Goal: Task Accomplishment & Management: Complete application form

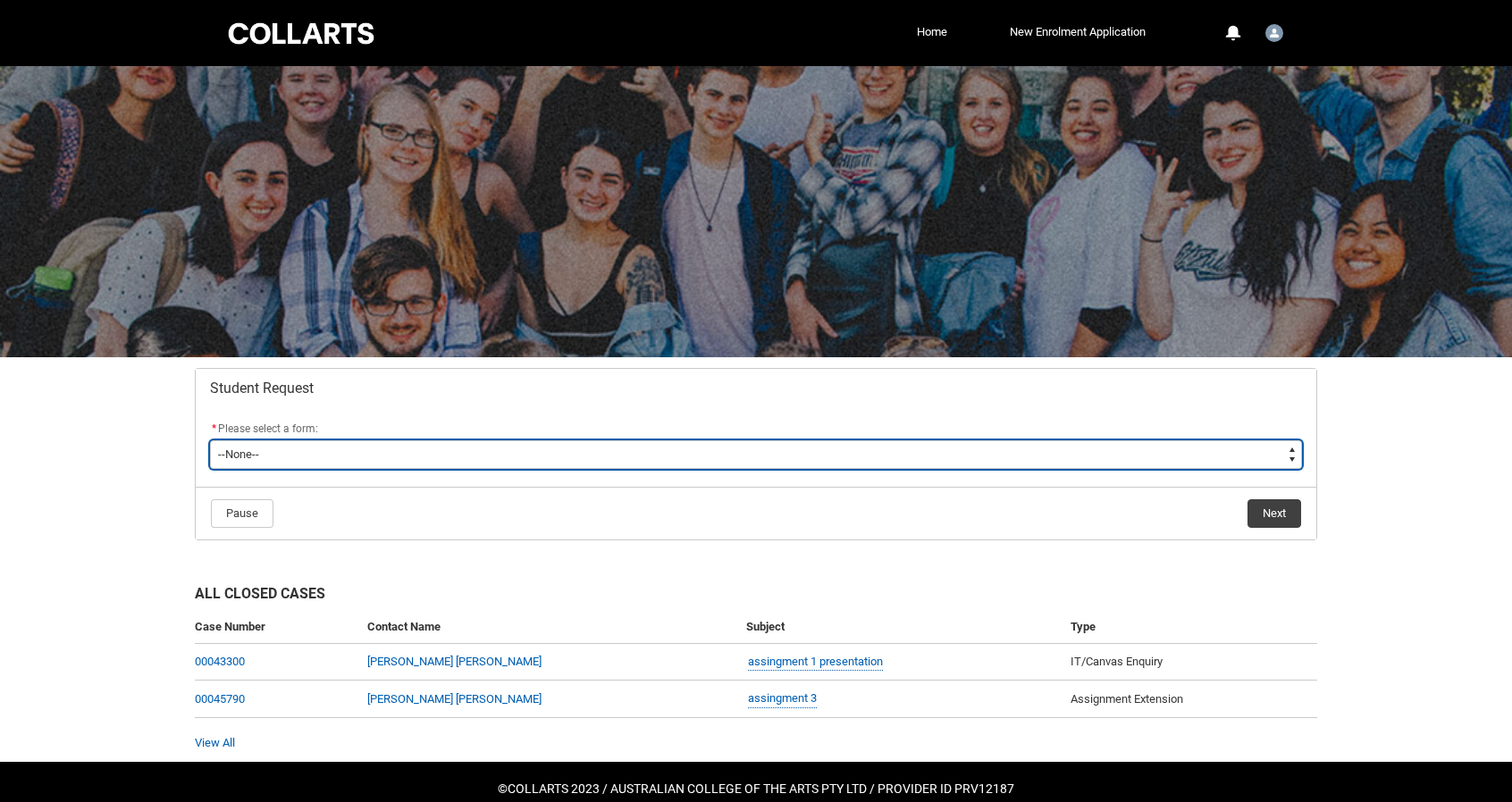
click at [350, 455] on select "--None-- Academic Transcript Application to Appeal Assignment Extension Change …" at bounding box center [756, 454] width 1092 height 29
type lightning-select "Assignment_Extension_Choice"
click at [210, 440] on select "--None-- Academic Transcript Application to Appeal Assignment Extension Change …" at bounding box center [756, 454] width 1092 height 29
select select "Assignment_Extension_Choice"
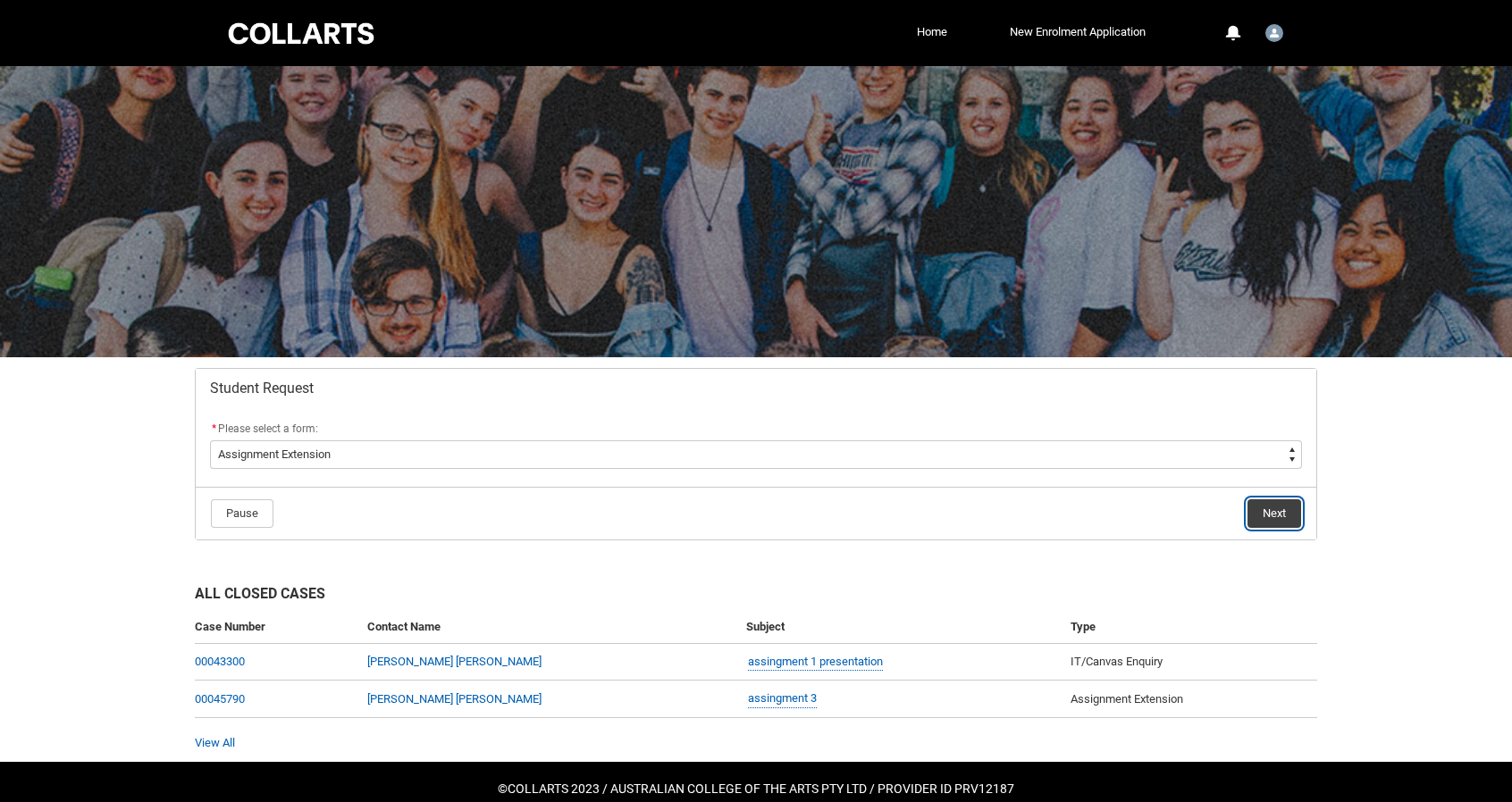
click at [1282, 499] on button "Next" at bounding box center [1274, 513] width 53 height 29
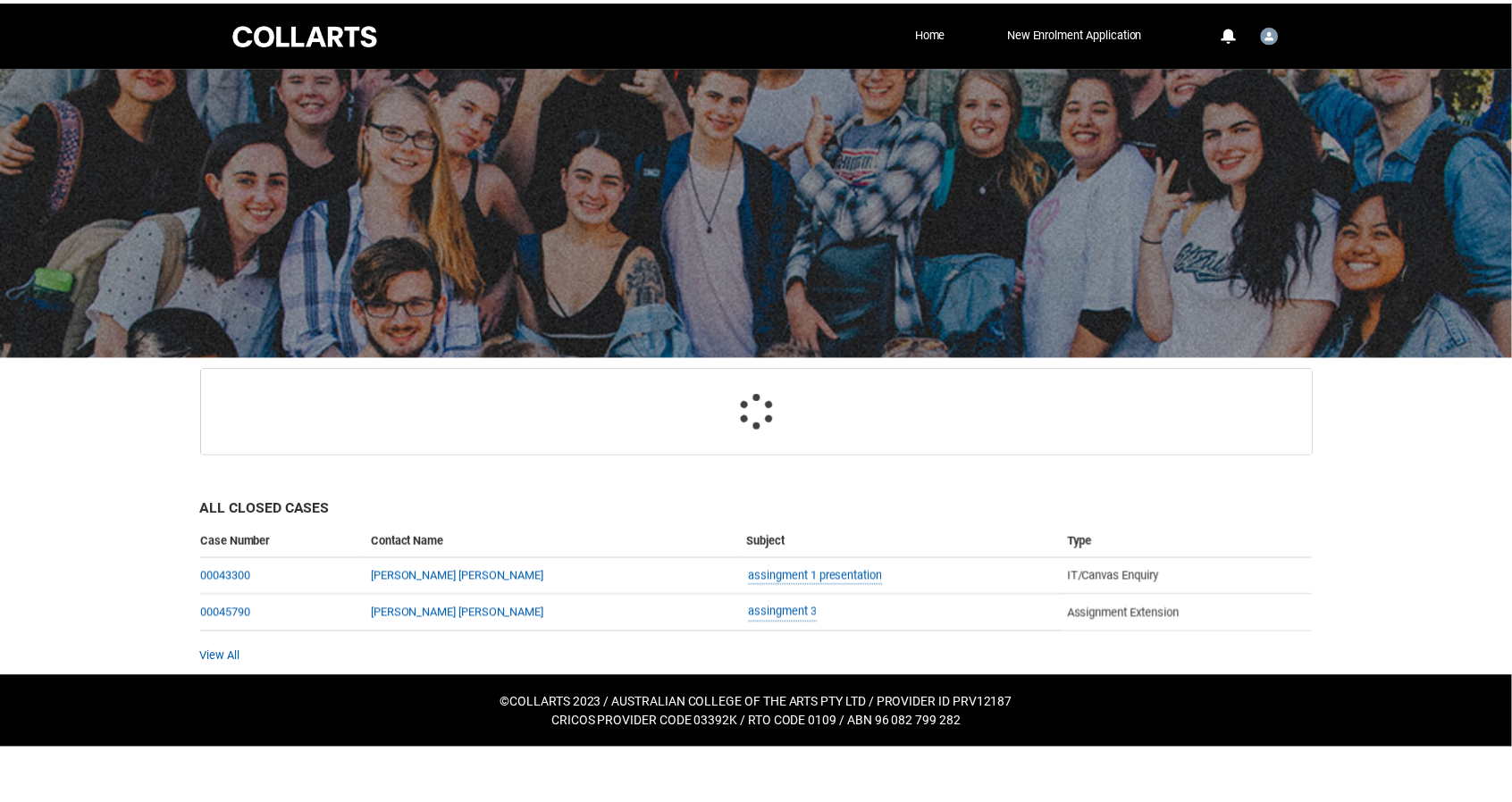
scroll to position [62, 0]
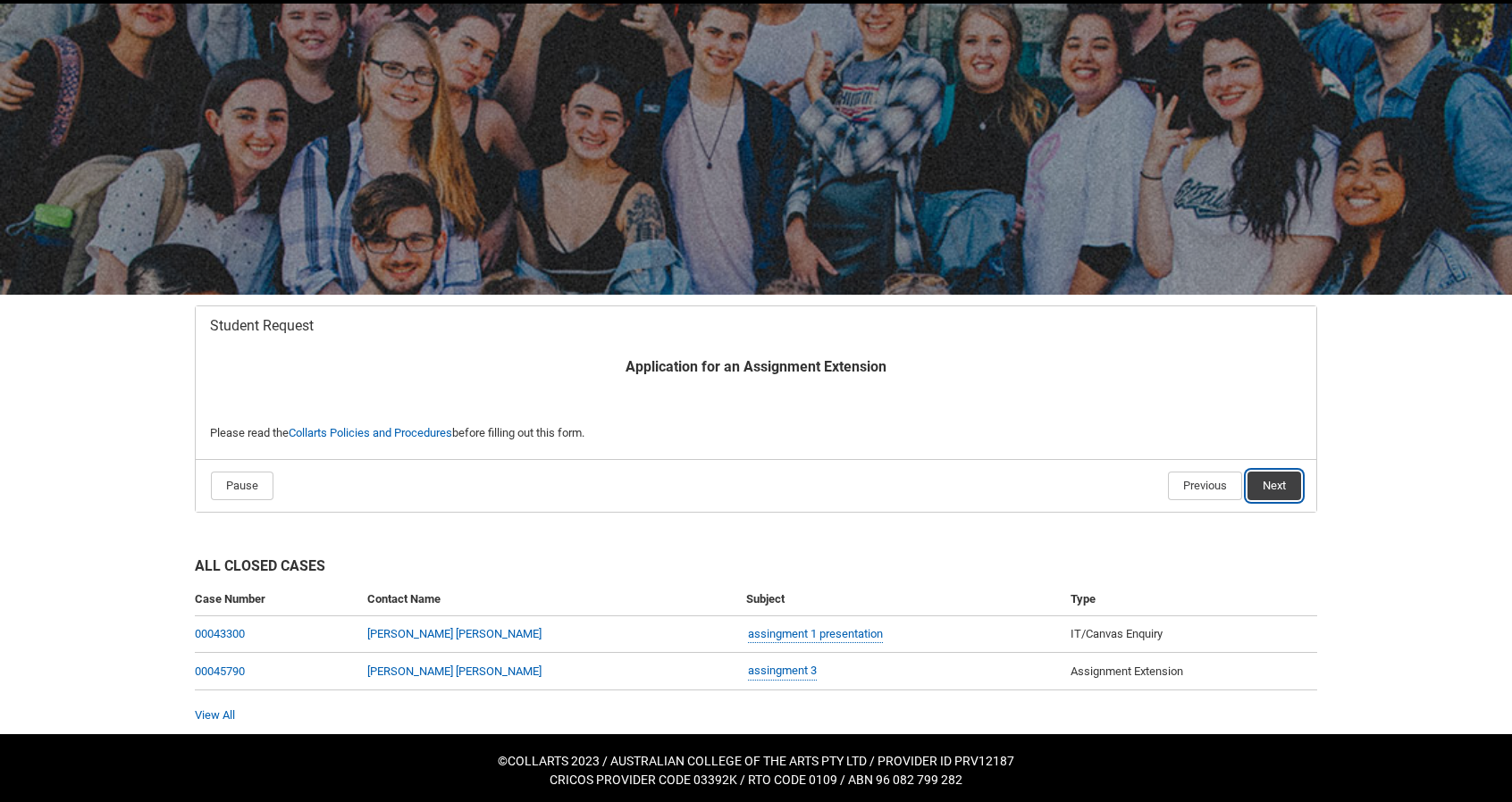
click at [1277, 484] on button "Next" at bounding box center [1274, 486] width 53 height 29
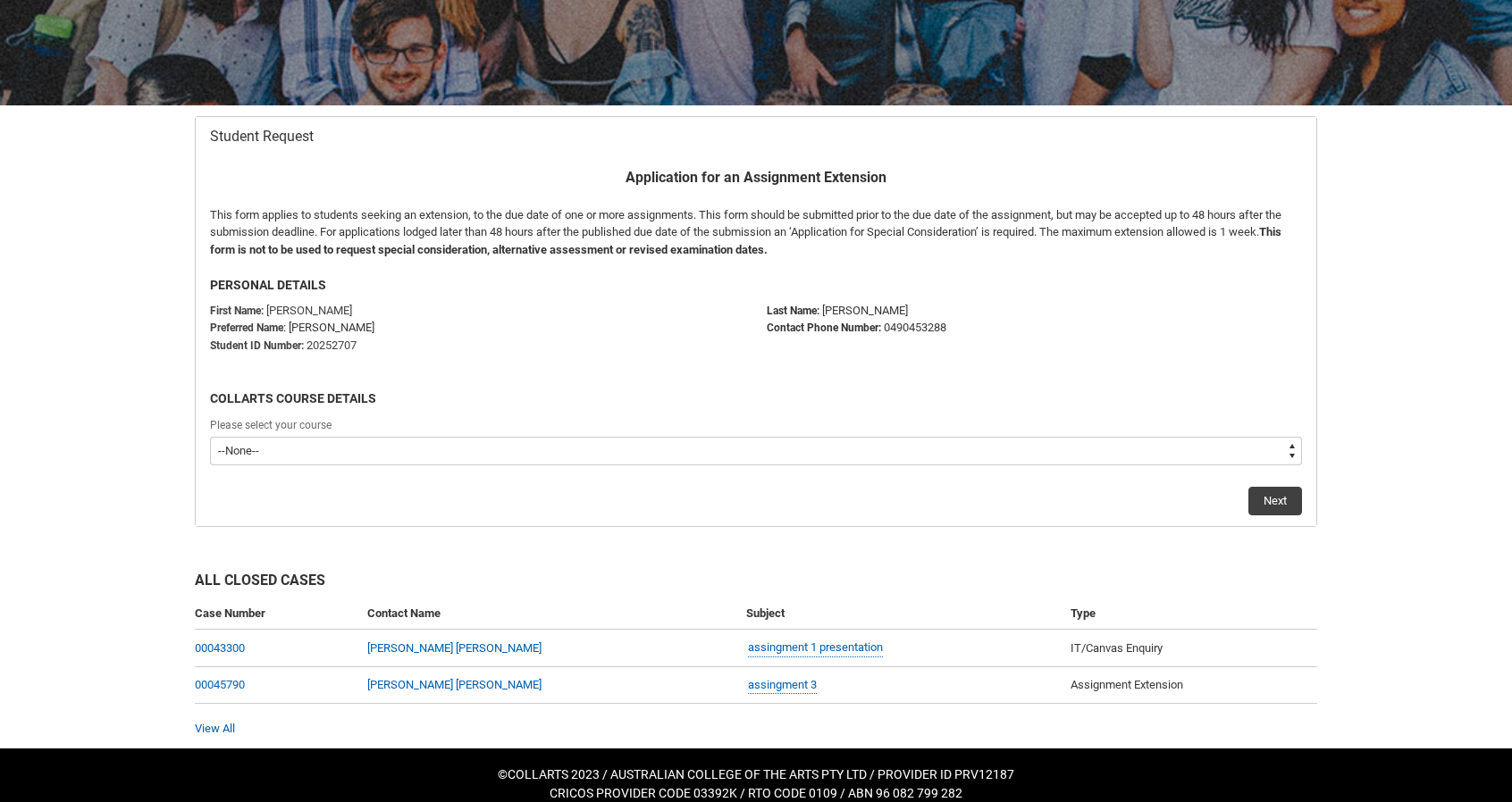
scroll to position [266, 0]
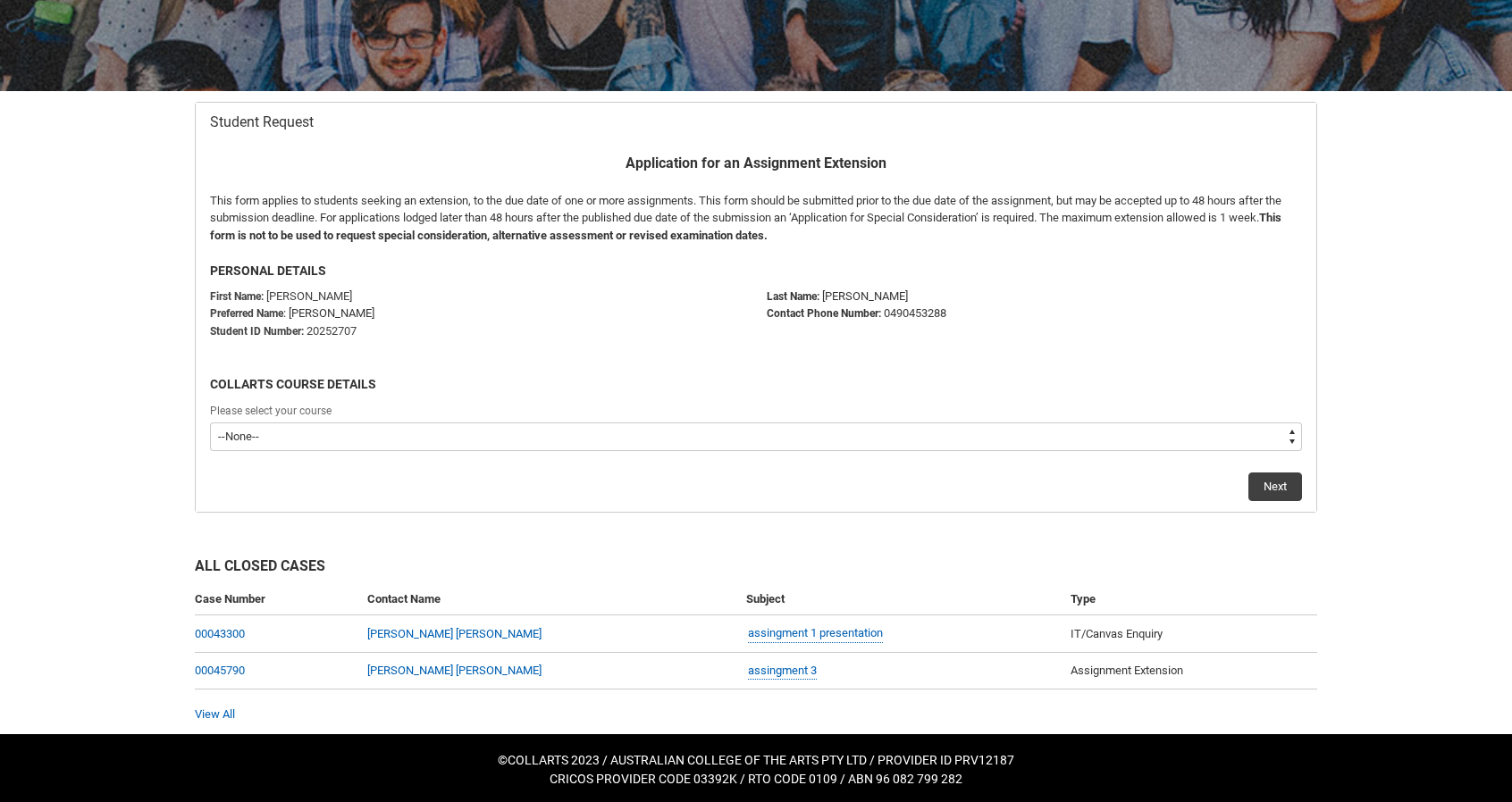
click at [1142, 436] on select "--None-- Bachelor of Arts (Interior Design)" at bounding box center [756, 436] width 1092 height 29
type lightning-select "recordPicklist_ProgramEnrollment.a0jOZ000003GFfhYAG"
click at [210, 422] on select "--None-- Bachelor of Arts (Interior Design)" at bounding box center [756, 436] width 1092 height 29
select select "recordPicklist_ProgramEnrollment.a0jOZ000003GFfhYAG"
click at [1276, 490] on button "Next" at bounding box center [1275, 487] width 53 height 29
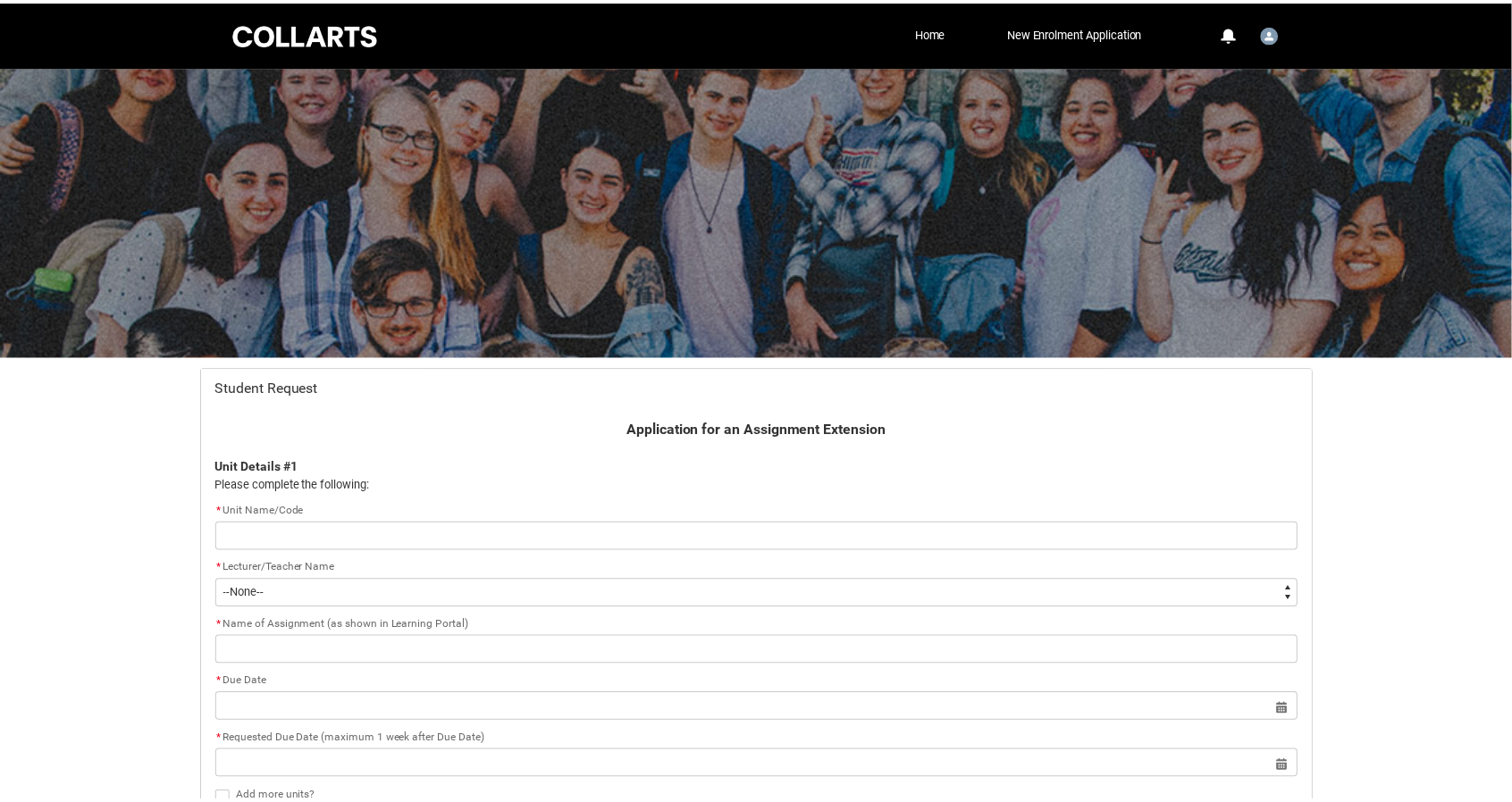
scroll to position [190, 0]
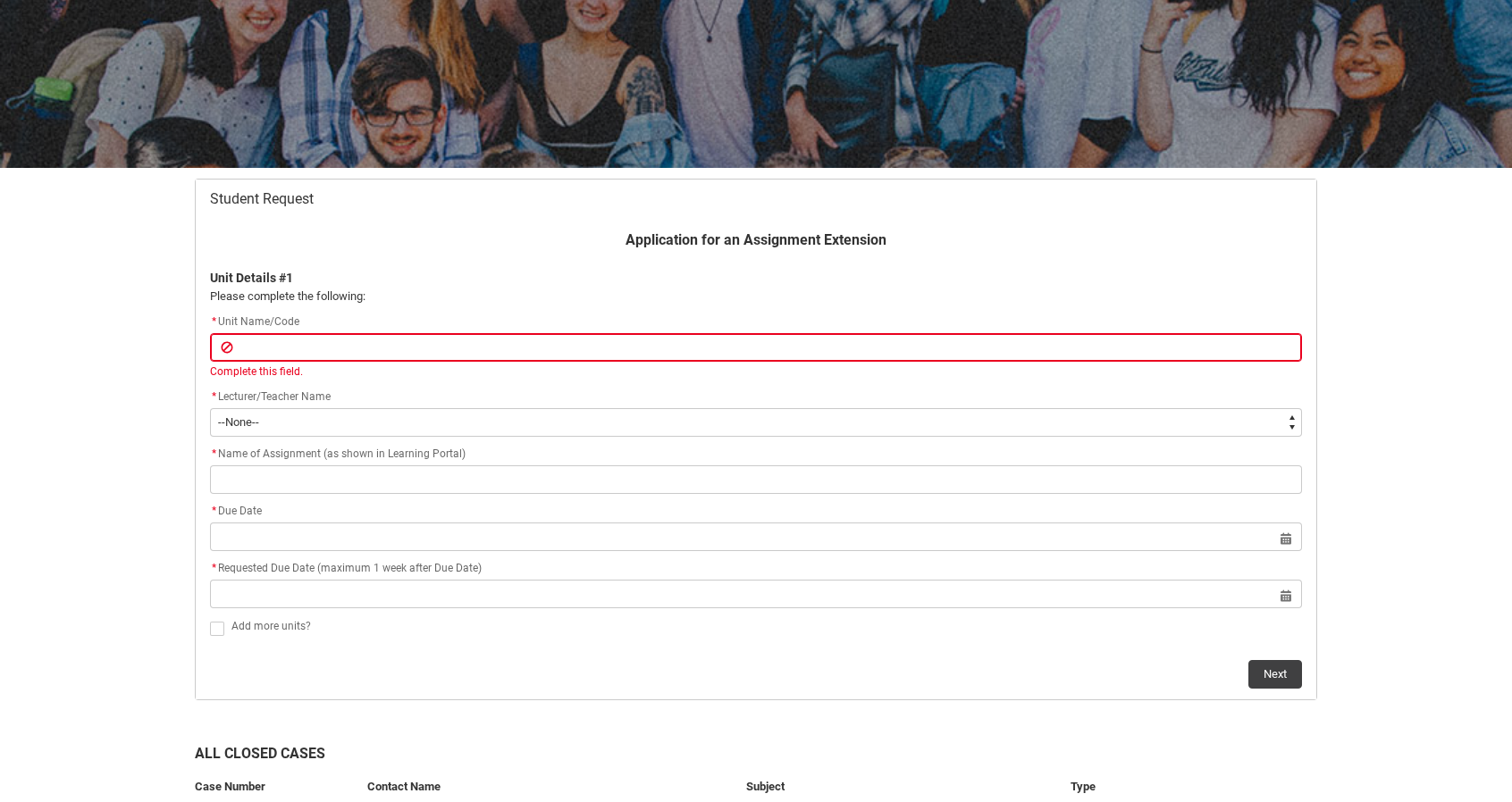
click at [250, 389] on div "* Lecturer/Teacher Name" at bounding box center [756, 398] width 1092 height 22
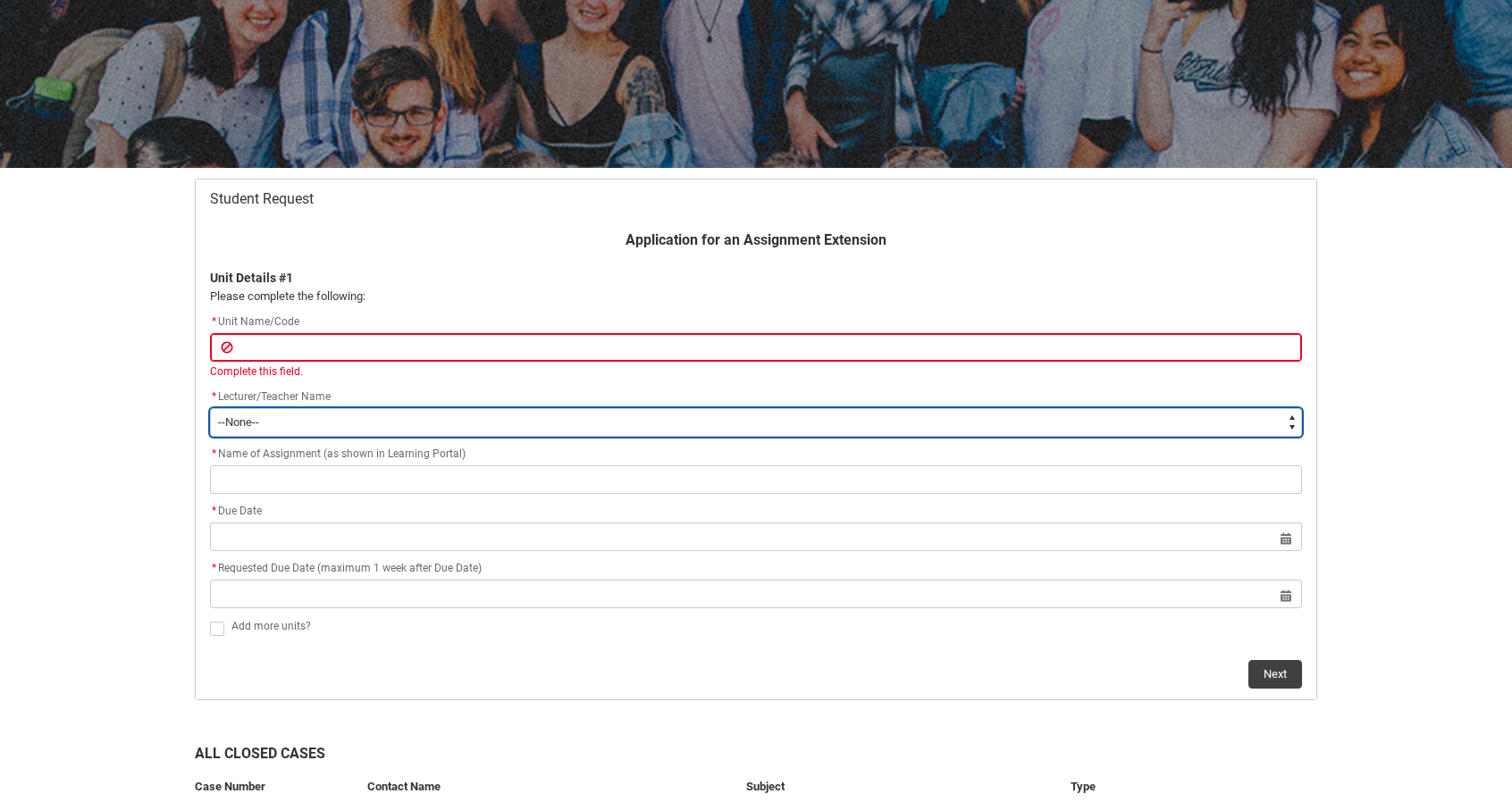
click at [285, 422] on select "--None-- Aaron Walker Adam King Adam McKenzie Adriana Perri Adrienne Couper-Smi…" at bounding box center [756, 422] width 1092 height 29
type lightning-select "Faculty_NamefromNtoZ.0035g00000b9AZ4AAM"
click at [210, 408] on select "--None-- Aaron Walker Adam King Adam McKenzie Adriana Perri Adrienne Couper-Smi…" at bounding box center [756, 422] width 1092 height 29
select select "Faculty_NamefromNtoZ.0035g00000b9AZ4AAM"
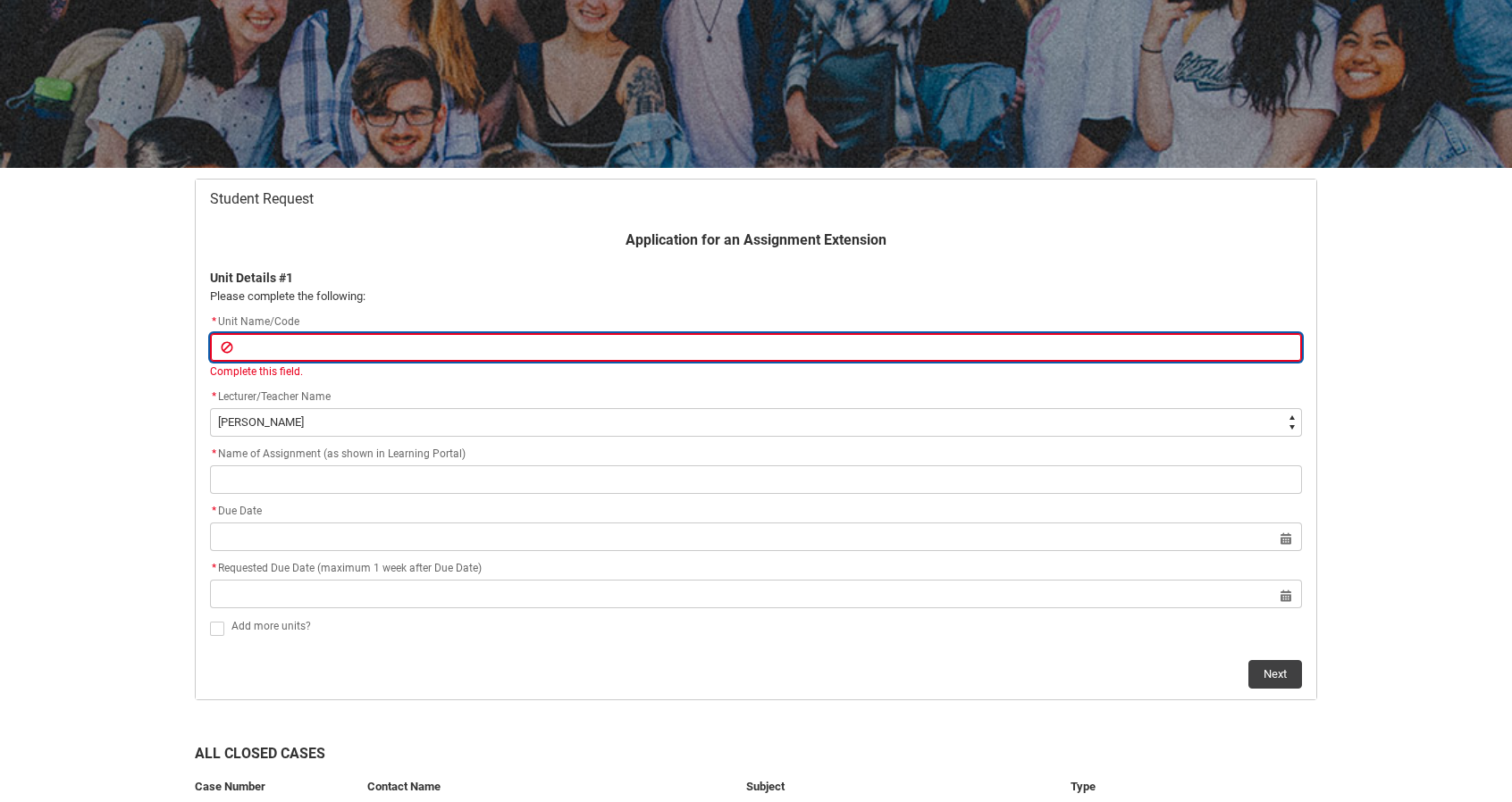
click at [257, 342] on input "Redu_Student_Request flow" at bounding box center [756, 347] width 1092 height 29
paste input "Assessment 1: Site measure and documentation"
type lightning-primitive-input-simple "Assessment 1: Site measure and documentation"
type input "Assessment 1: Site measure and documentation"
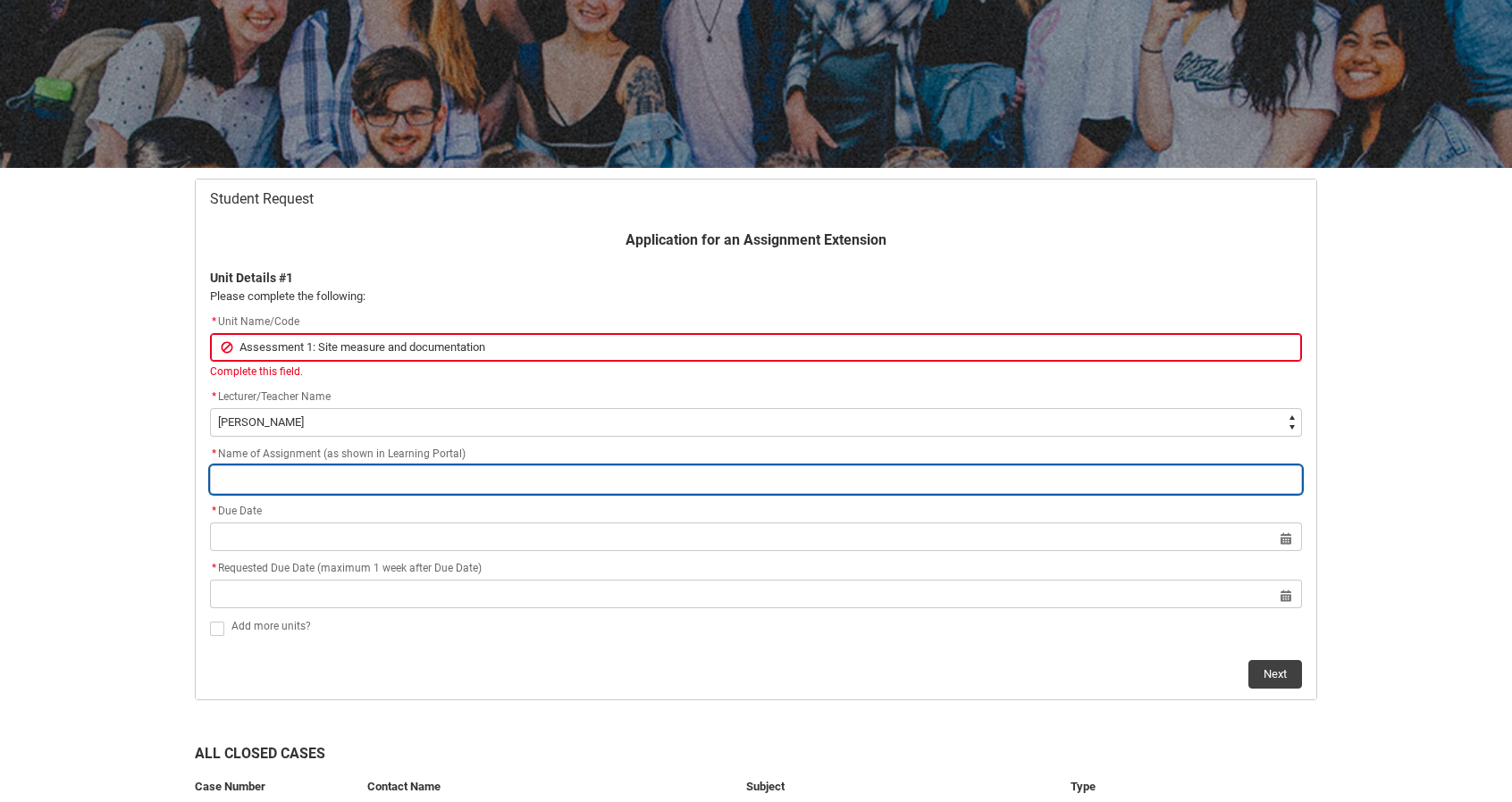
click at [377, 487] on div "Application for an Assignment Extension Unit Details #1 Please complete the fol…" at bounding box center [756, 459] width 1113 height 459
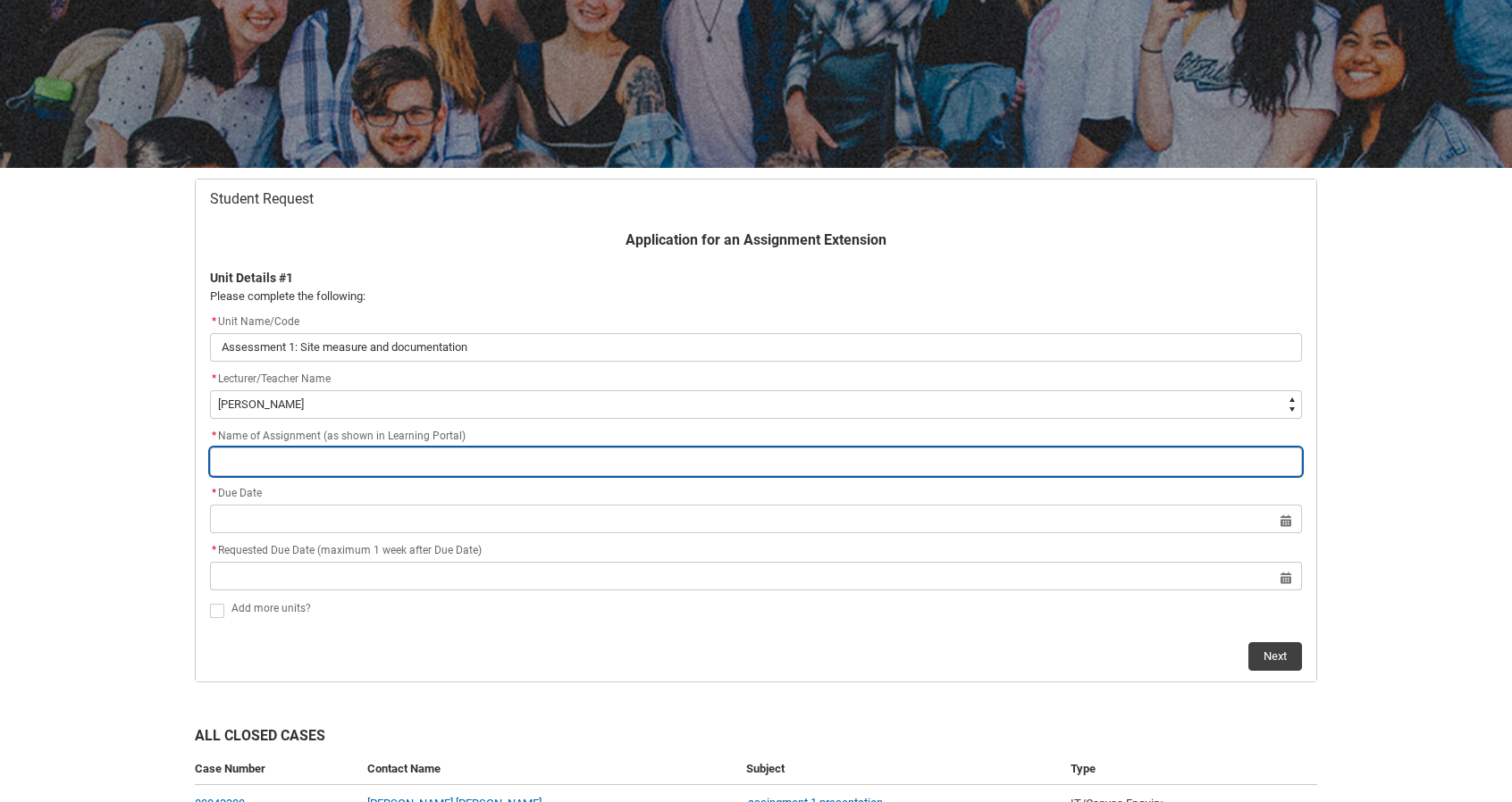
paste input "Assessment 1: Site measure and documentation"
type lightning-primitive-input-simple "Assessment 1: Site measure and documentation"
type input "Assessment 1: Site measure and documentation"
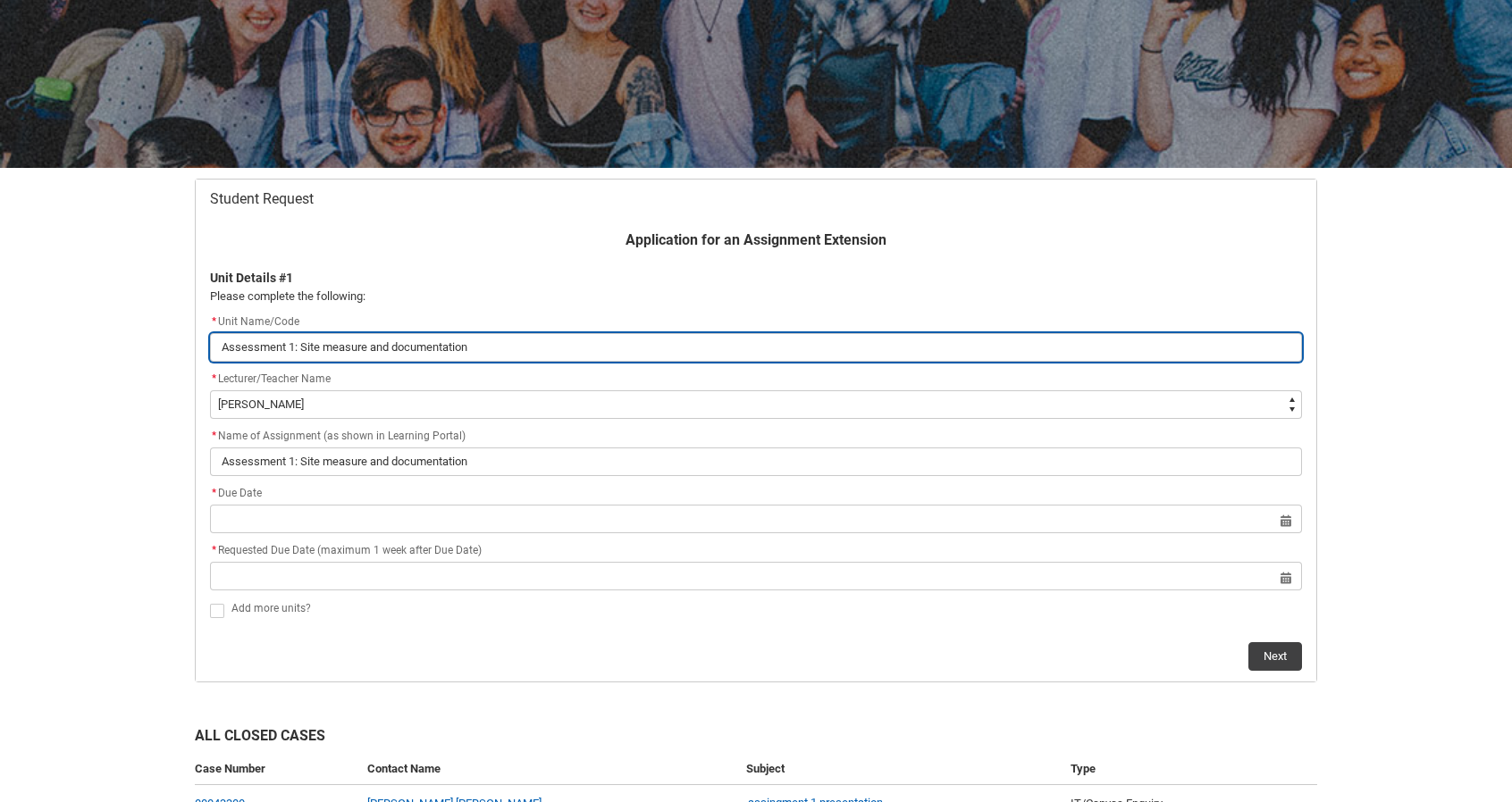
click at [324, 346] on input "Assessment 1: Site measure and documentation" at bounding box center [756, 347] width 1092 height 29
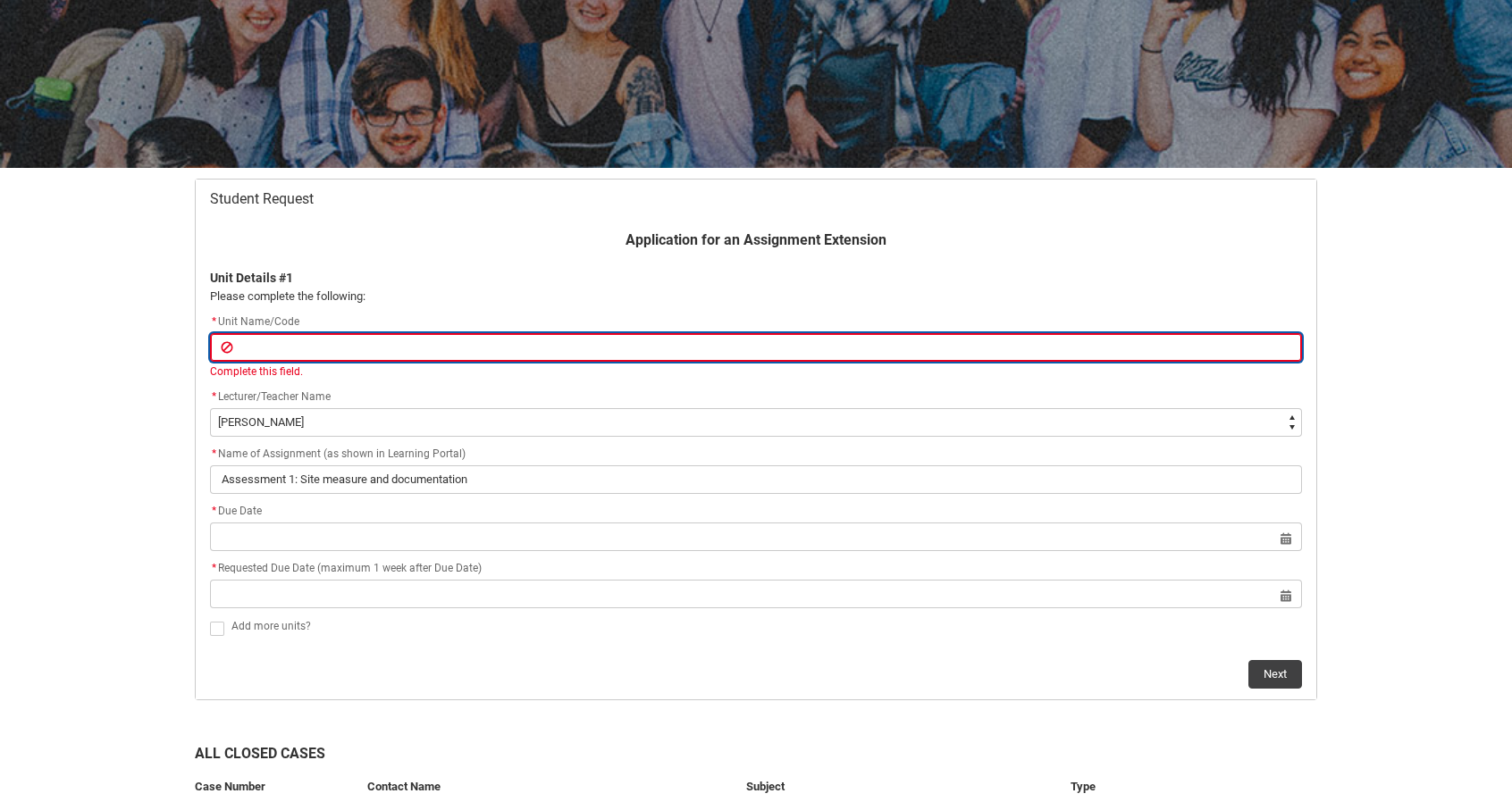
type lightning-primitive-input-simple "C"
type input "C"
type lightning-primitive-input-simple "CA"
type input "CA"
type lightning-primitive-input-simple "CAD"
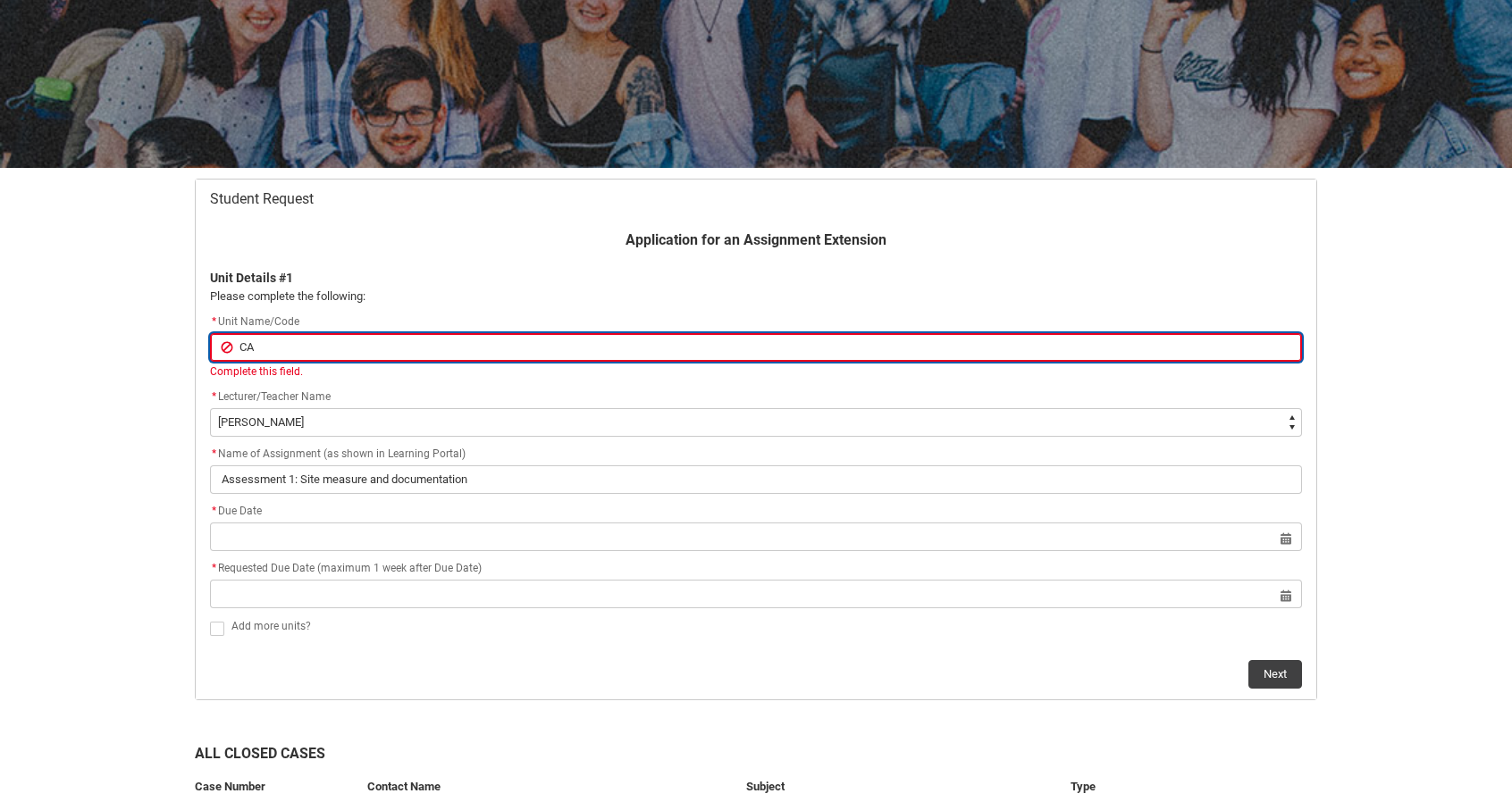
type input "CAD"
type lightning-primitive-input-simple "CAD"
type input "CAD"
type lightning-primitive-input-simple "CAD 1"
type input "CAD 1"
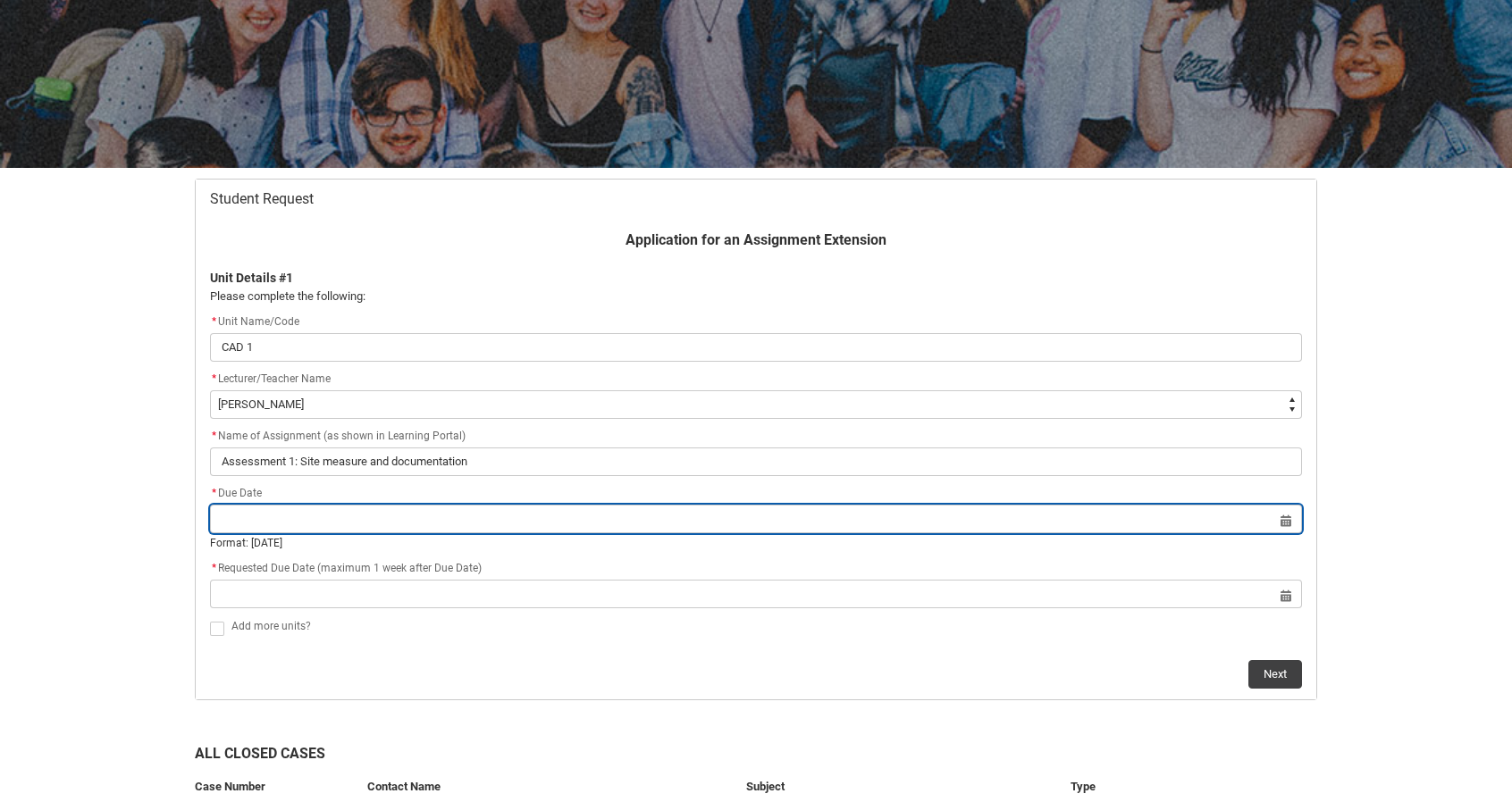
click at [608, 538] on lightning-datepicker "Select a date for Format: 31 Dec 2024" at bounding box center [756, 532] width 1092 height 40
type input "12 o"
click at [1285, 524] on input "12 o" at bounding box center [756, 519] width 1092 height 29
select select "2025"
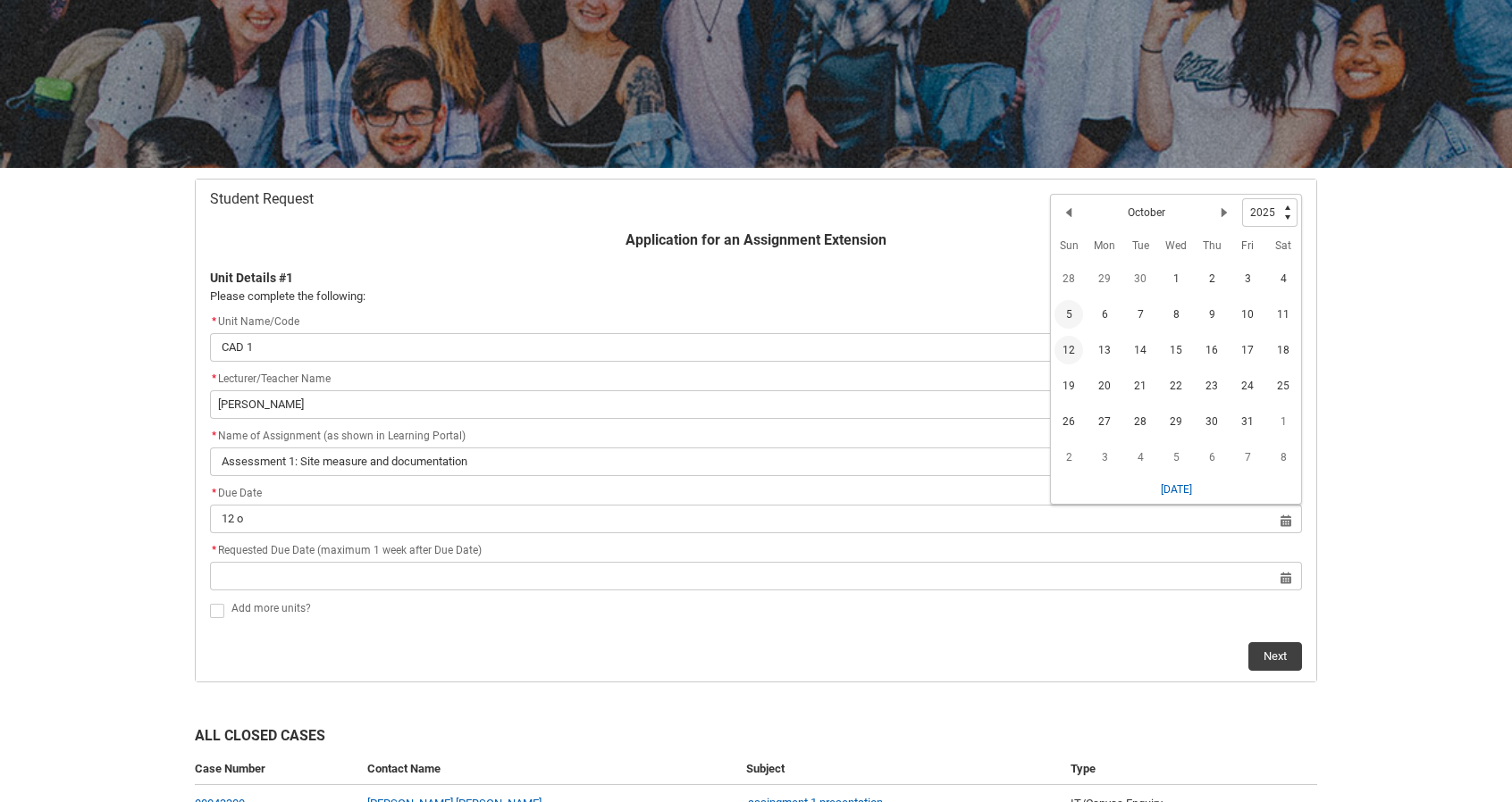
click at [1068, 340] on span "12" at bounding box center [1068, 350] width 29 height 29
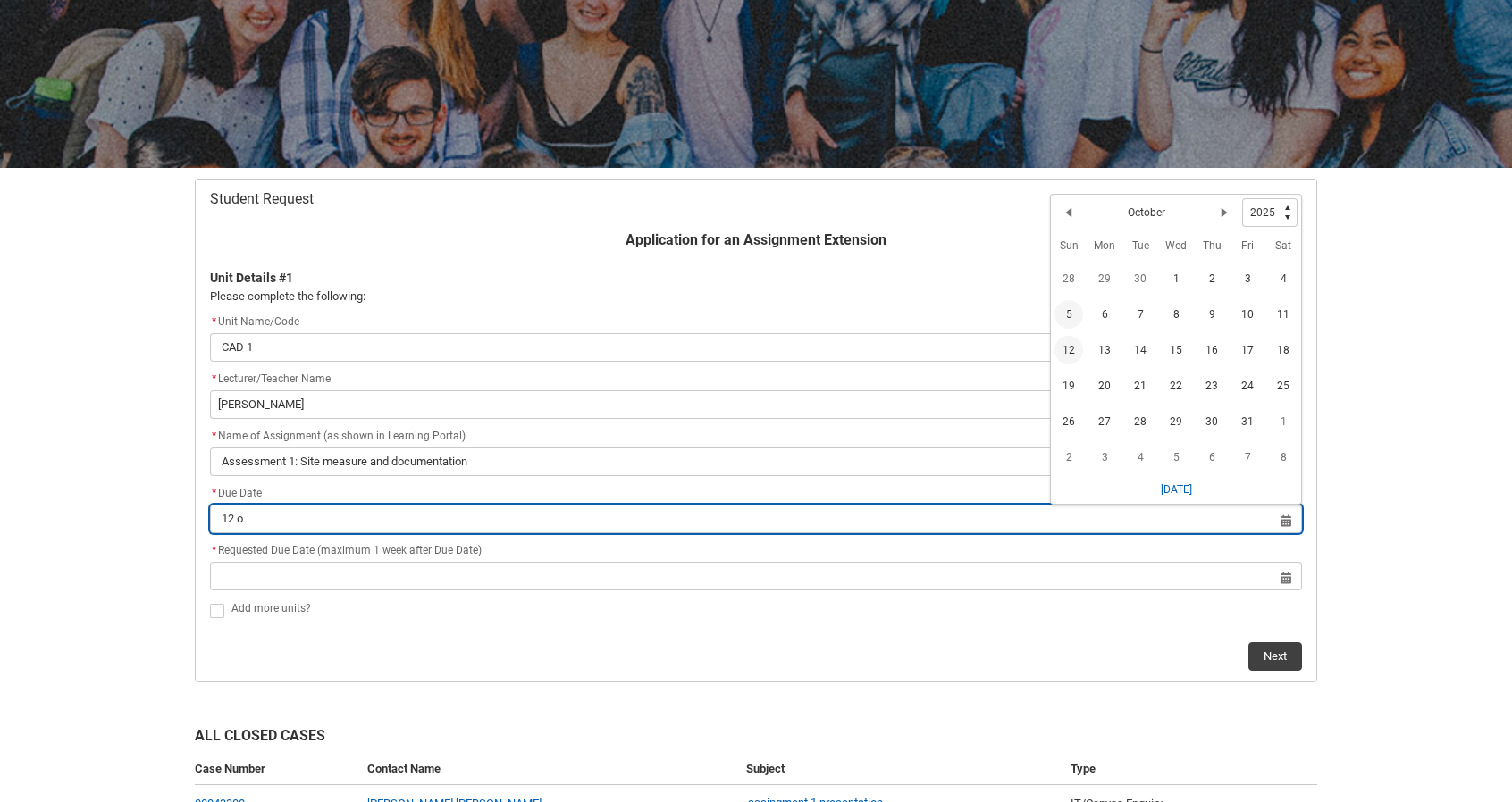
type lightning-datepicker "2025-10-12"
type lightning-input "2025-10-12"
type input "12 Oct 2025"
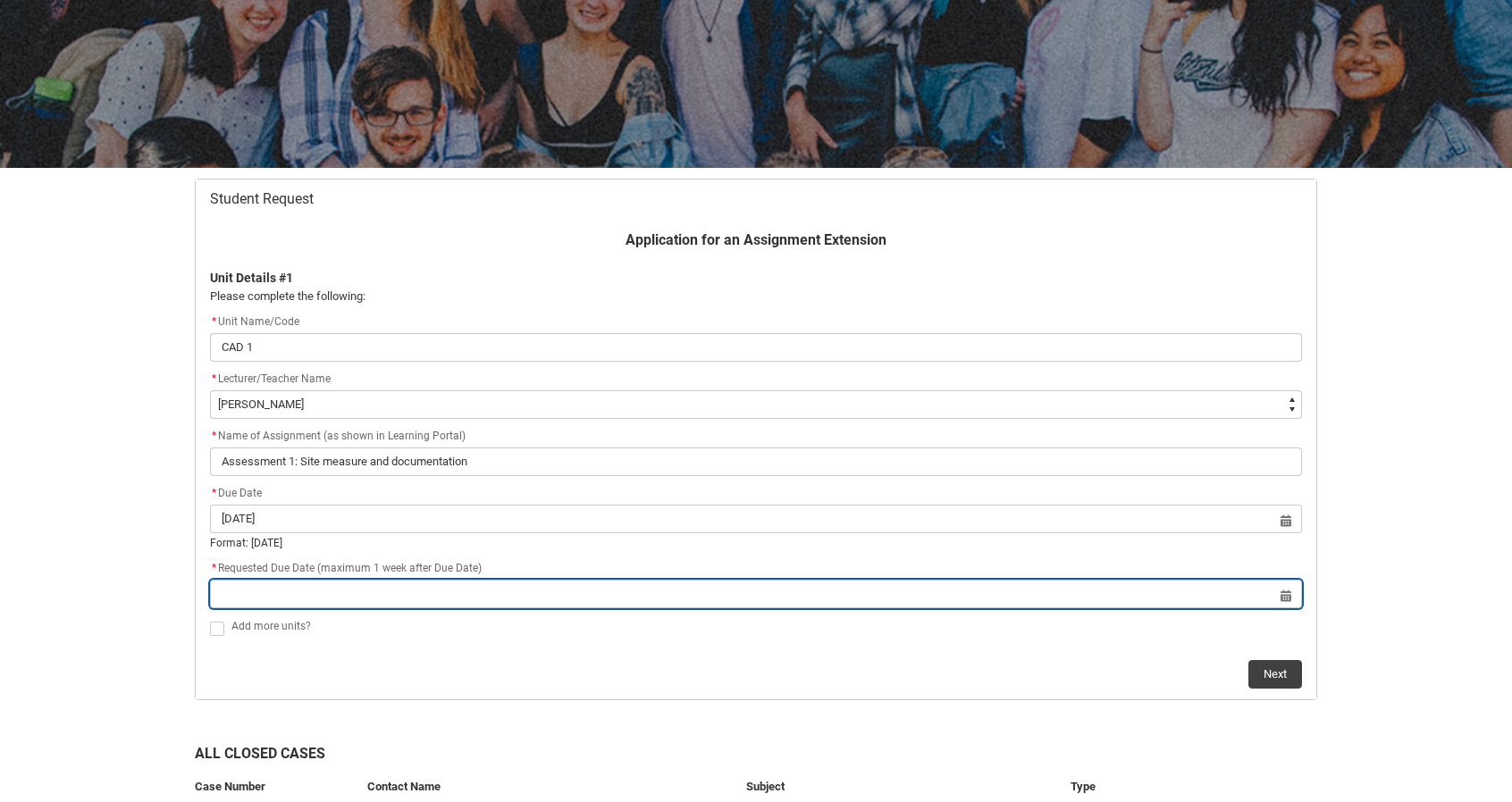
click at [1284, 592] on input "Redu_Student_Request flow" at bounding box center [756, 593] width 1092 height 29
select select "2025"
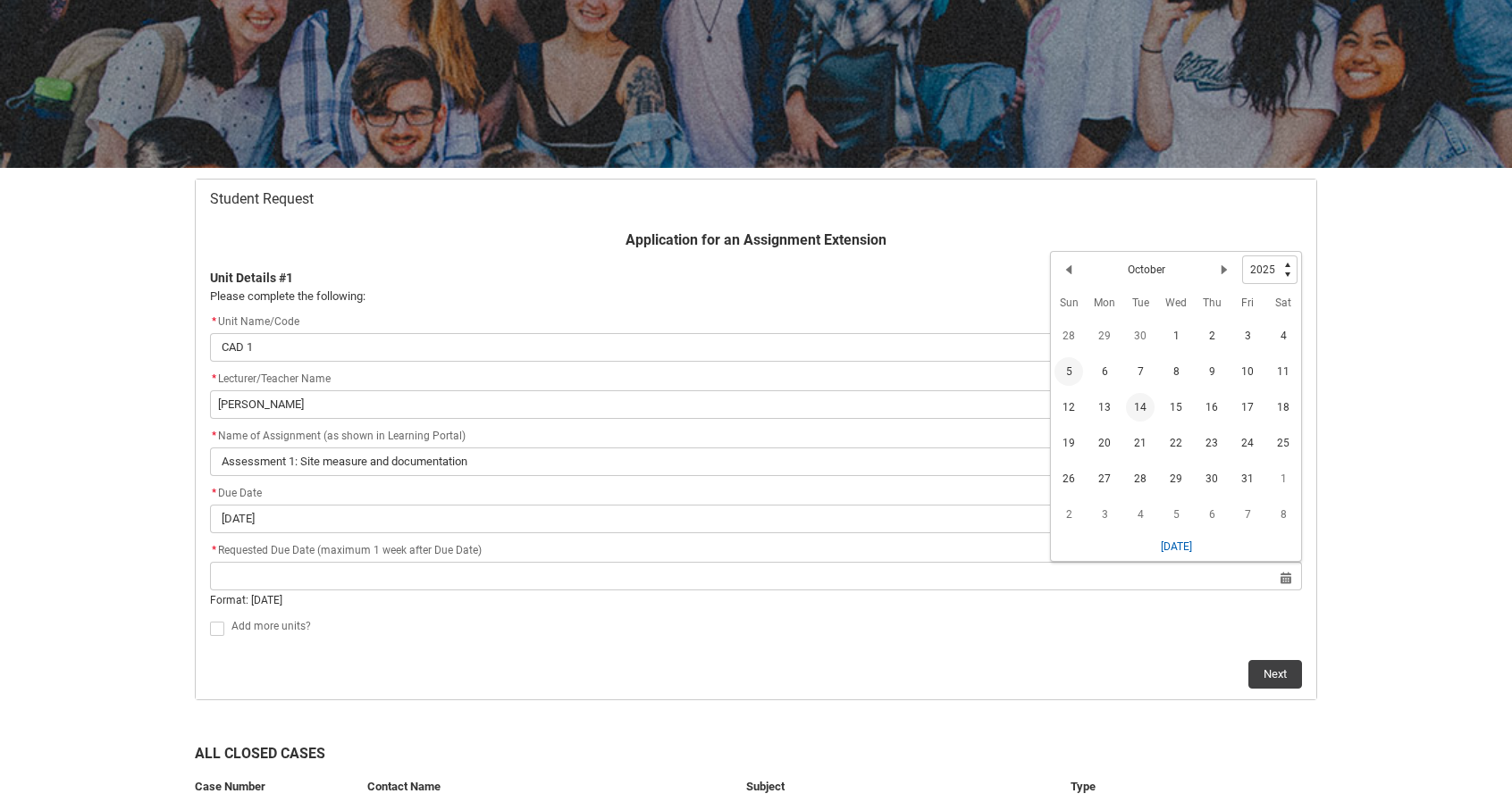
click at [1145, 404] on span "14" at bounding box center [1140, 407] width 29 height 29
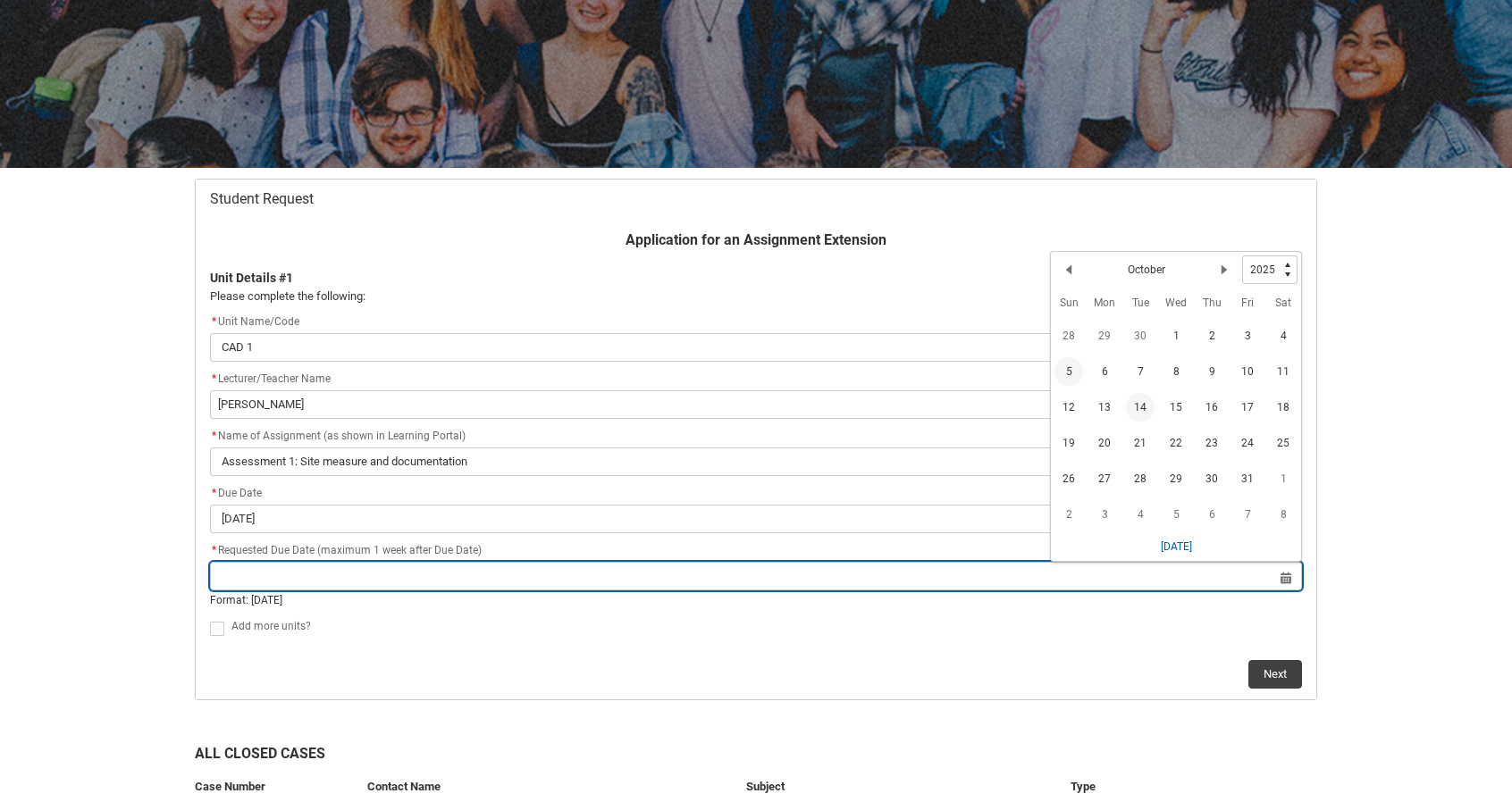
type lightning-datepicker "2025-10-14"
type lightning-input "2025-10-14"
type input "14 Oct 2025"
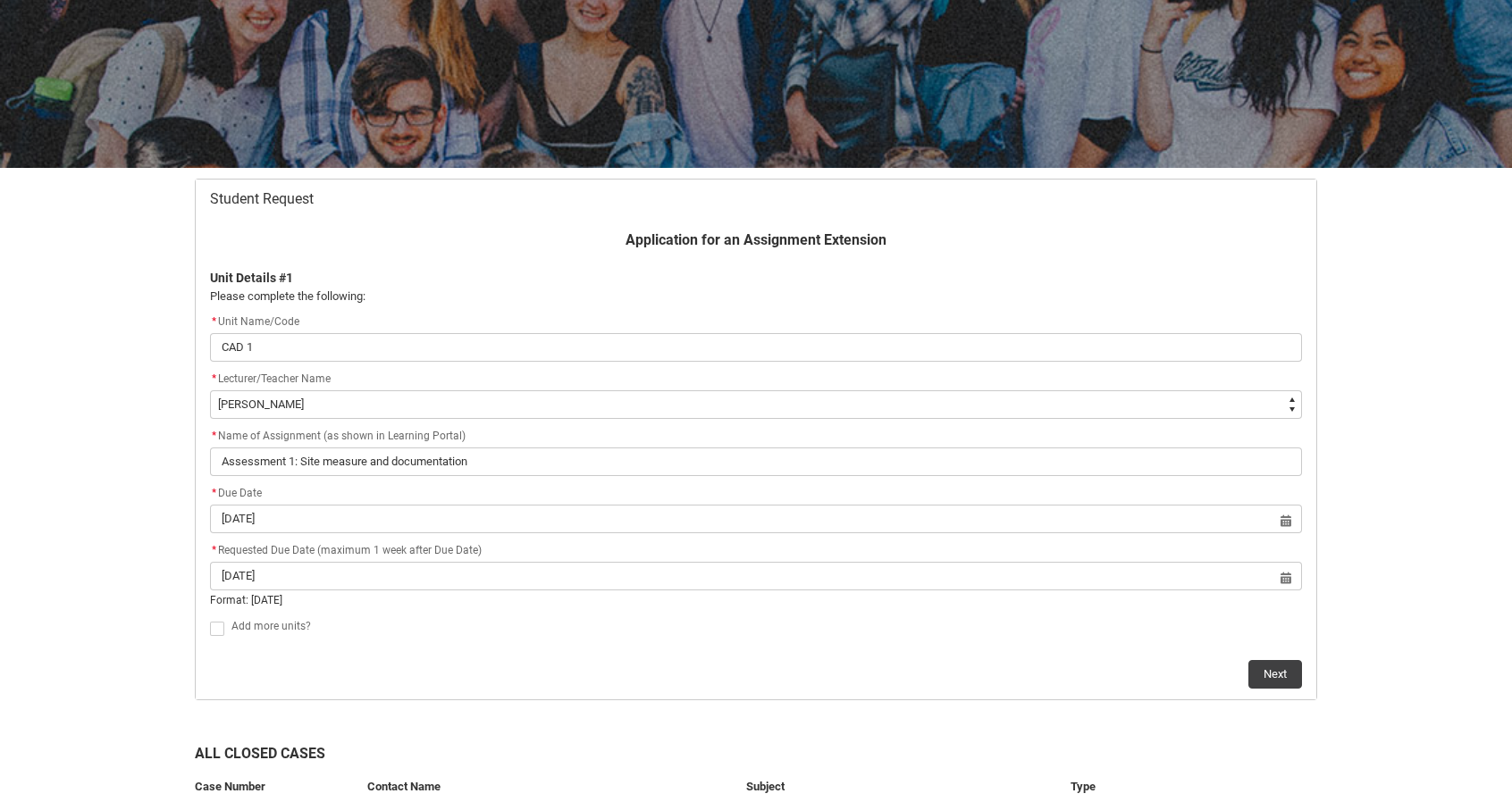
click at [598, 630] on div "Add more units?" at bounding box center [766, 627] width 1071 height 22
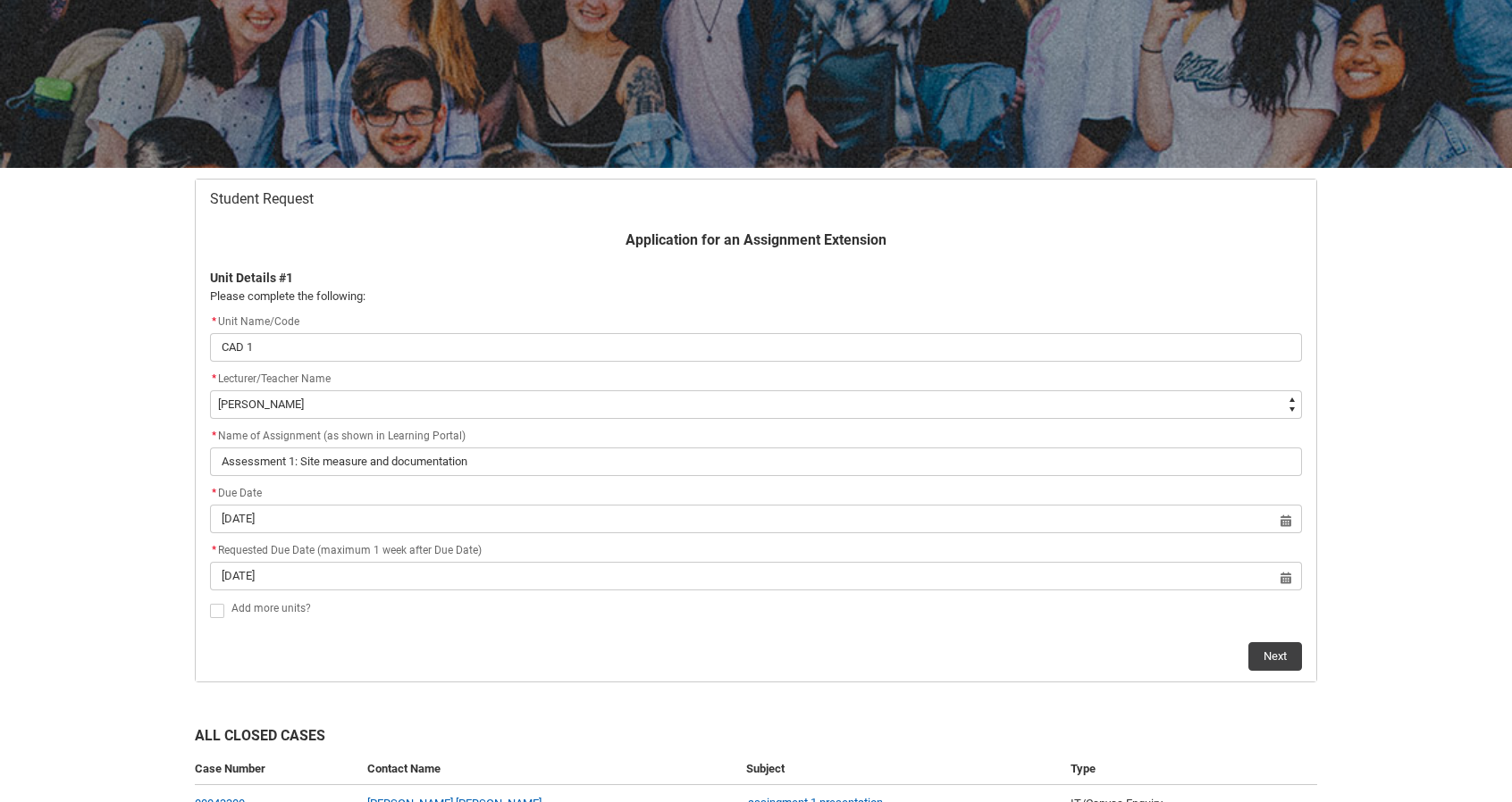
scroll to position [254, 0]
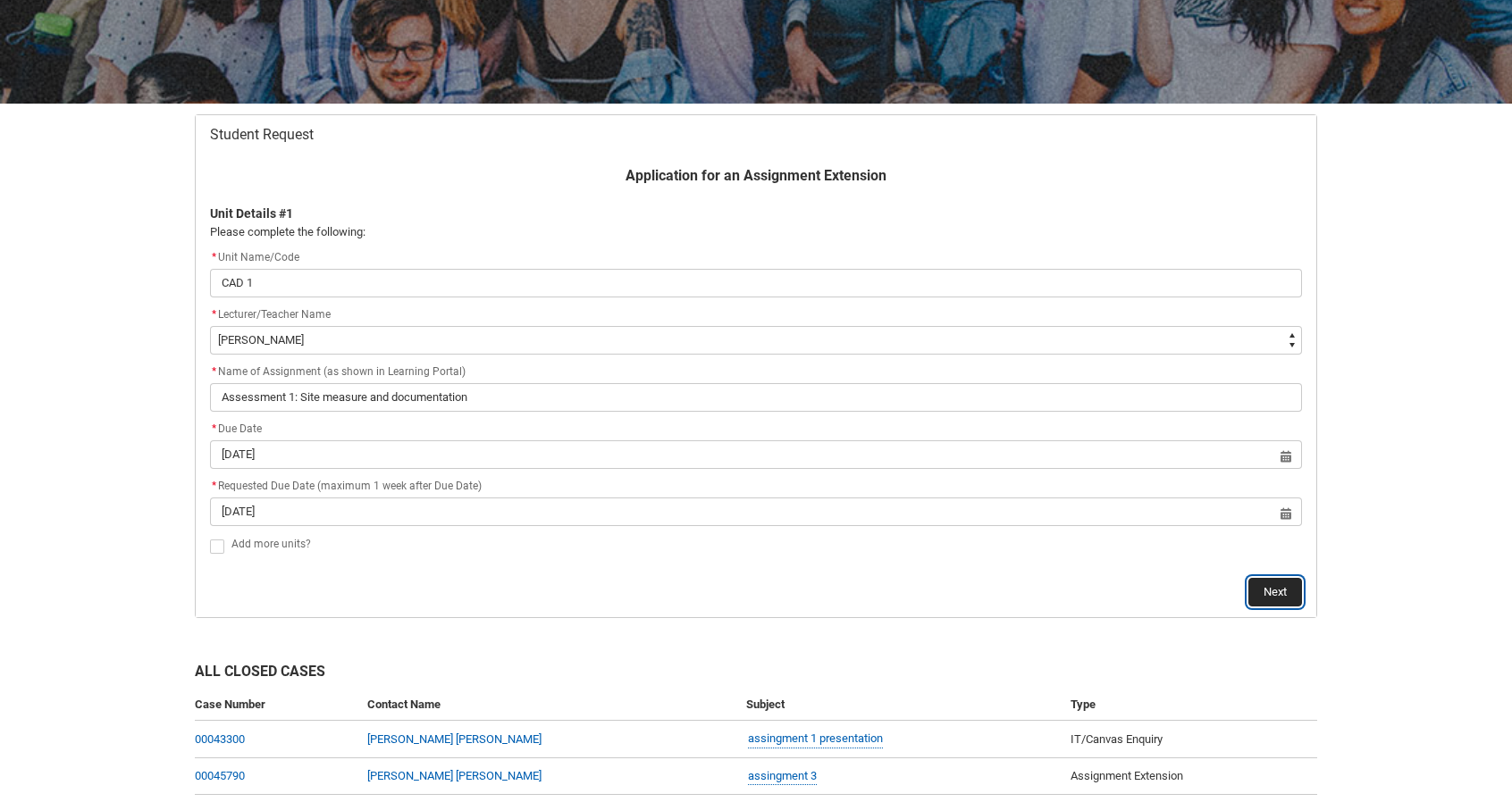
click at [1278, 590] on button "Next" at bounding box center [1275, 592] width 53 height 29
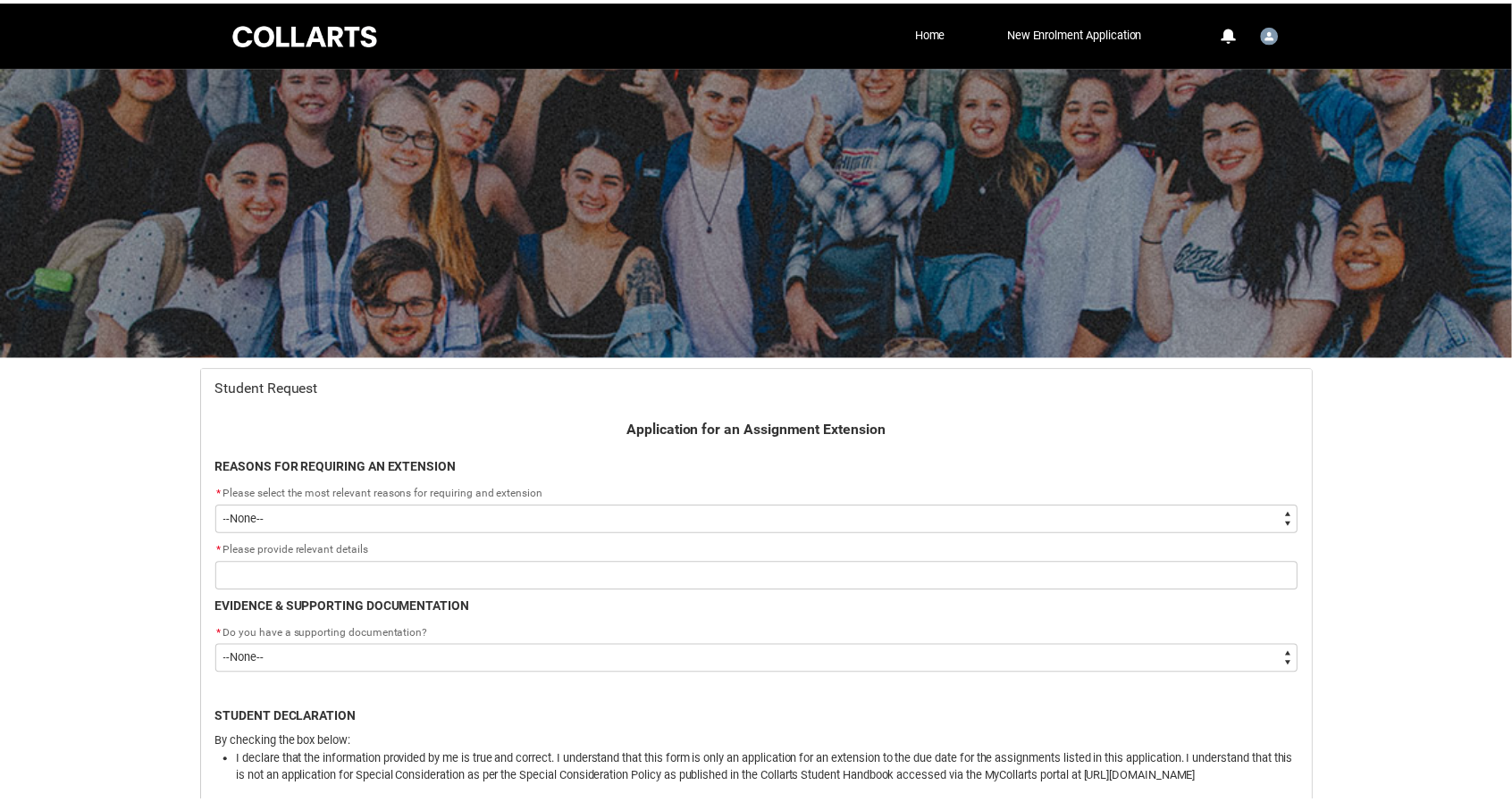
scroll to position [190, 0]
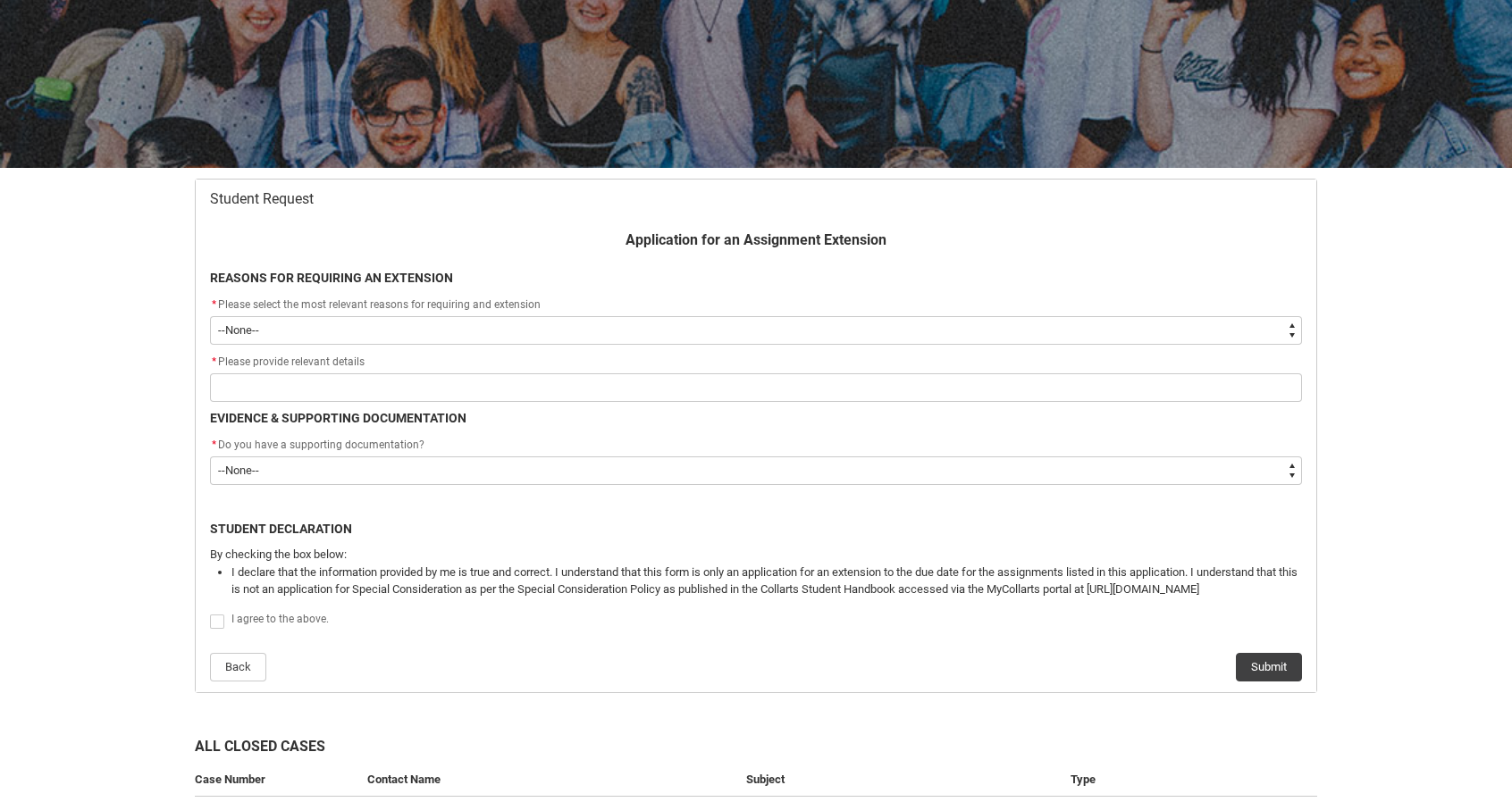
click at [1172, 328] on select "--None-- Medical Reasons Work obligations Family obligations Academic Difficult…" at bounding box center [756, 330] width 1092 height 29
type lightning-select "choice_WithdrawEnrolment_Reason_Work"
click at [210, 316] on select "--None-- Medical Reasons Work obligations Family obligations Academic Difficult…" at bounding box center [756, 330] width 1092 height 29
select select "choice_WithdrawEnrolment_Reason_Work"
click at [308, 307] on span "Please select the most relevant reasons for requiring and extension" at bounding box center [379, 305] width 322 height 13
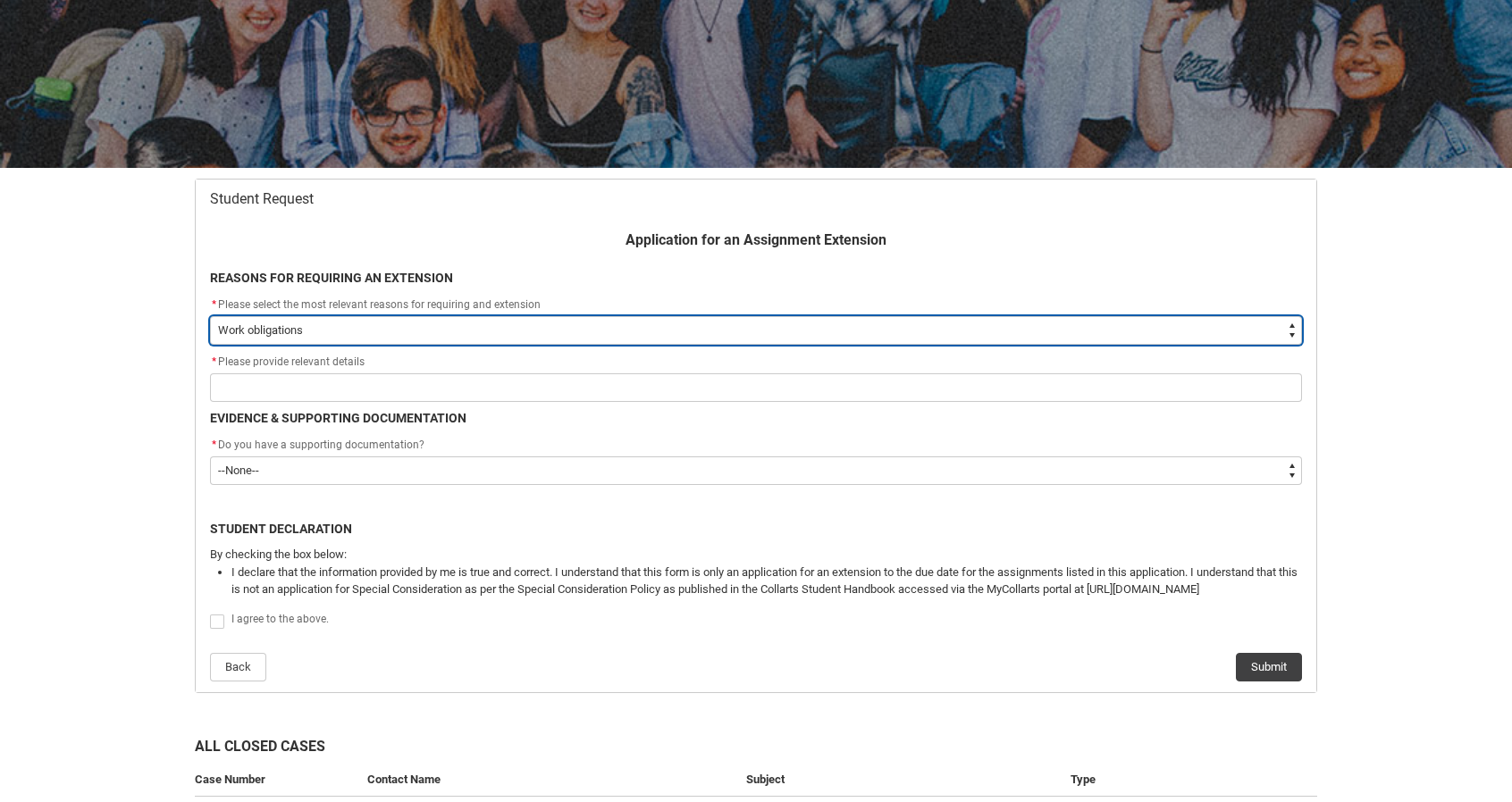
click at [323, 317] on select "--None-- Medical Reasons Work obligations Family obligations Academic Difficult…" at bounding box center [756, 330] width 1092 height 29
type lightning-select "choice_WithdrawEnrolment_Reason_Family"
click at [210, 316] on select "--None-- Medical Reasons Work obligations Family obligations Academic Difficult…" at bounding box center [756, 330] width 1092 height 29
select select "choice_WithdrawEnrolment_Reason_Family"
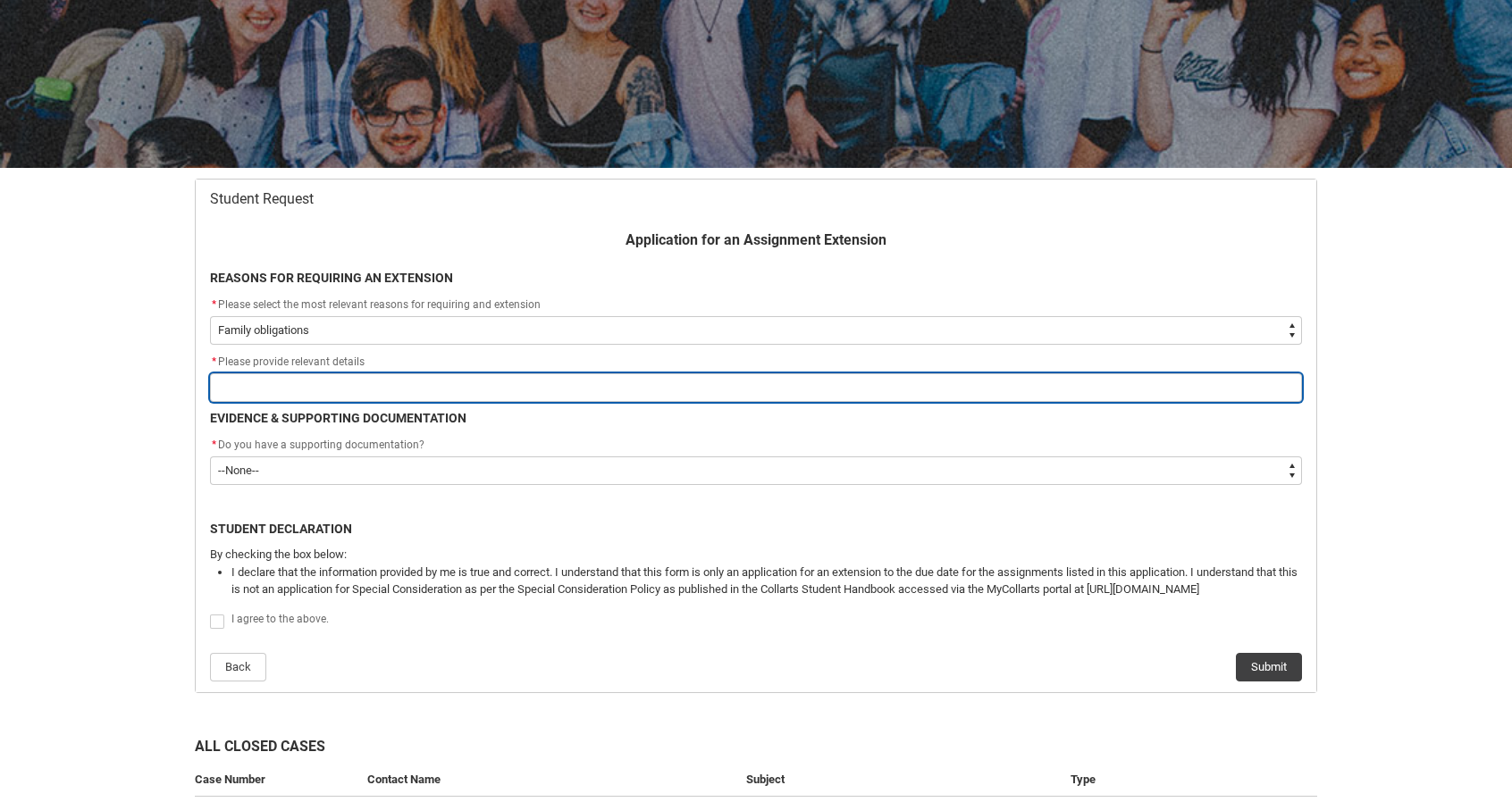
click at [286, 392] on input "Redu_Student_Request flow" at bounding box center [756, 388] width 1092 height 29
click at [306, 387] on input "Redu_Student_Request flow" at bounding box center [756, 388] width 1092 height 29
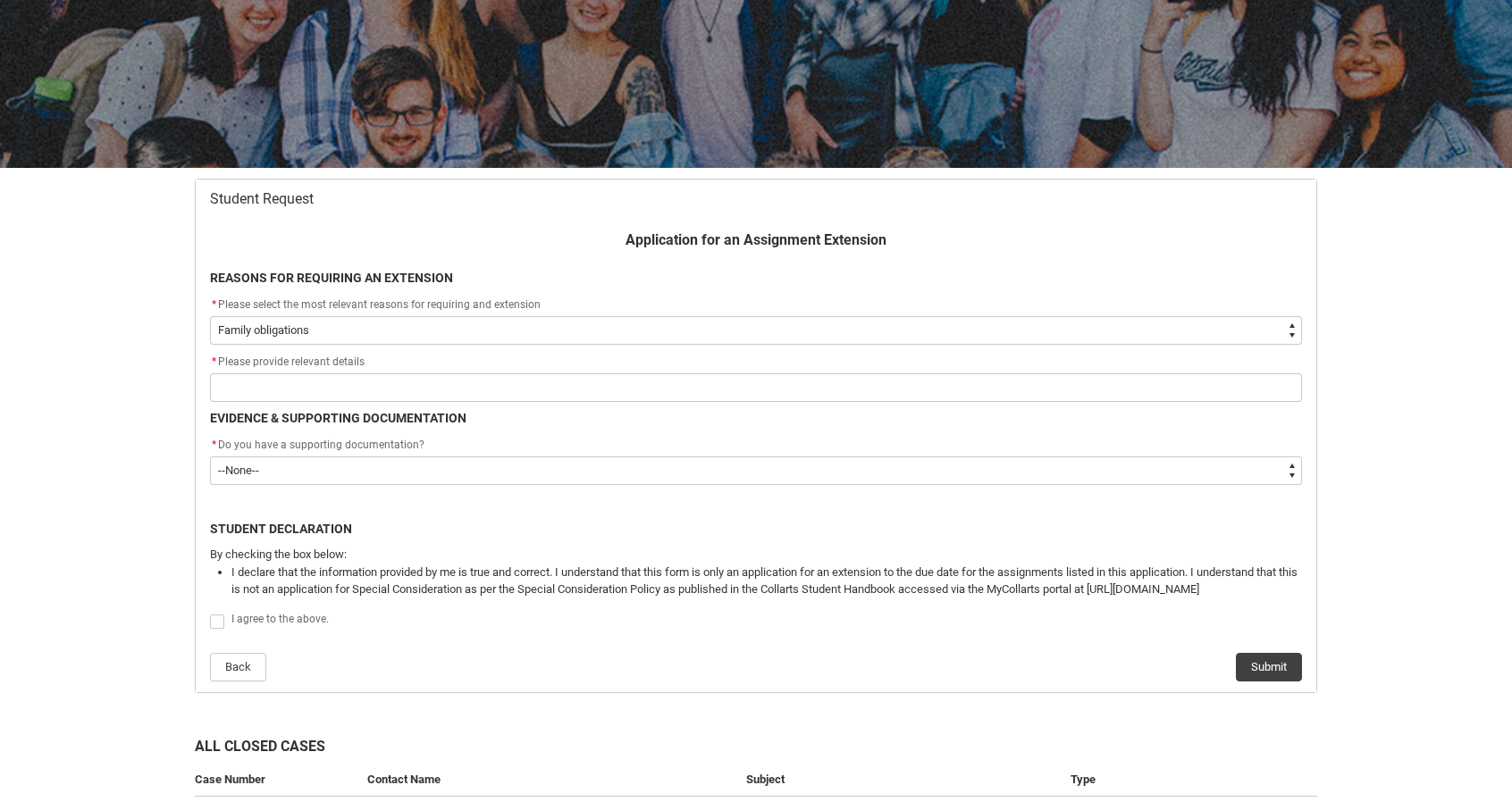
click at [157, 485] on div "Skip to Main Content Collarts Education Community Home New Enrolment Applicatio…" at bounding box center [756, 399] width 1512 height 1177
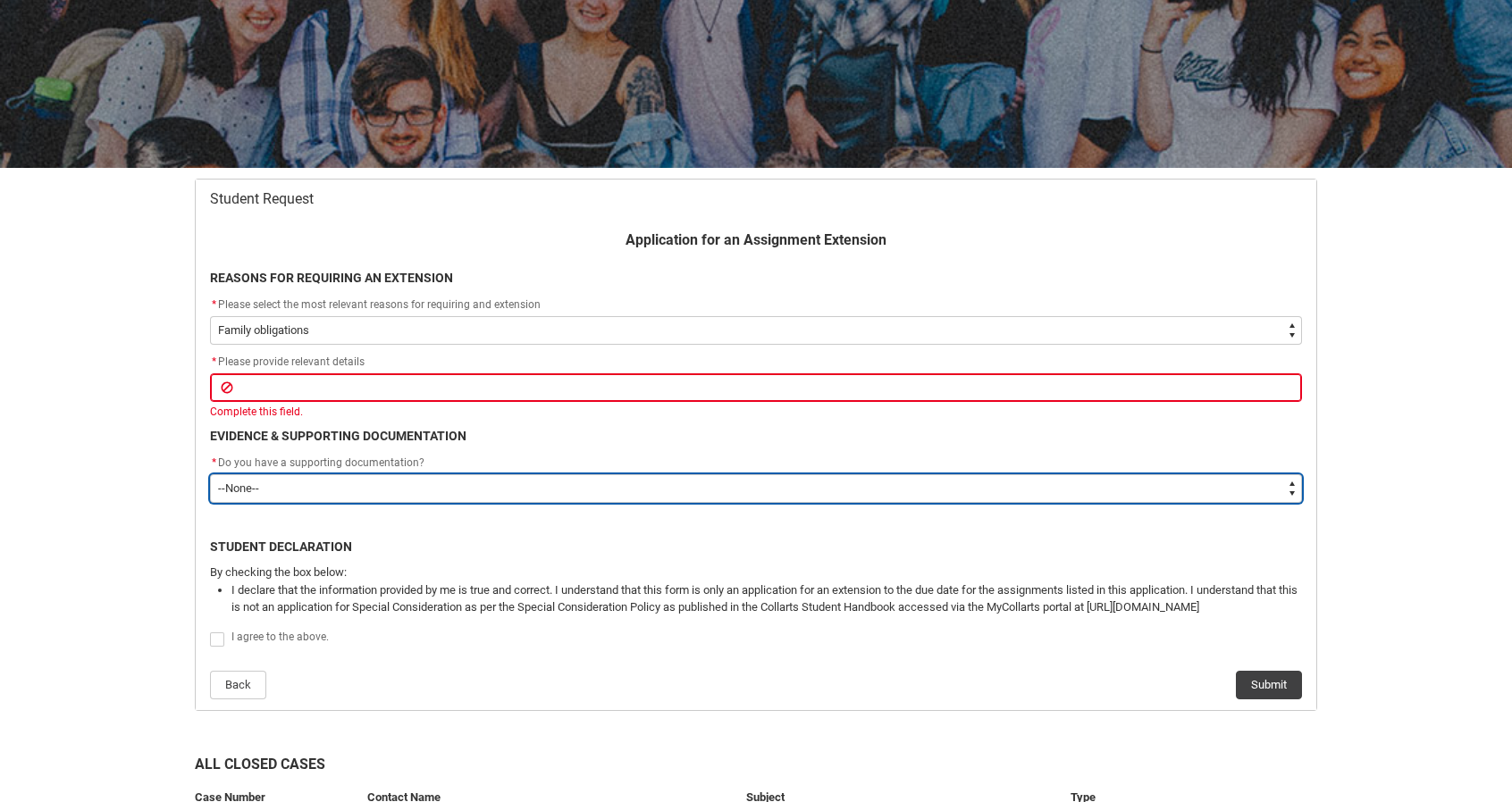
click at [264, 489] on select "--None-- Yes No" at bounding box center [756, 489] width 1092 height 29
type lightning-select "No"
click at [210, 475] on select "--None-- Yes No" at bounding box center [756, 489] width 1092 height 29
select select "No"
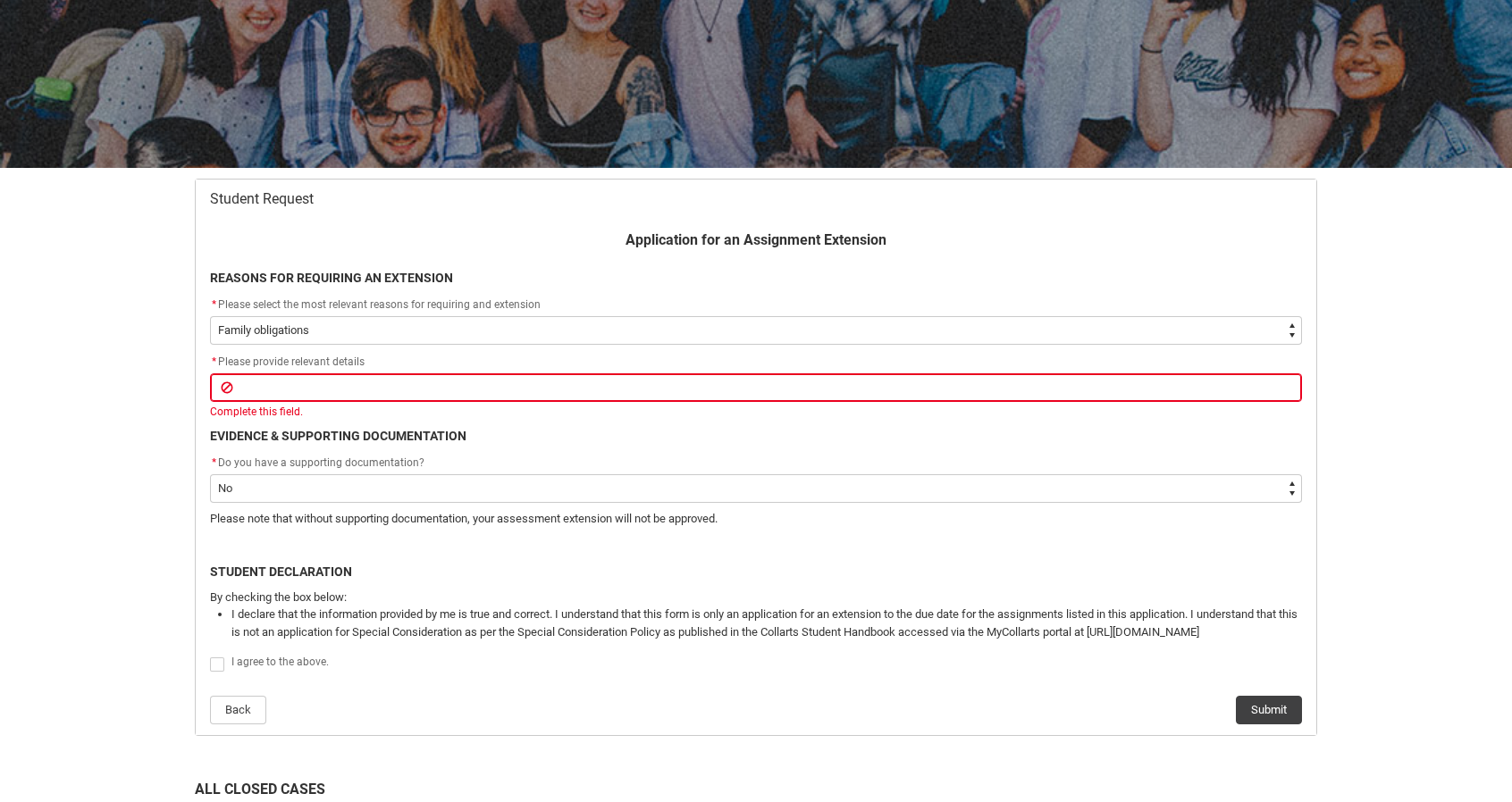
click at [295, 542] on div "Redu_Student_Request flow" at bounding box center [756, 539] width 1113 height 11
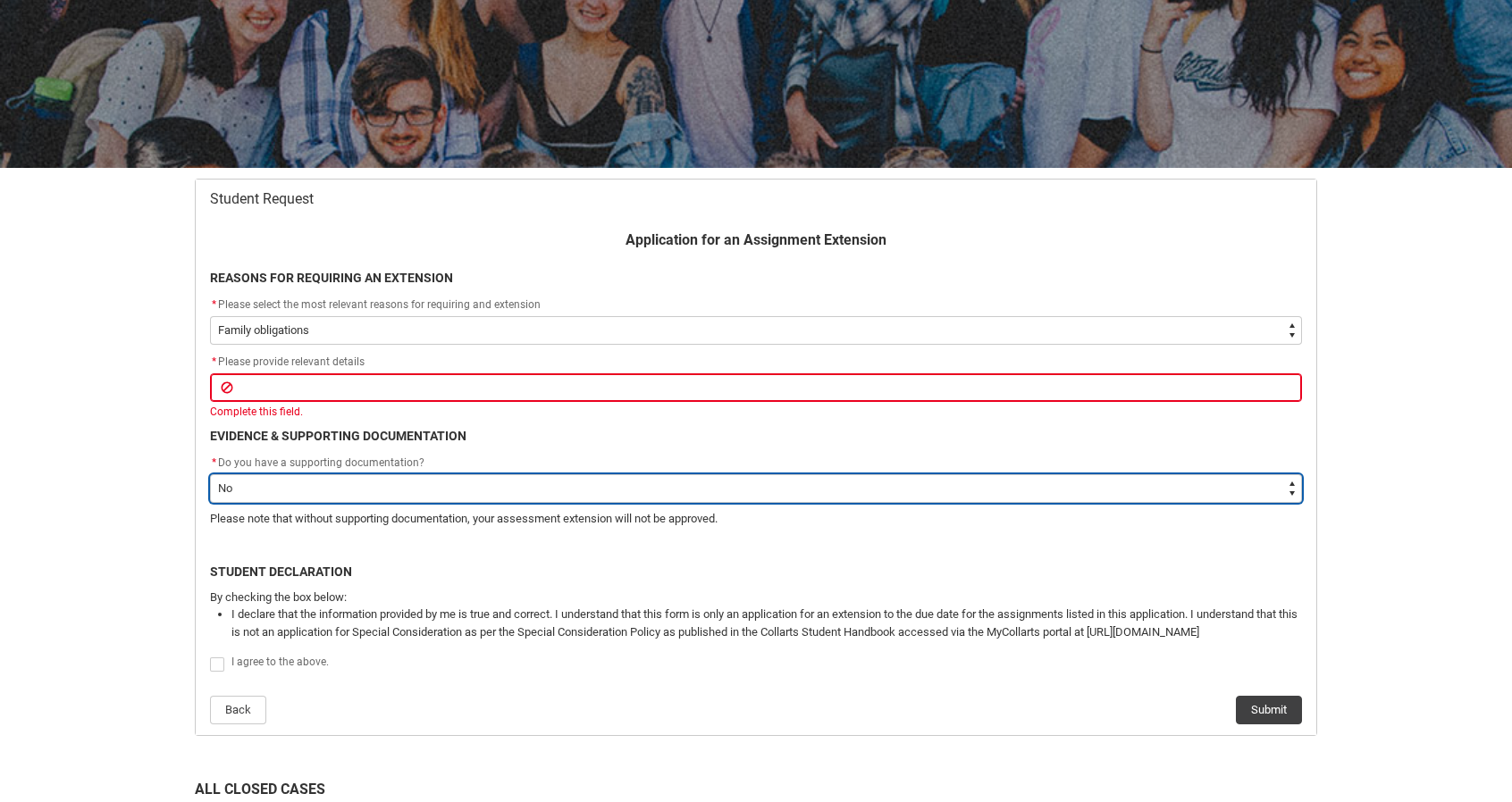
click at [411, 489] on select "--None-- Yes No" at bounding box center [756, 489] width 1092 height 29
type lightning-select "Yes"
click at [210, 475] on select "--None-- Yes No" at bounding box center [756, 489] width 1092 height 29
select select "Yes"
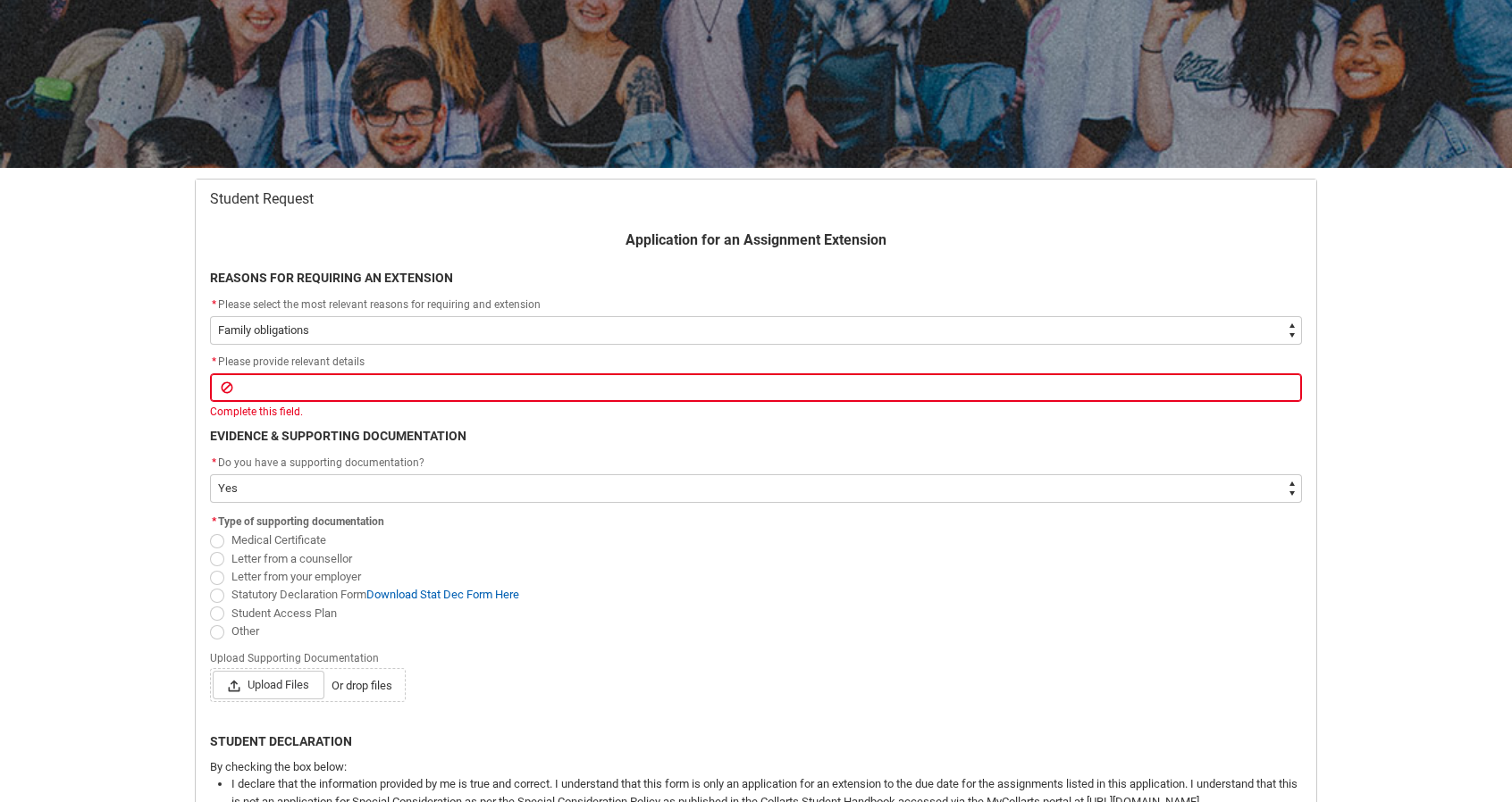
click at [218, 635] on span "Redu_Student_Request flow" at bounding box center [217, 633] width 14 height 14
click at [210, 622] on input "Other" at bounding box center [209, 621] width 1 height 1
radio input "true"
click at [352, 634] on span "Other" at bounding box center [756, 631] width 1092 height 18
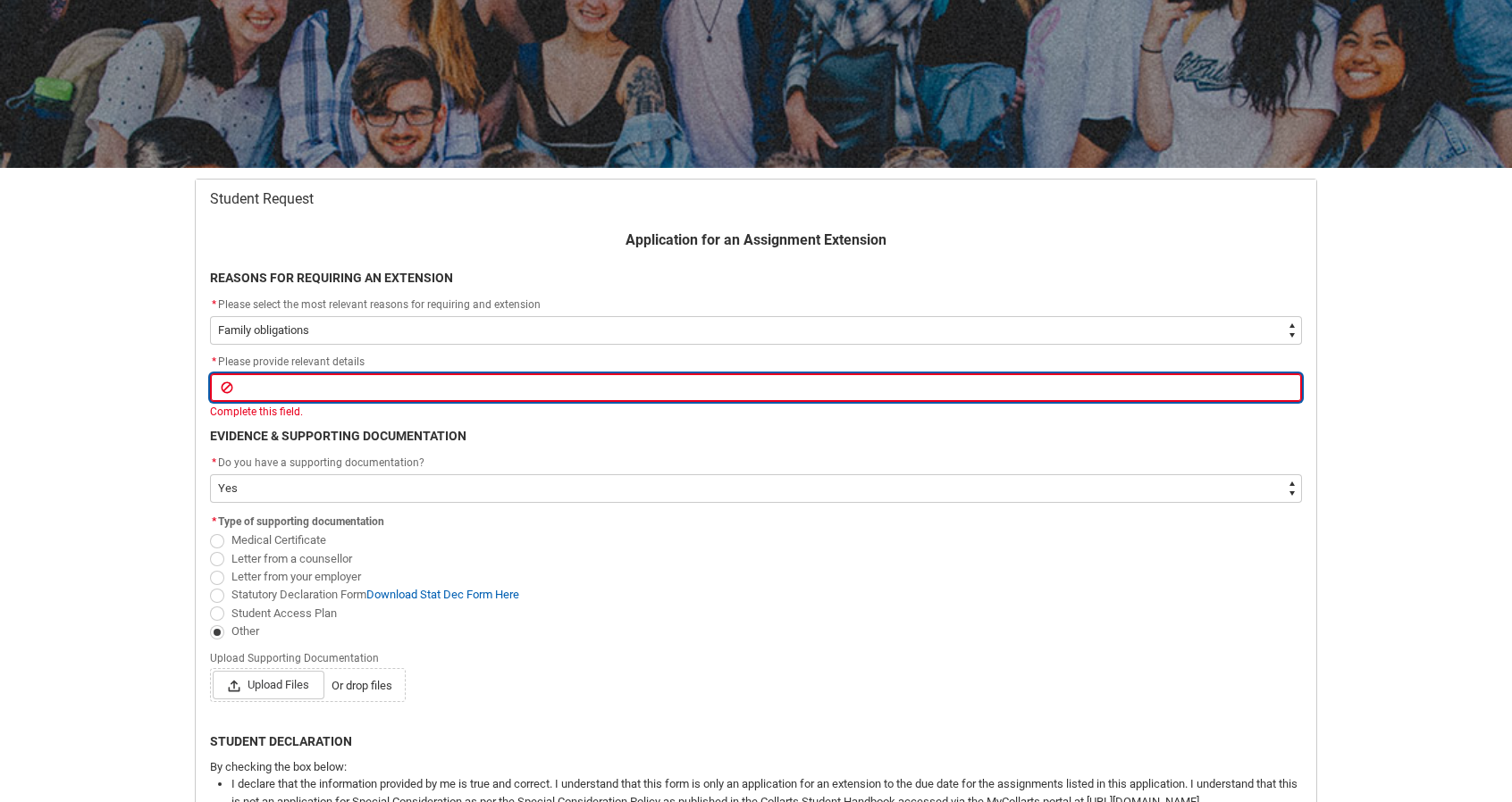
click at [328, 393] on input "Redu_Student_Request flow" at bounding box center [756, 388] width 1092 height 29
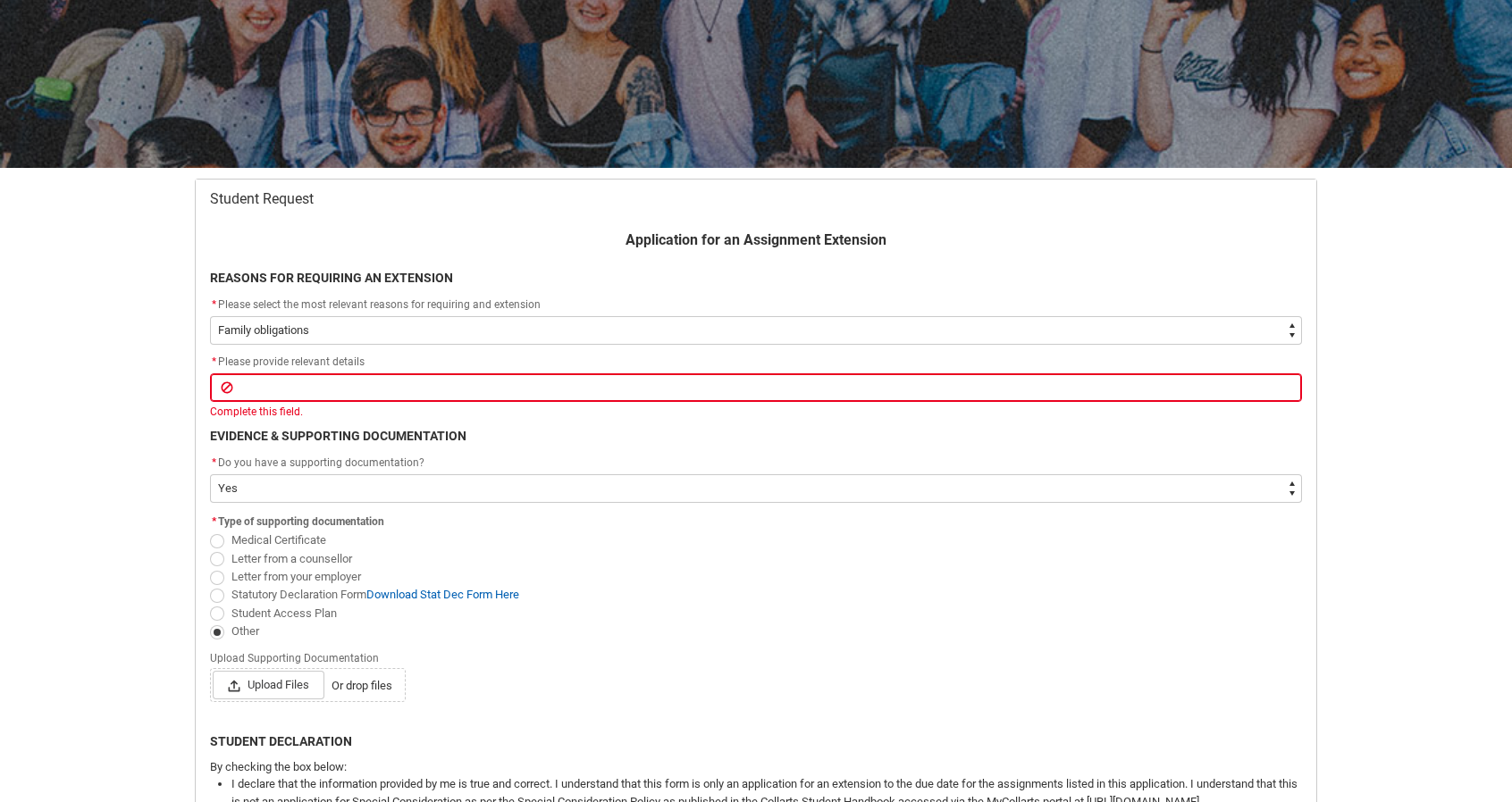
click at [630, 664] on lightning-input "Upload Supporting Documentation Upload Files Or drop files" at bounding box center [756, 674] width 1092 height 55
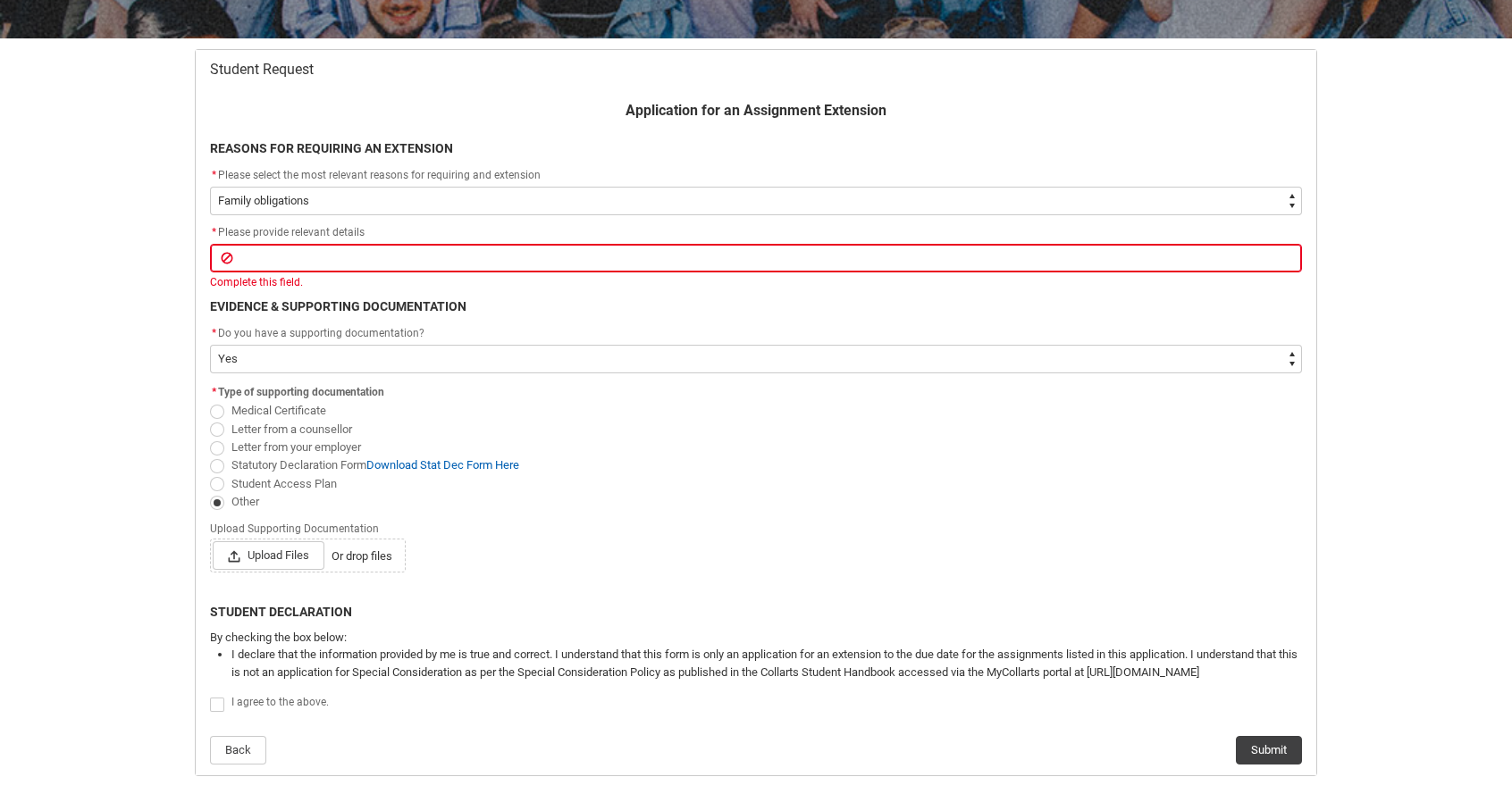
scroll to position [322, 0]
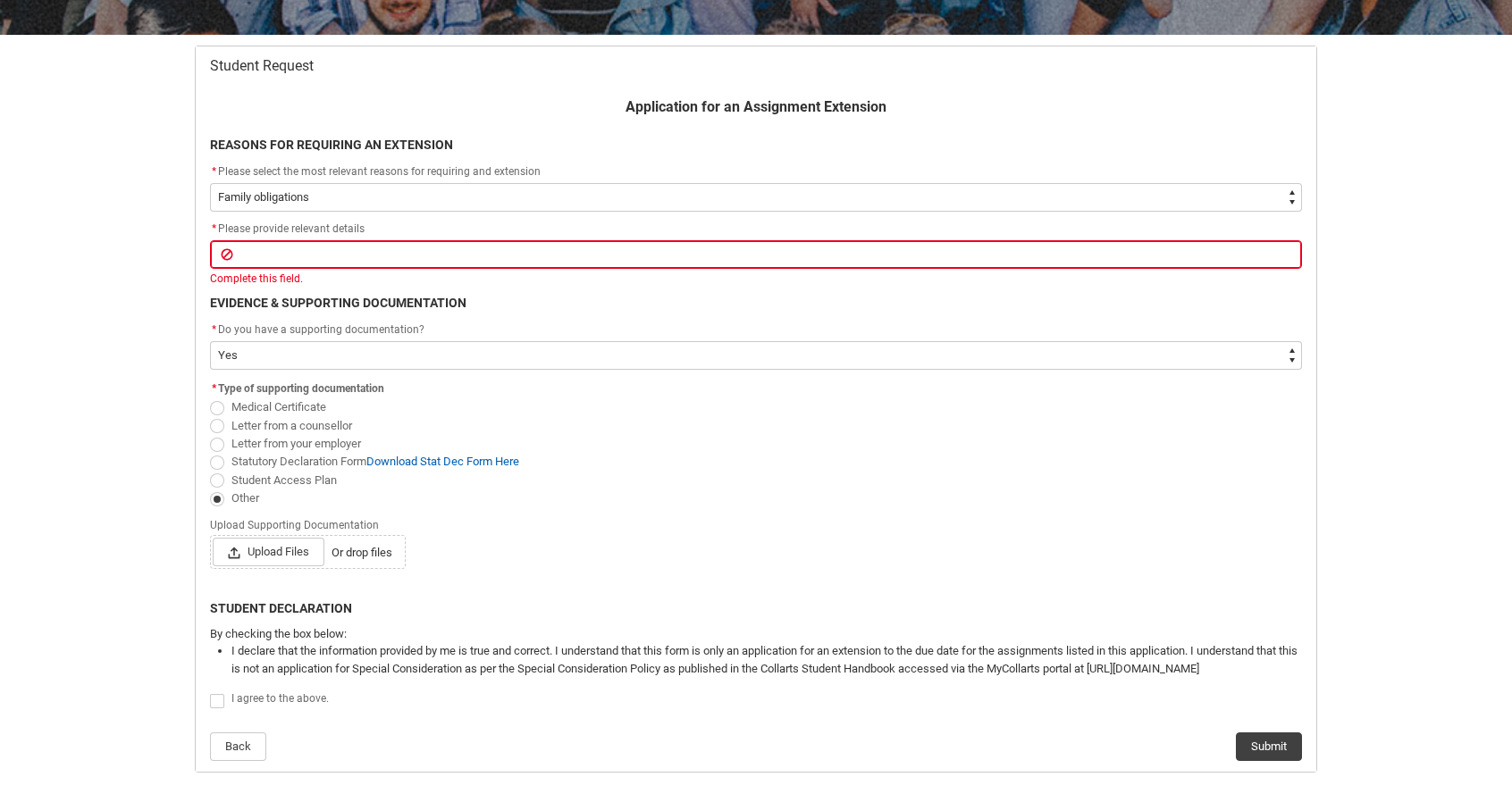
click at [217, 703] on span "Redu_Student_Request flow" at bounding box center [217, 701] width 14 height 14
click at [210, 691] on input "Redu_Student_Request flow" at bounding box center [209, 690] width 1 height 1
type lightning-input "true"
checkbox input "true"
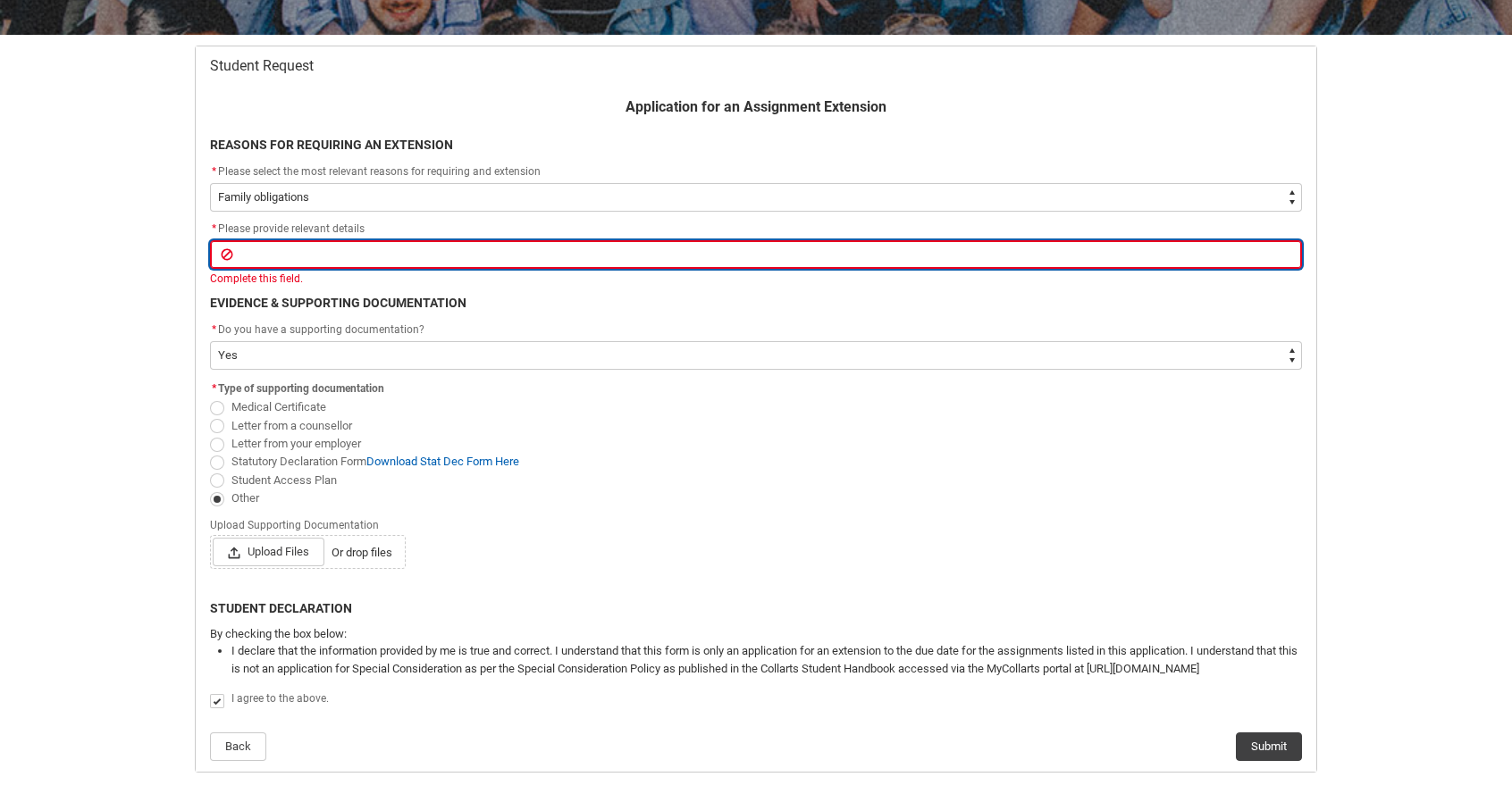
click at [277, 253] on input "Redu_Student_Request flow" at bounding box center [756, 254] width 1092 height 29
type lightning-primitive-input-simple "r"
type input "r"
type lightning-primitive-input-simple "re"
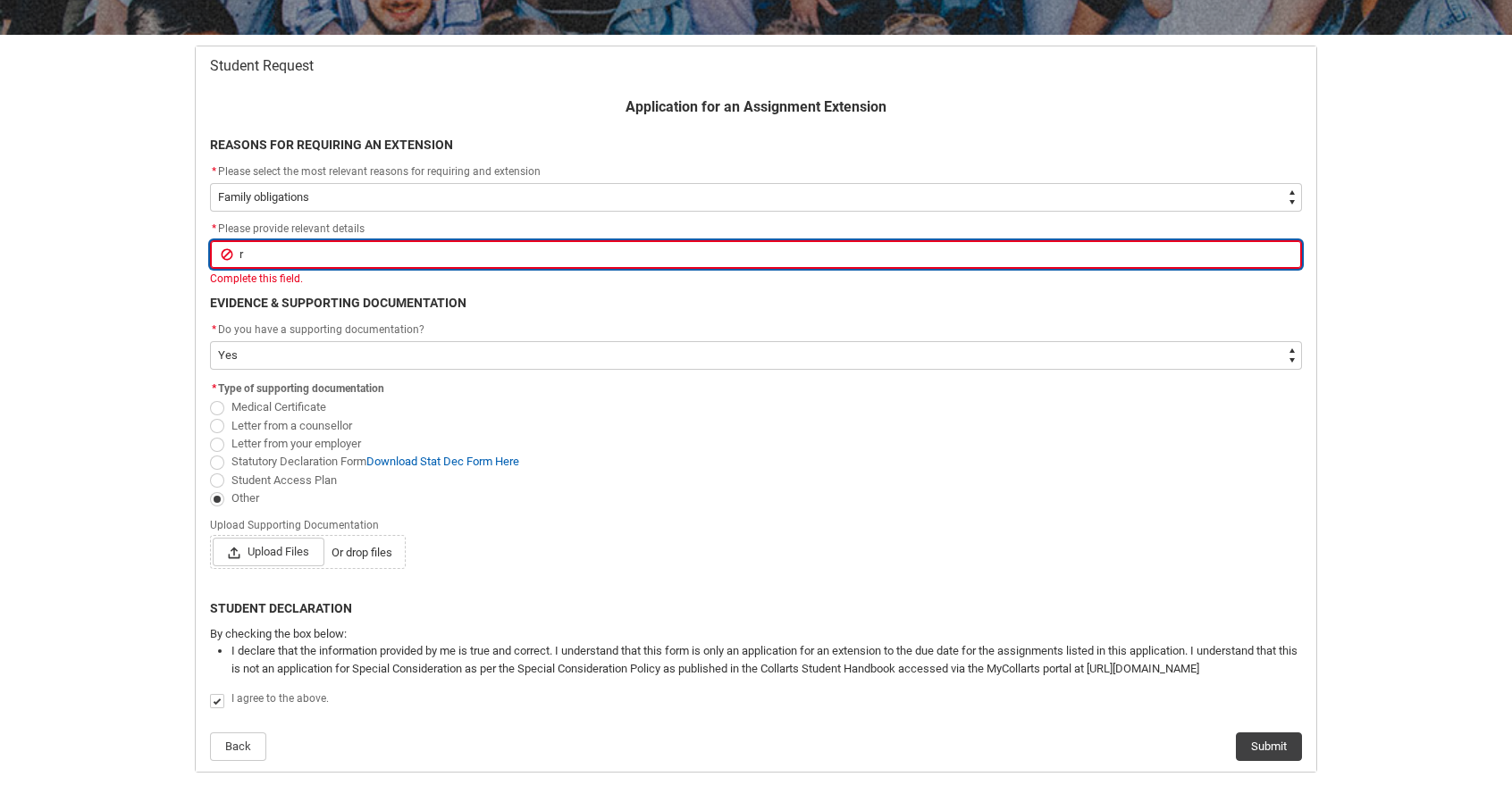
type input "re"
type lightning-primitive-input-simple "rec"
type input "rec"
type lightning-primitive-input-simple "rece"
type input "rece"
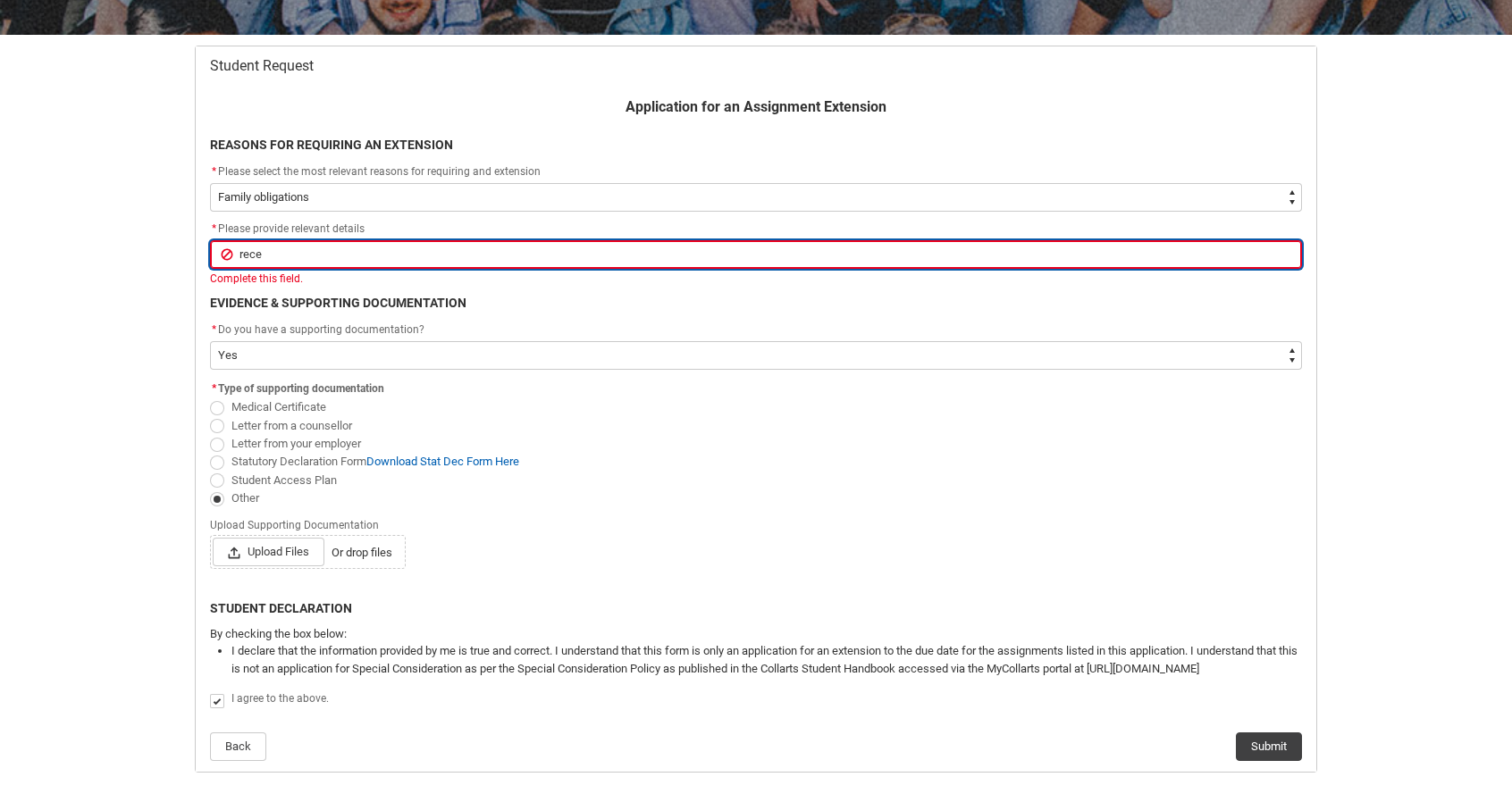
type lightning-primitive-input-simple "recen"
type input "recen"
type lightning-primitive-input-simple "recent"
type input "recent"
type lightning-primitive-input-simple "recentl"
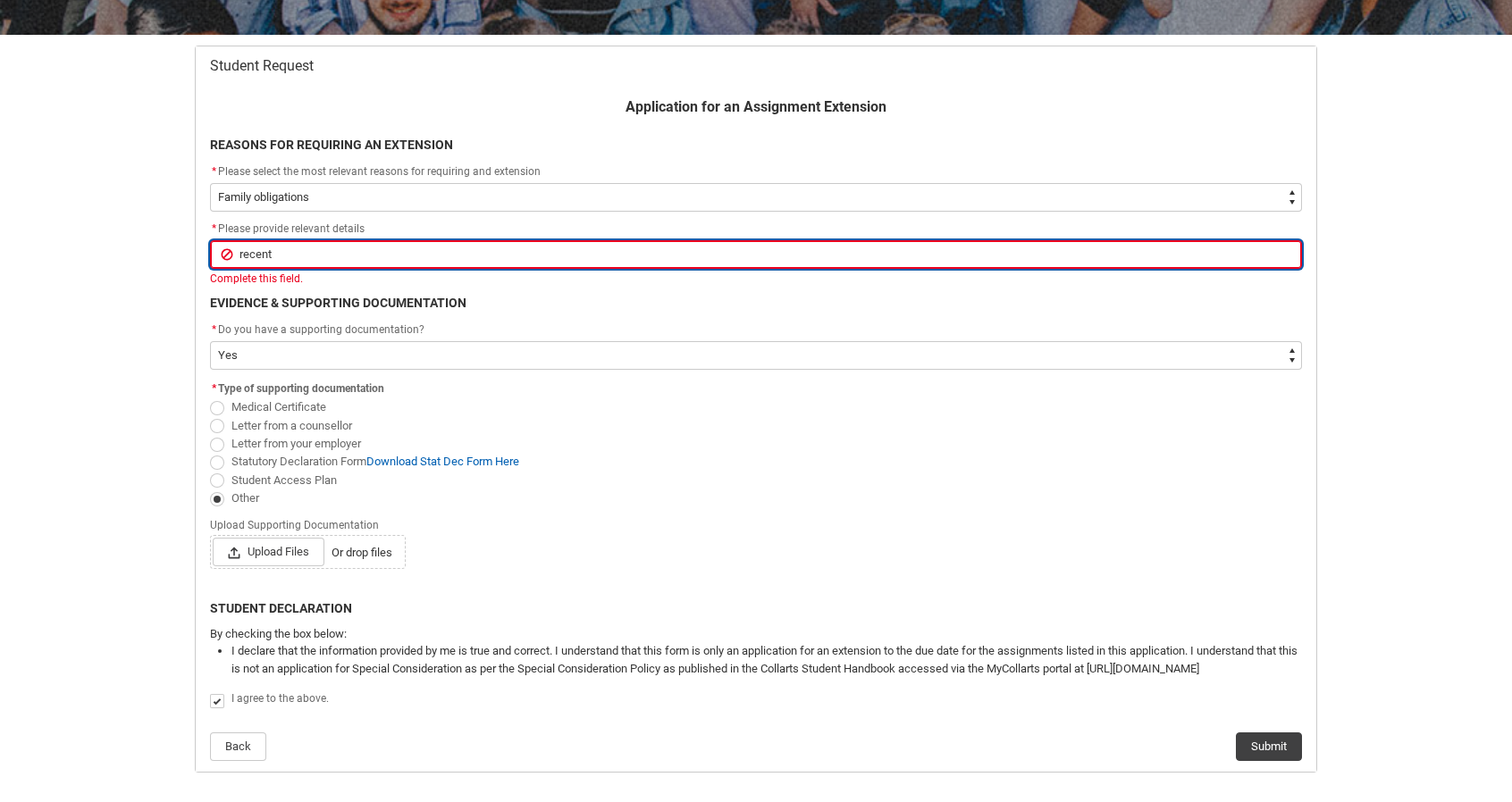
type input "recentl"
type lightning-primitive-input-simple "recently"
type input "recently"
type lightning-primitive-input-simple "recently"
type input "recently"
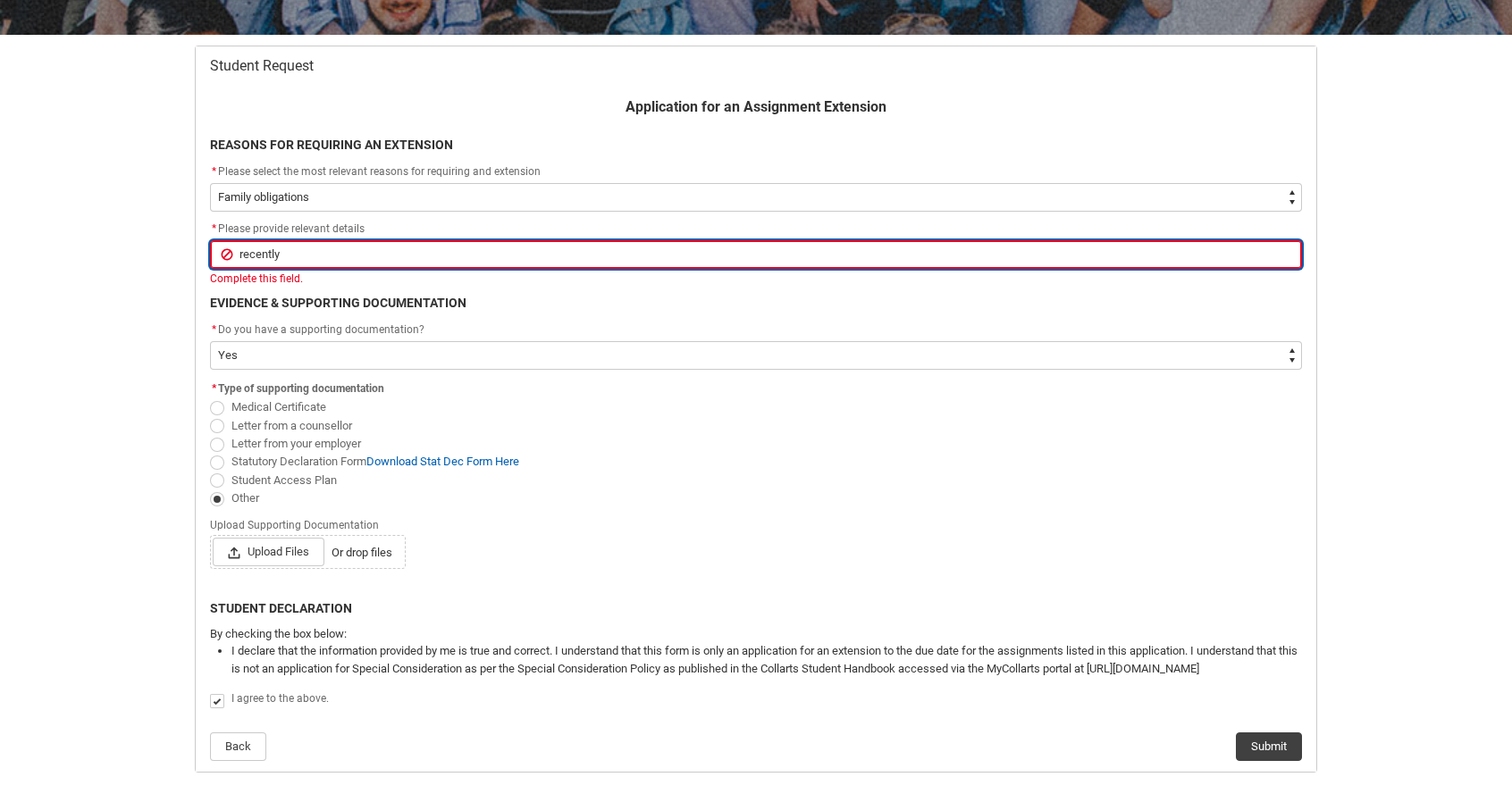
type lightning-primitive-input-simple "recently r"
type input "recently r"
type lightning-primitive-input-simple "recently re"
type input "recently re"
type lightning-primitive-input-simple "recently rec"
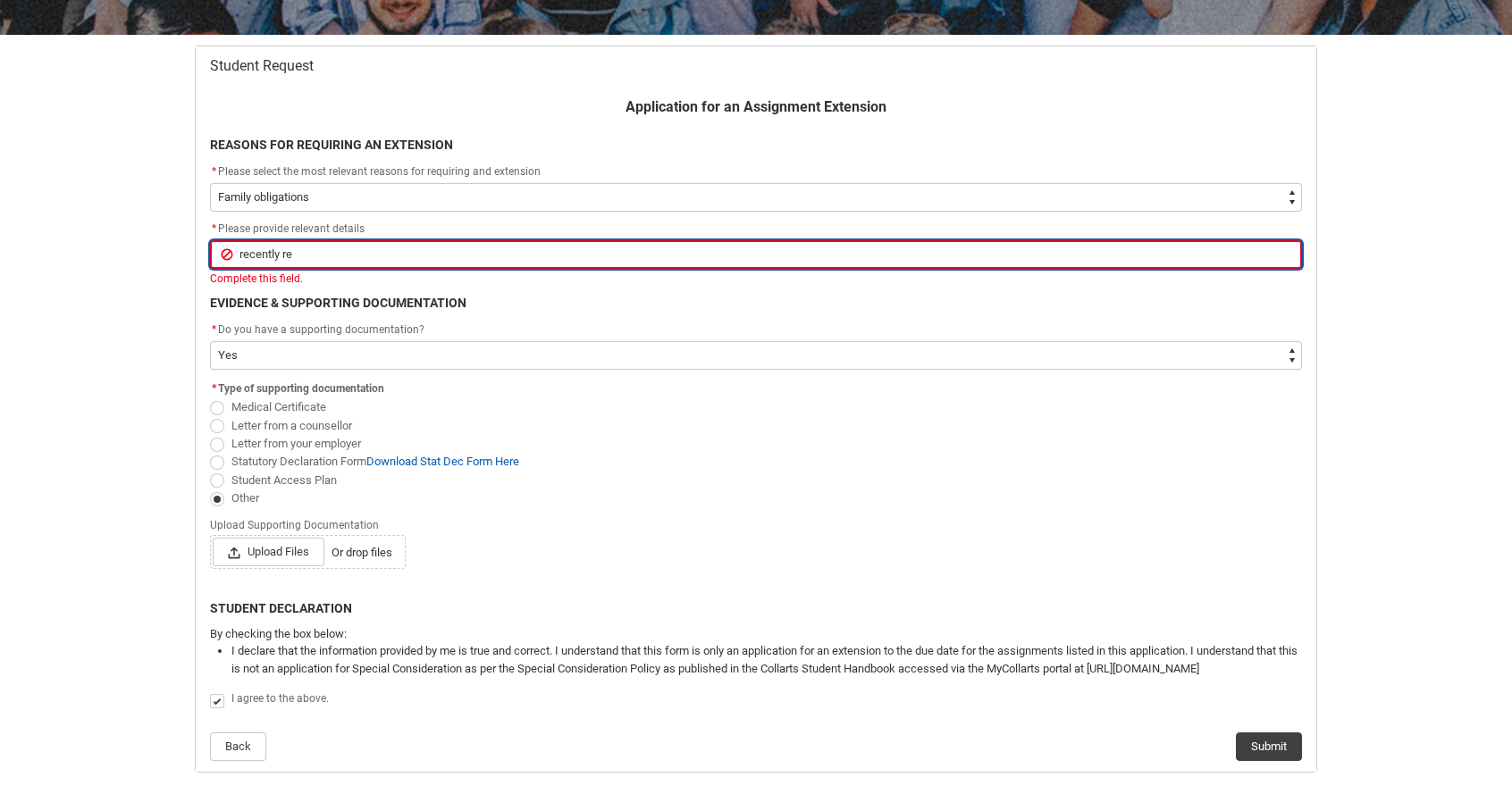
type input "recently rec"
type lightning-primitive-input-simple "recently reco"
type input "recently reco"
type lightning-primitive-input-simple "recently recon"
type input "recently recon"
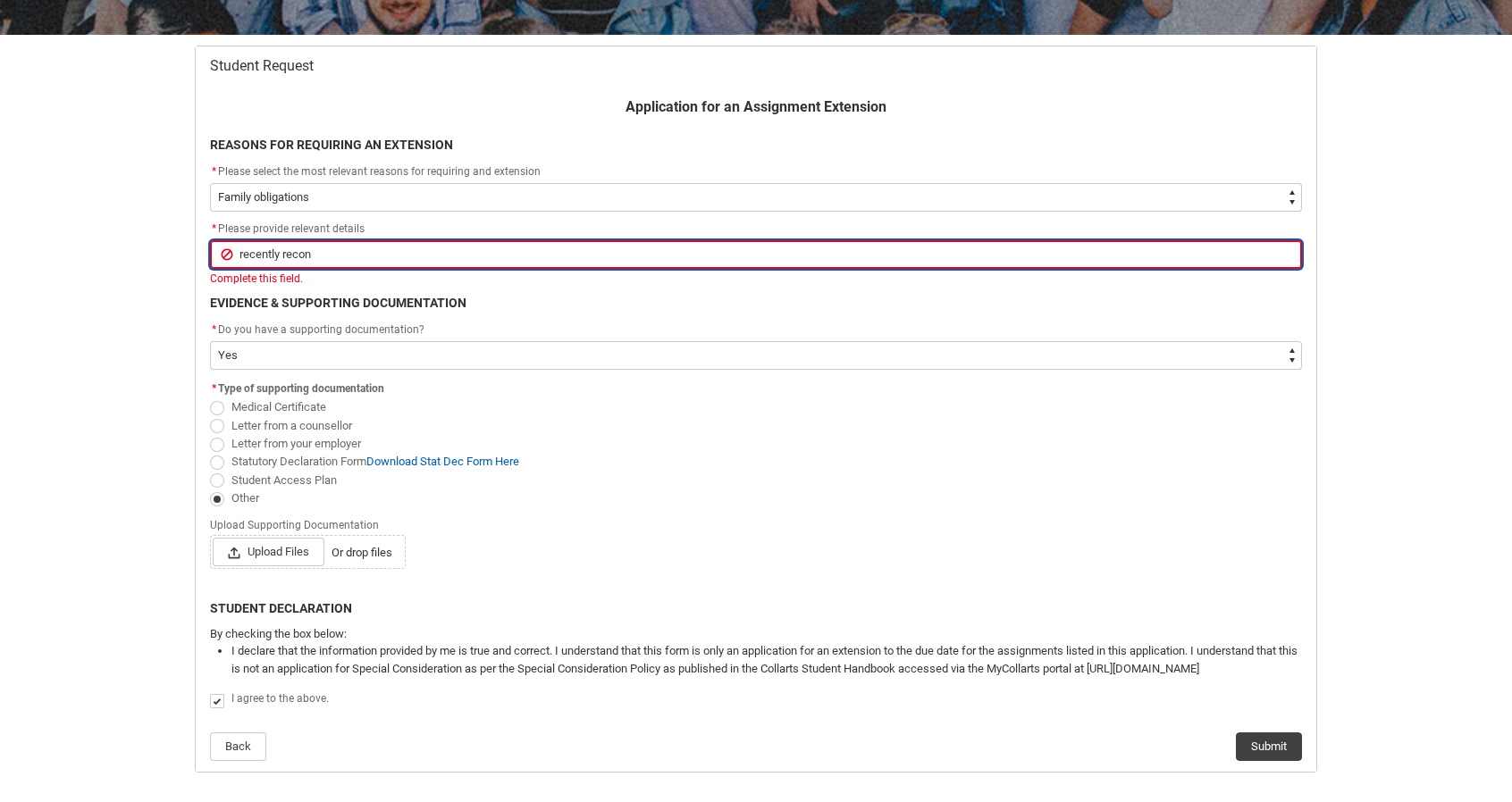
type lightning-primitive-input-simple "recently reconn"
type input "recently reconn"
type lightning-primitive-input-simple "recently reconne"
type input "recently reconne"
type lightning-primitive-input-simple "recently reconnec"
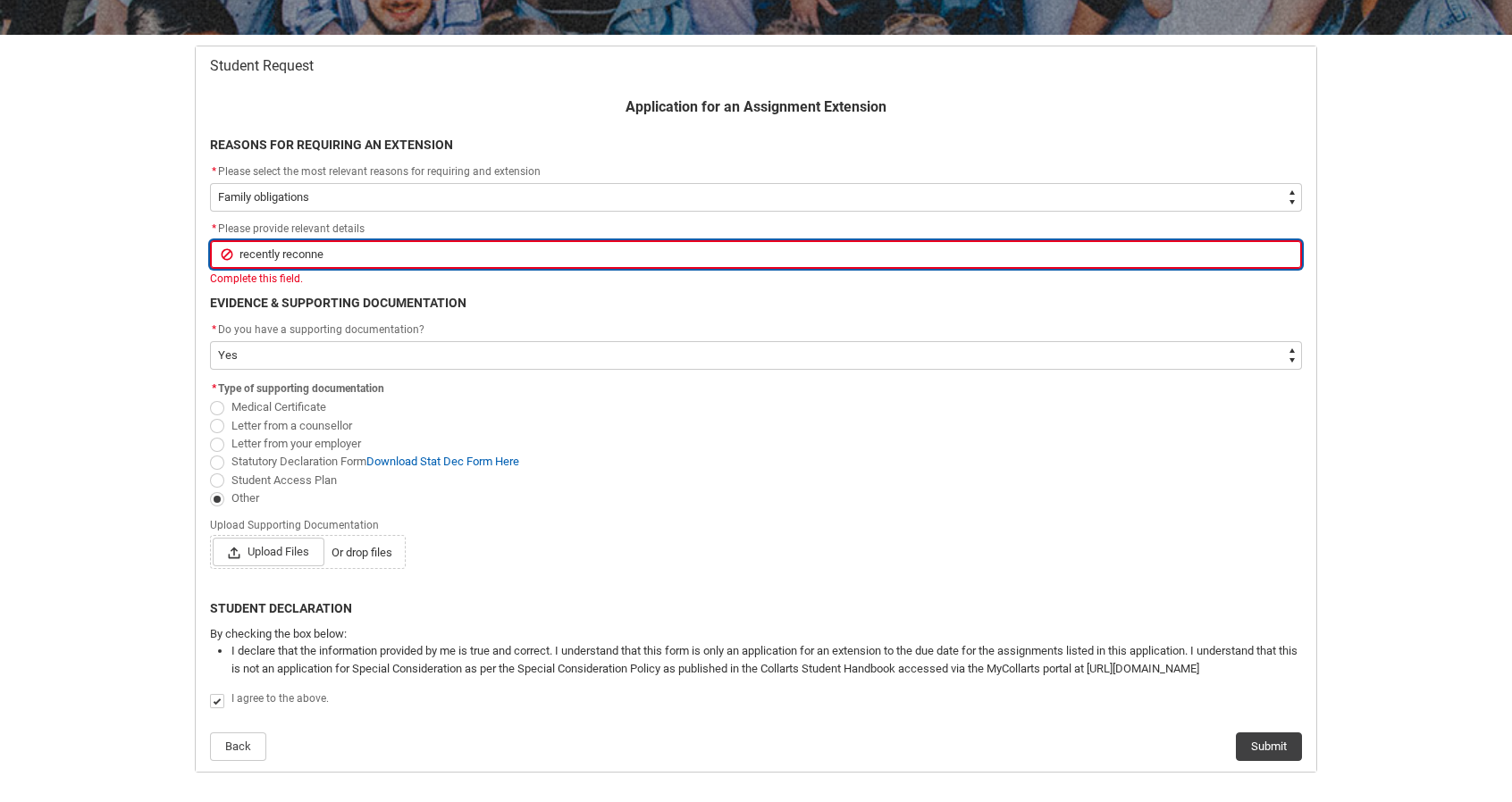
type input "recently reconnec"
type lightning-primitive-input-simple "recently reconnect"
type input "recently reconnect"
type lightning-primitive-input-simple "recently reconnecte"
type input "recently reconnecte"
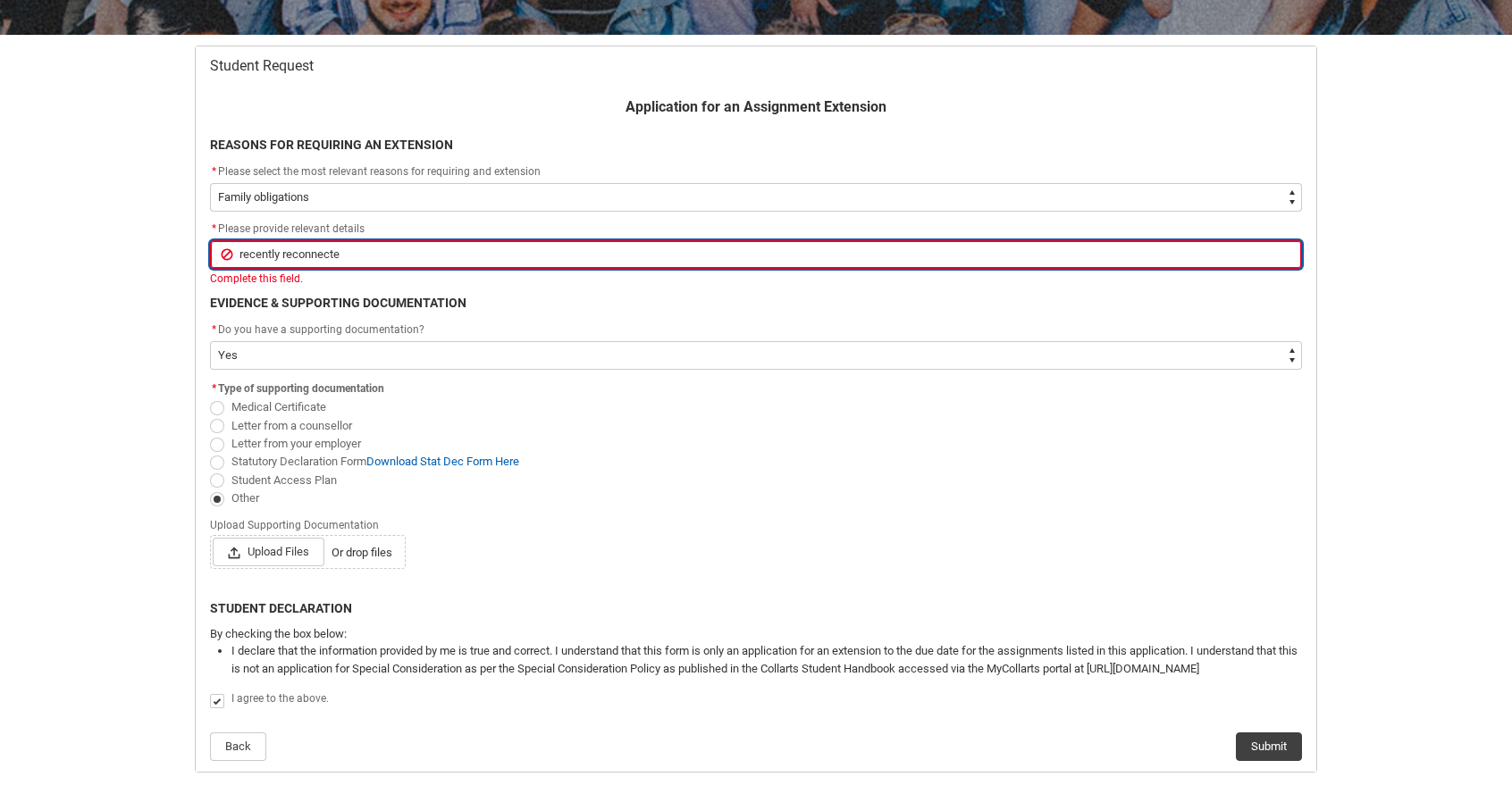
type lightning-primitive-input-simple "recently reconnected"
type input "recently reconnected"
type lightning-primitive-input-simple "recently reconnected"
type input "recently reconnected"
type lightning-primitive-input-simple "recently reconnected w"
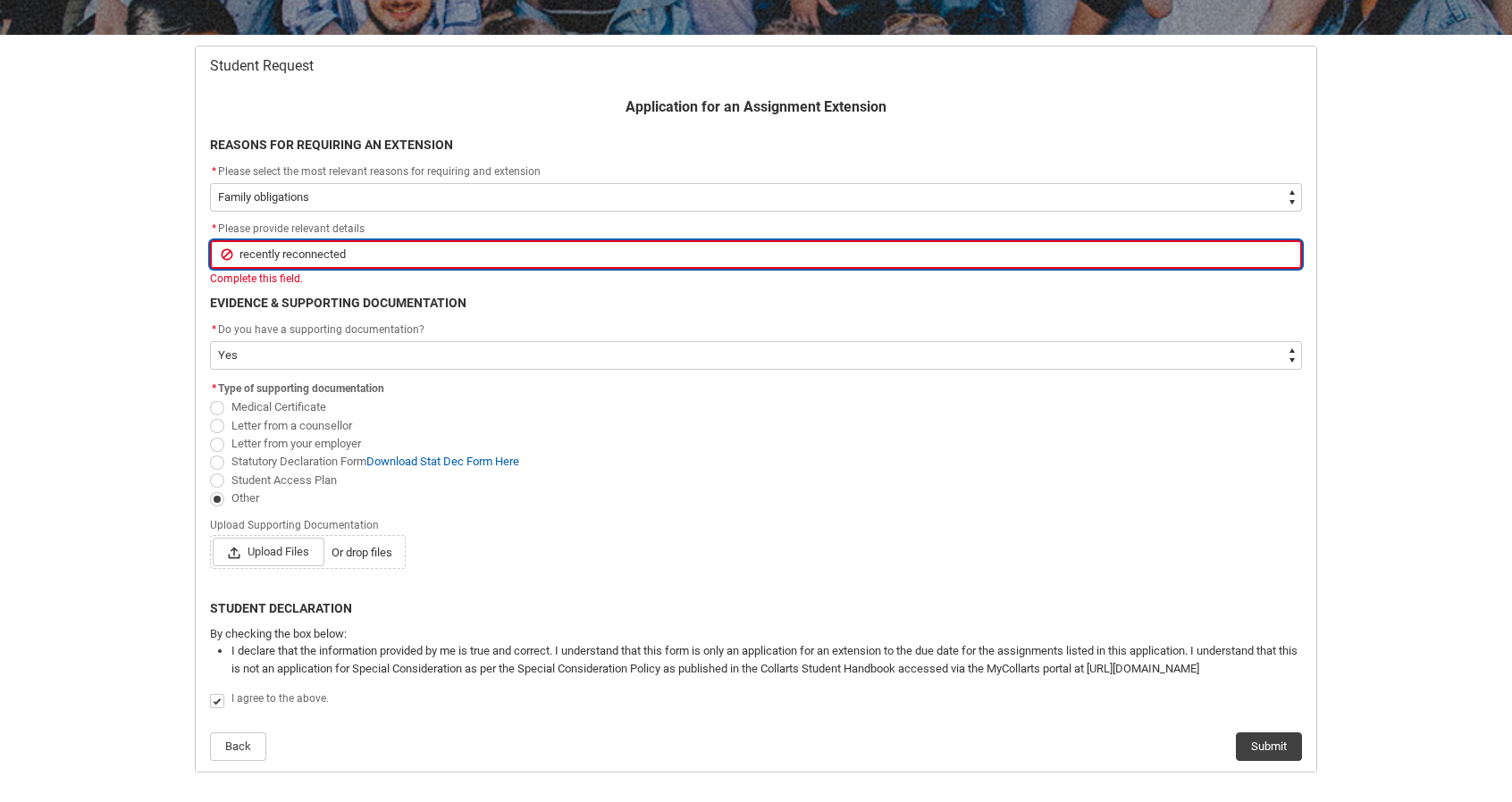
type input "recently reconnected w"
type lightning-primitive-input-simple "recently reconnected wi"
type input "recently reconnected wi"
type lightning-primitive-input-simple "recently reconnected wit"
type input "recently reconnected wit"
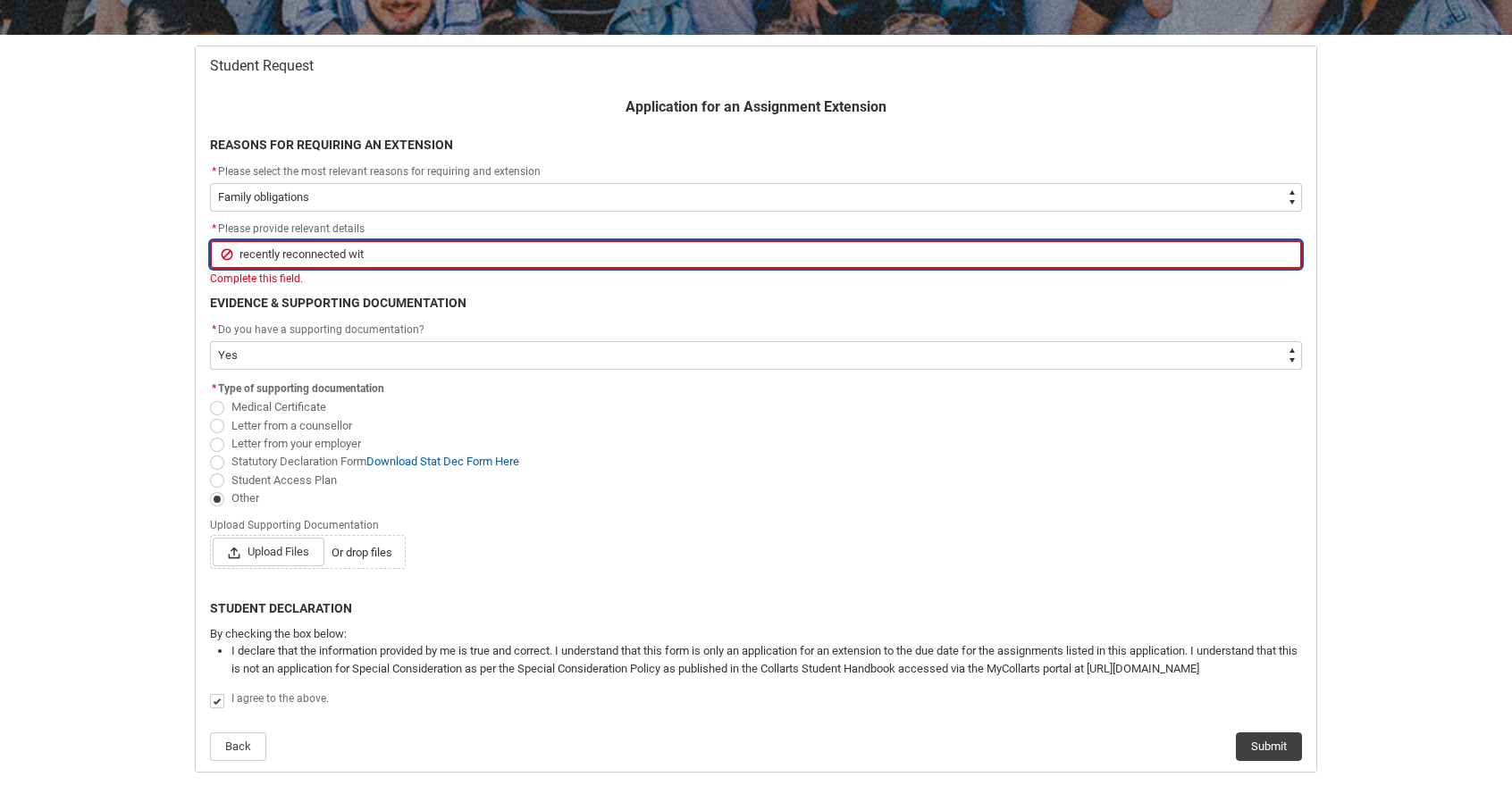
type lightning-primitive-input-simple "recently reconnected wi"
type input "recently reconnected wi"
type lightning-primitive-input-simple "recently reconnected w"
type input "recently reconnected w"
type lightning-primitive-input-simple "recently reconnected"
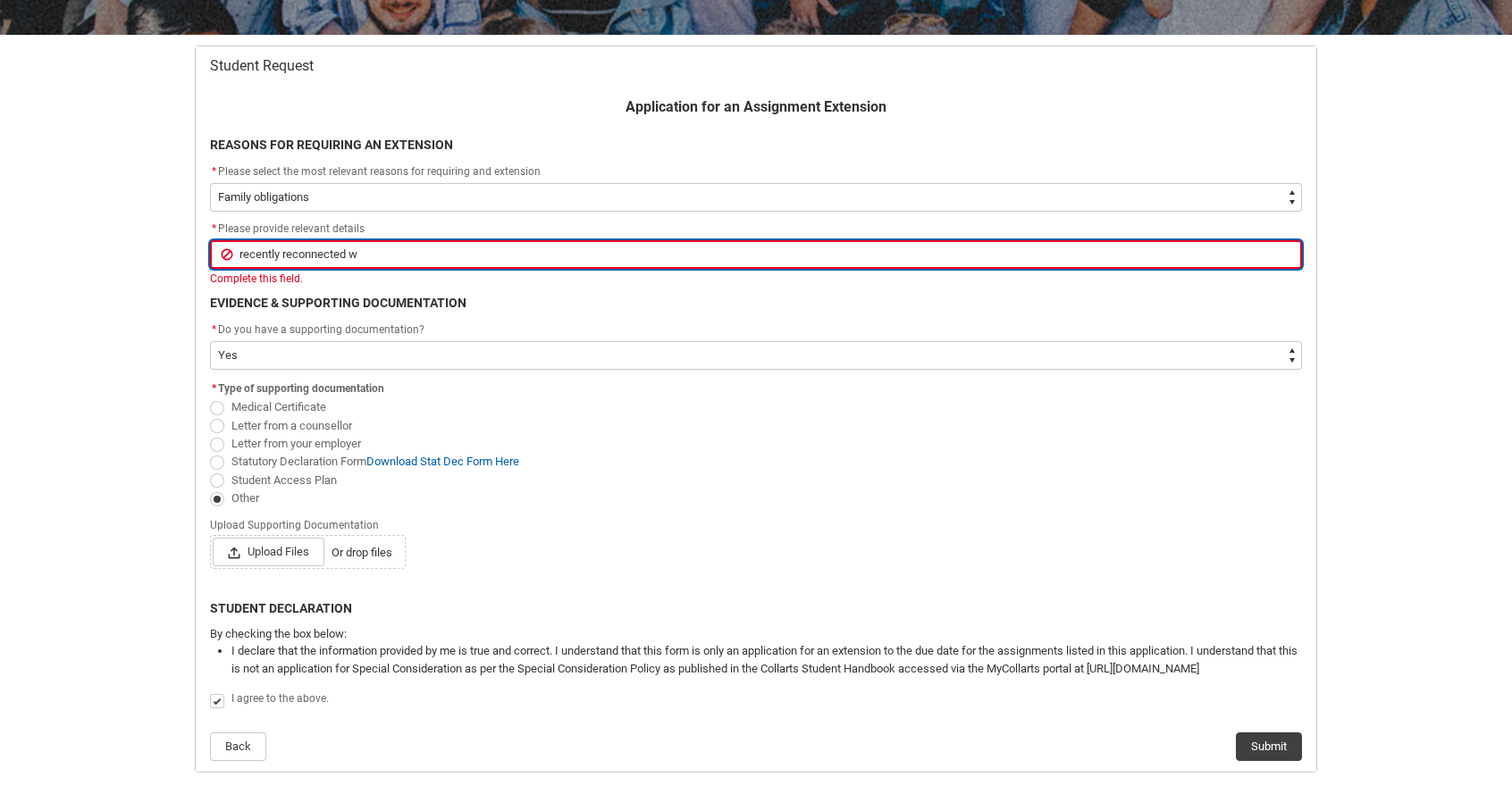
type input "recently reconnected"
type lightning-primitive-input-simple "recently reconnected"
type input "recently reconnected"
type lightning-primitive-input-simple "recently reconnecte"
type input "recently reconnecte"
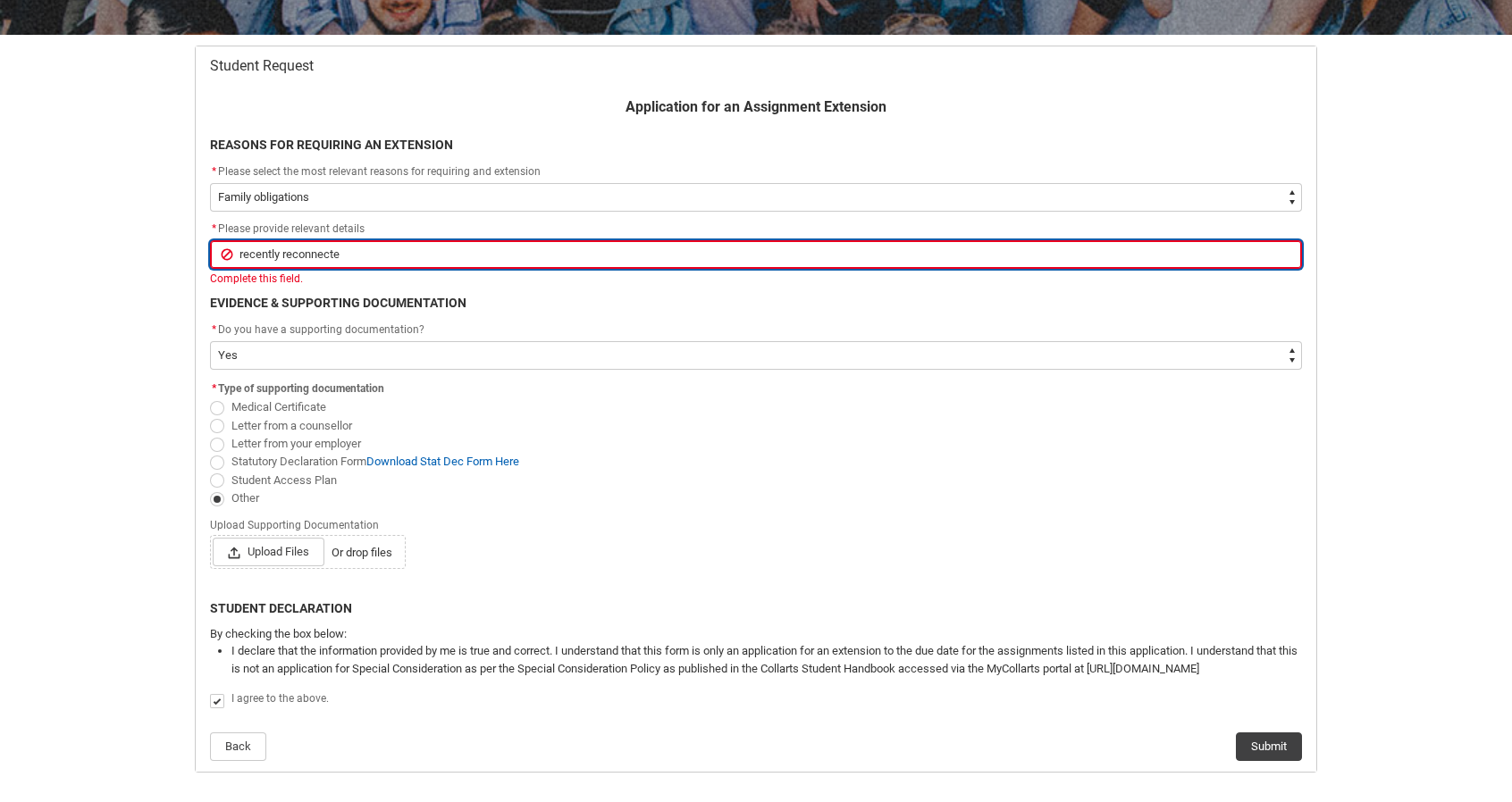
type lightning-primitive-input-simple "recently reconnect"
type input "recently reconnect"
type lightning-primitive-input-simple "recently reconnec"
type input "recently reconnec"
type lightning-primitive-input-simple "recently reconne"
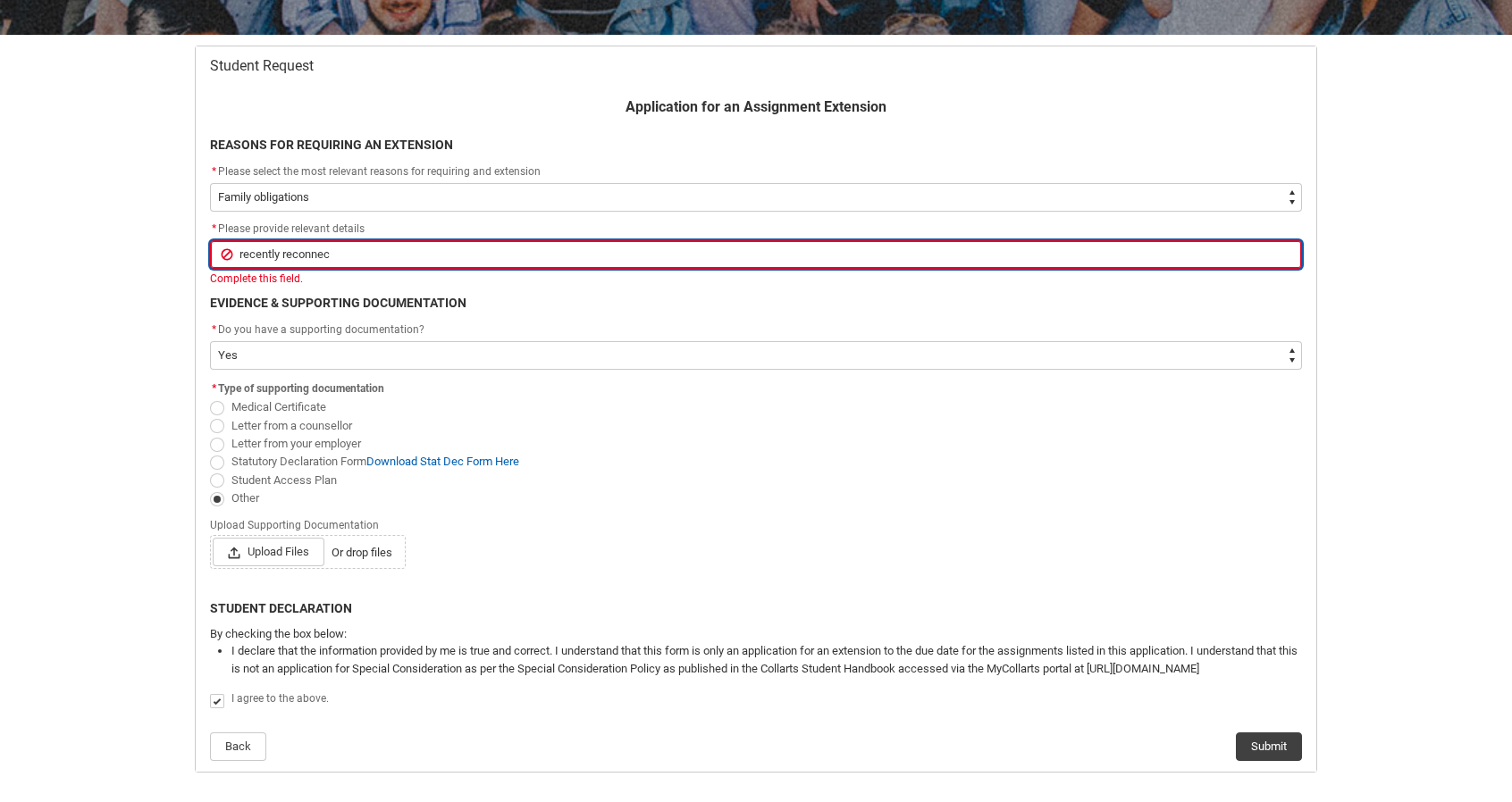
type input "recently reconne"
type lightning-primitive-input-simple "recently reconn"
type input "recently reconn"
type lightning-primitive-input-simple "recently recon"
type input "recently recon"
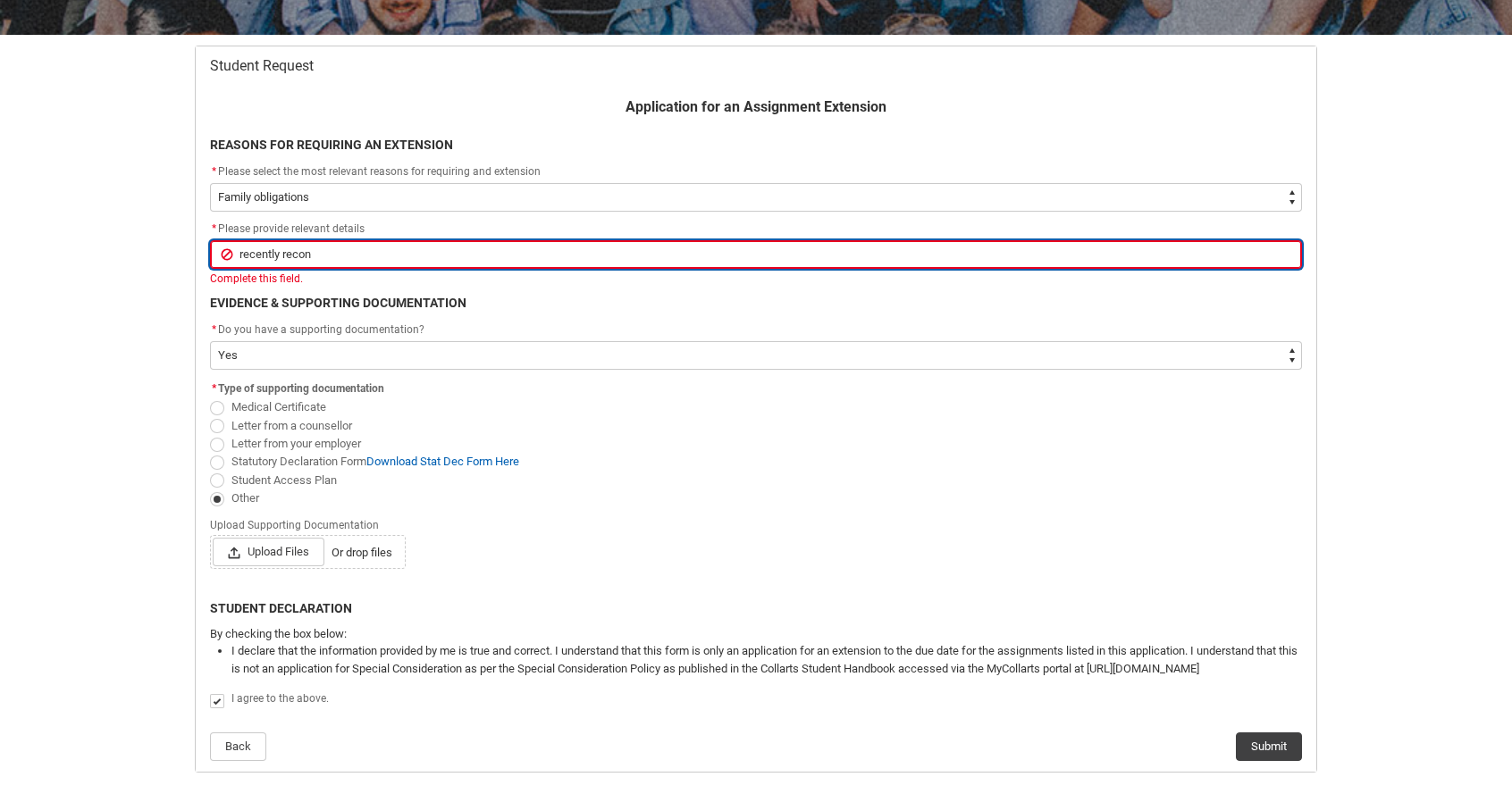
type lightning-primitive-input-simple "recently reco"
type input "recently reco"
type lightning-primitive-input-simple "recently rec"
type input "recently rec"
type lightning-primitive-input-simple "recently re"
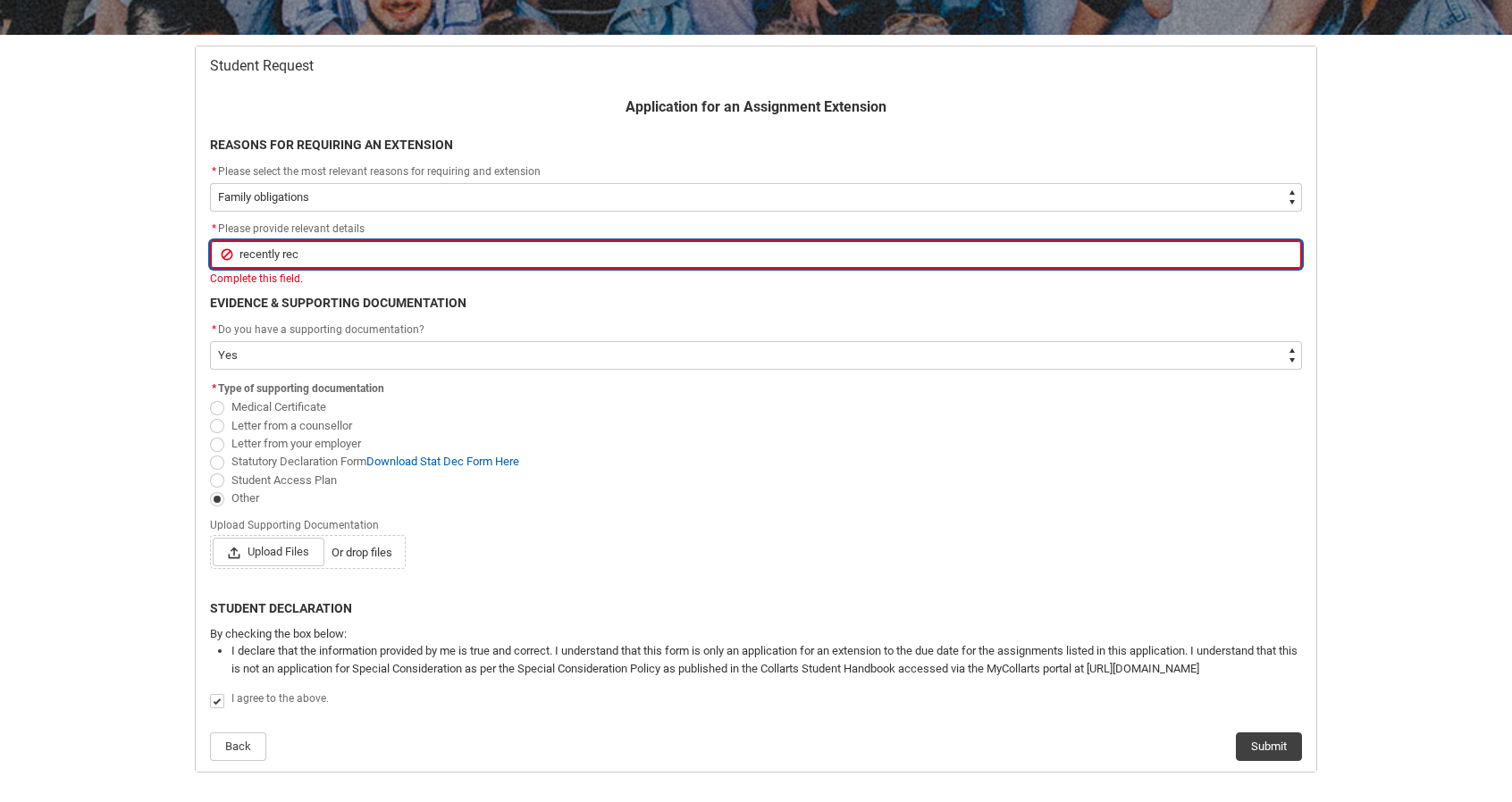
type input "recently re"
type lightning-primitive-input-simple "recently r"
type input "recently r"
type lightning-primitive-input-simple "recently"
type input "recently"
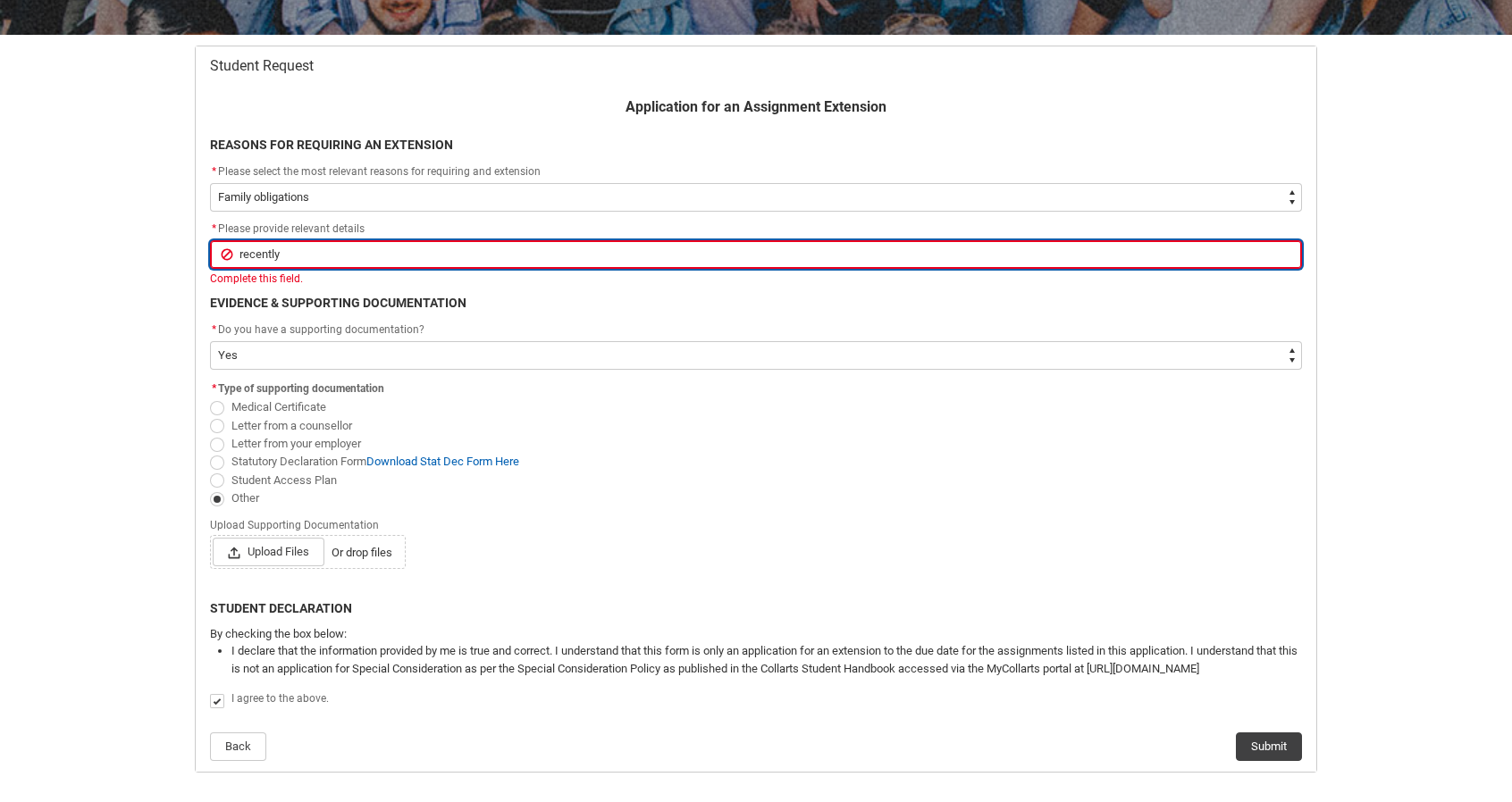
type lightning-primitive-input-simple "recently"
type input "recently"
type lightning-primitive-input-simple "recentl"
type input "recentl"
type lightning-primitive-input-simple "recent"
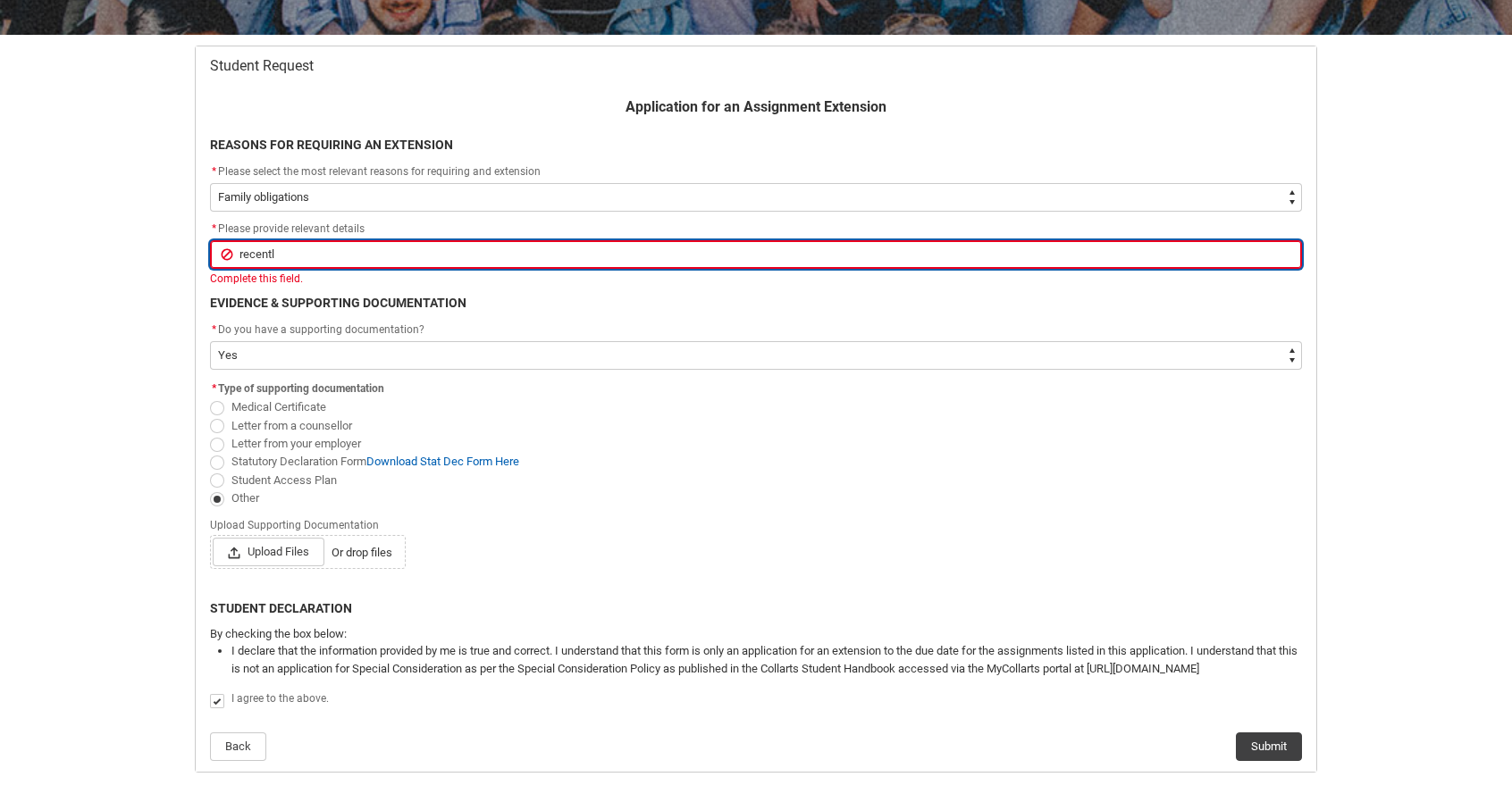
type input "recent"
type lightning-primitive-input-simple "recen"
type input "recen"
type lightning-primitive-input-simple "rece"
type input "rece"
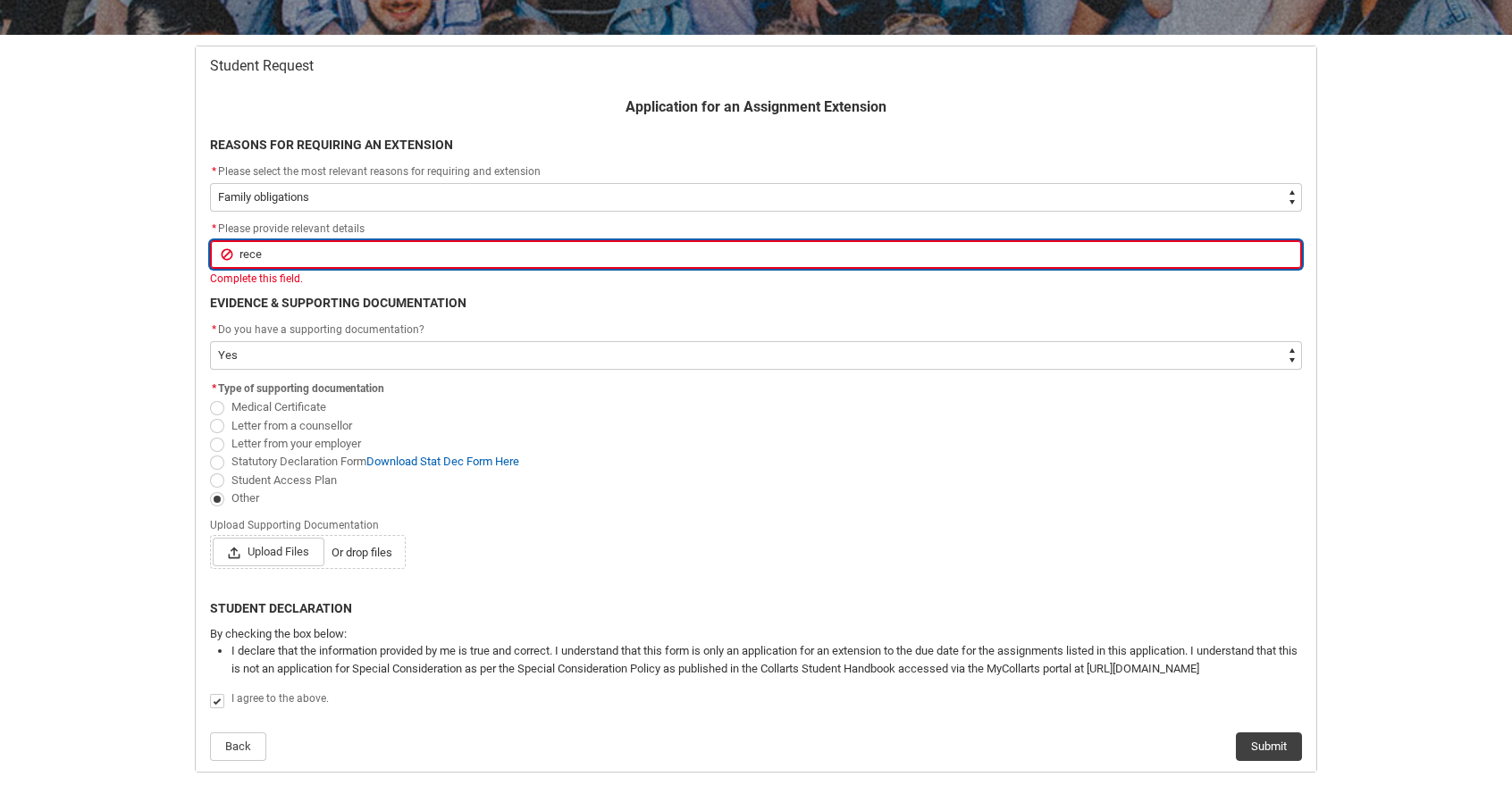
type lightning-primitive-input-simple "rec"
type input "rec"
type lightning-primitive-input-simple "re"
type input "re"
type lightning-primitive-input-simple "r"
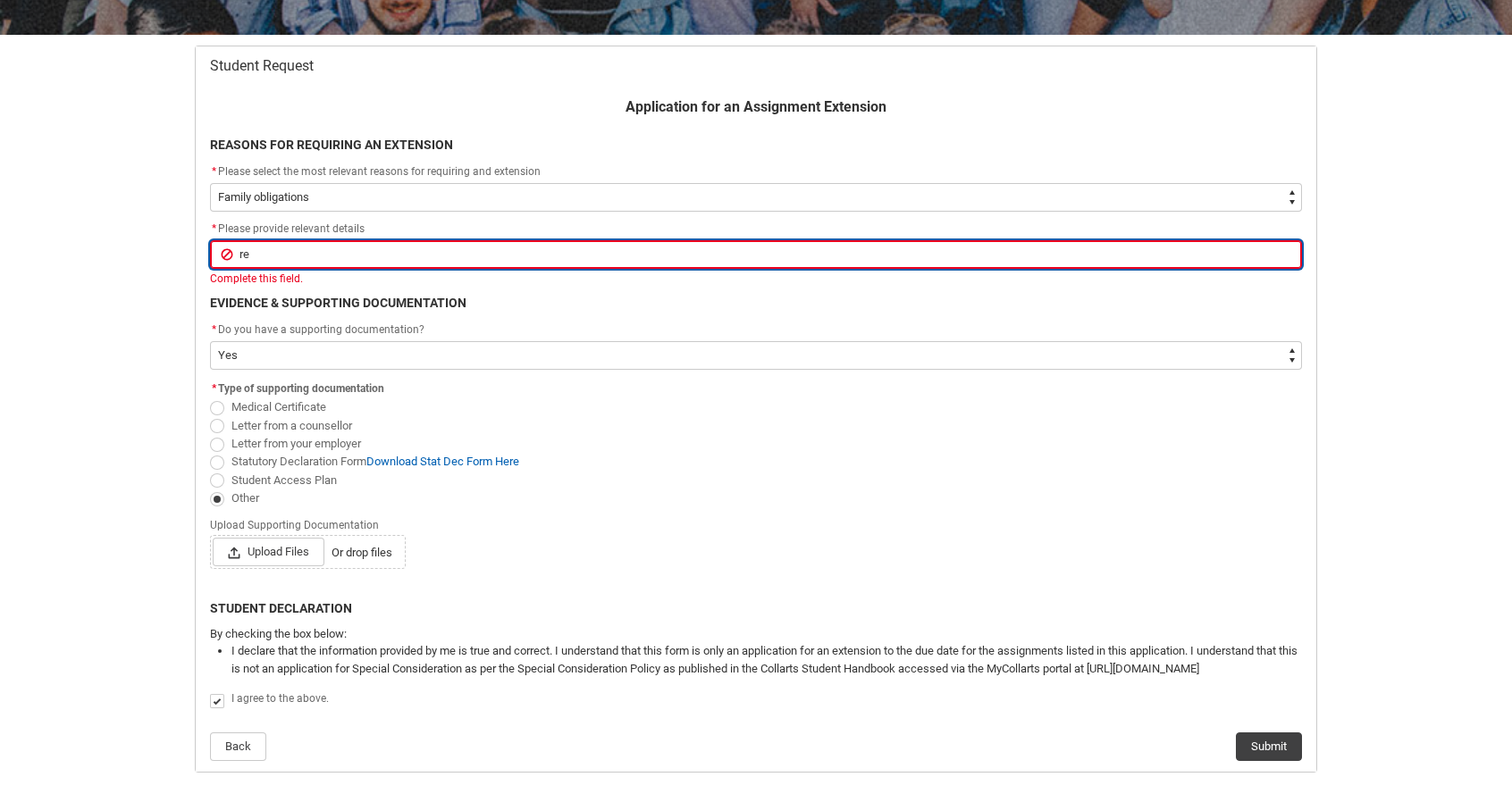
type input "r"
type lightning-primitive-input-simple "I"
type input "I"
type lightning-primitive-input-simple "I"
type input "I"
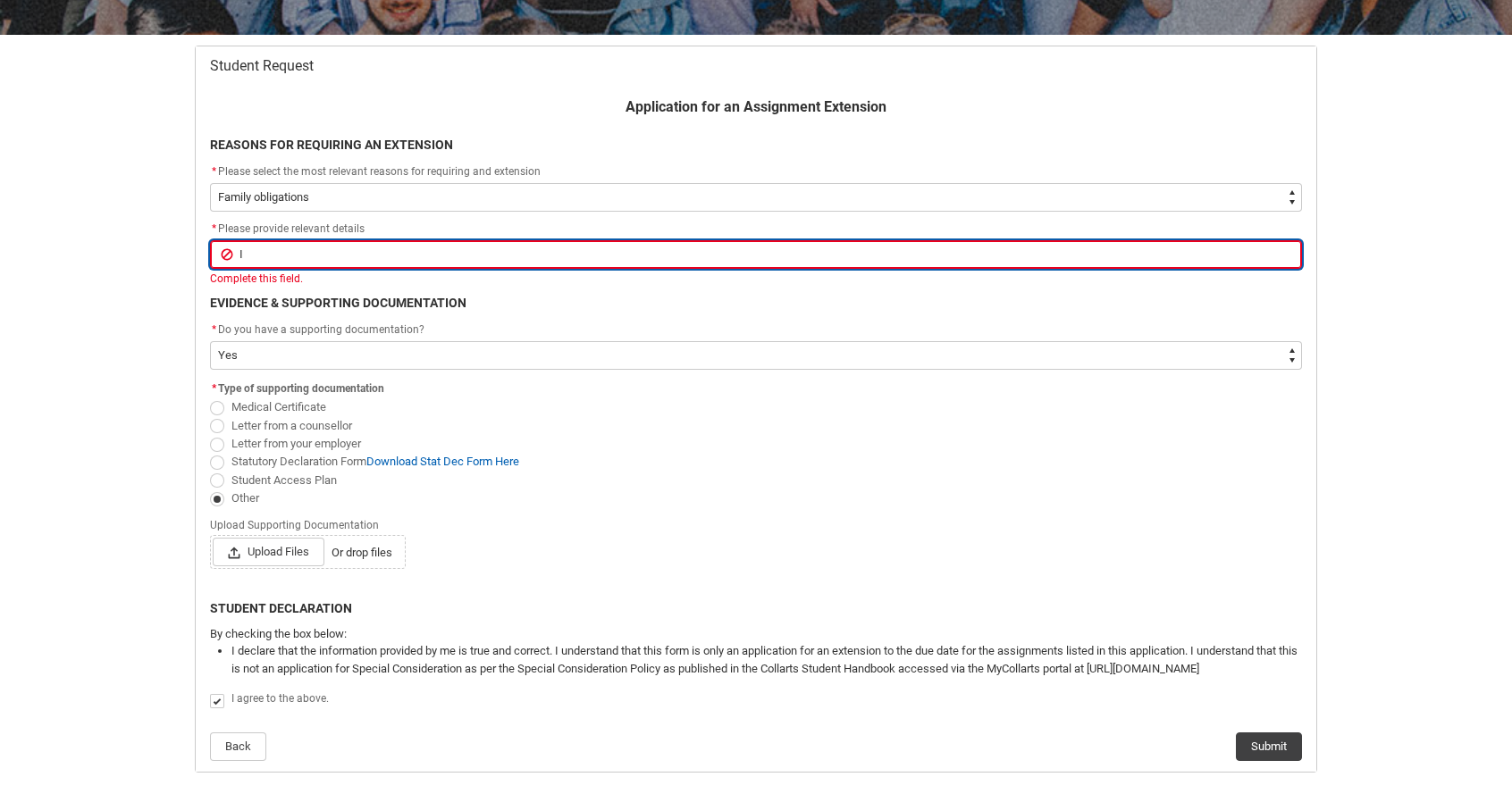
type lightning-primitive-input-simple "I a"
type input "I a"
type lightning-primitive-input-simple "I am"
type input "I am"
type lightning-primitive-input-simple "I am"
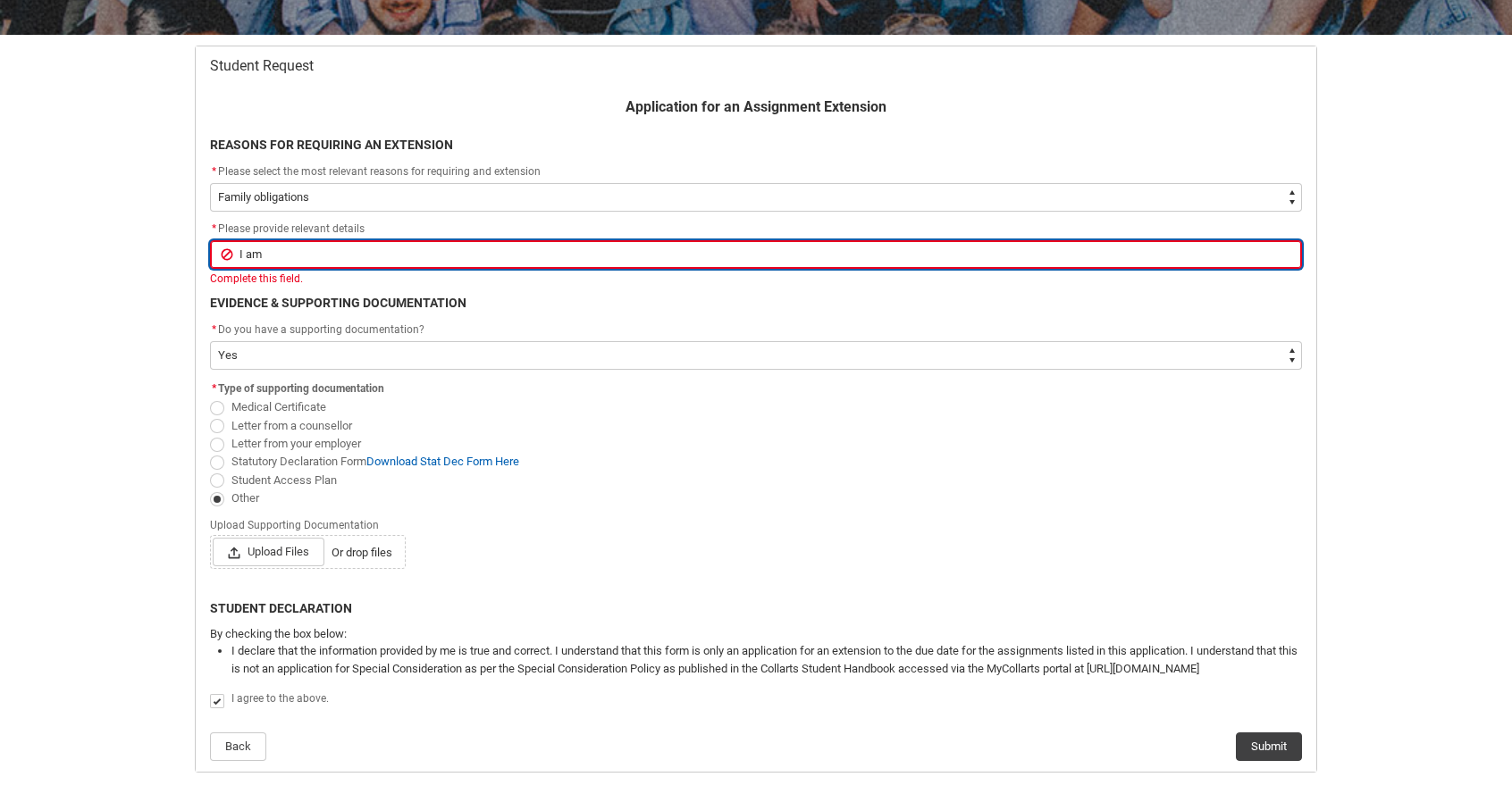
type input "I am"
type lightning-primitive-input-simple "I am g"
type input "I am g"
type lightning-primitive-input-simple "I am"
type input "I am"
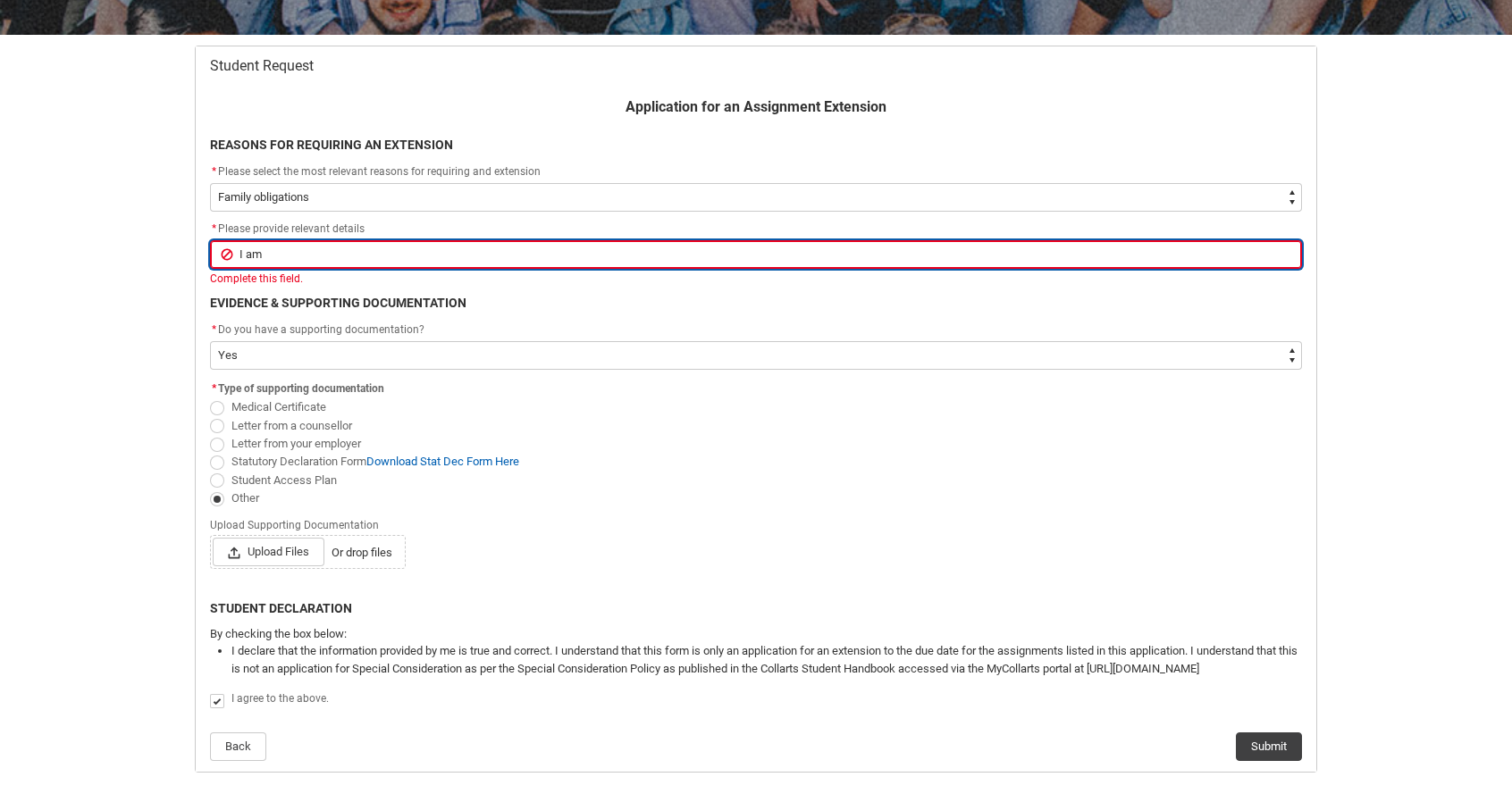
type lightning-primitive-input-simple "I am"
type input "I am"
type lightning-primitive-input-simple "I a"
type input "I a"
type lightning-primitive-input-simple "I"
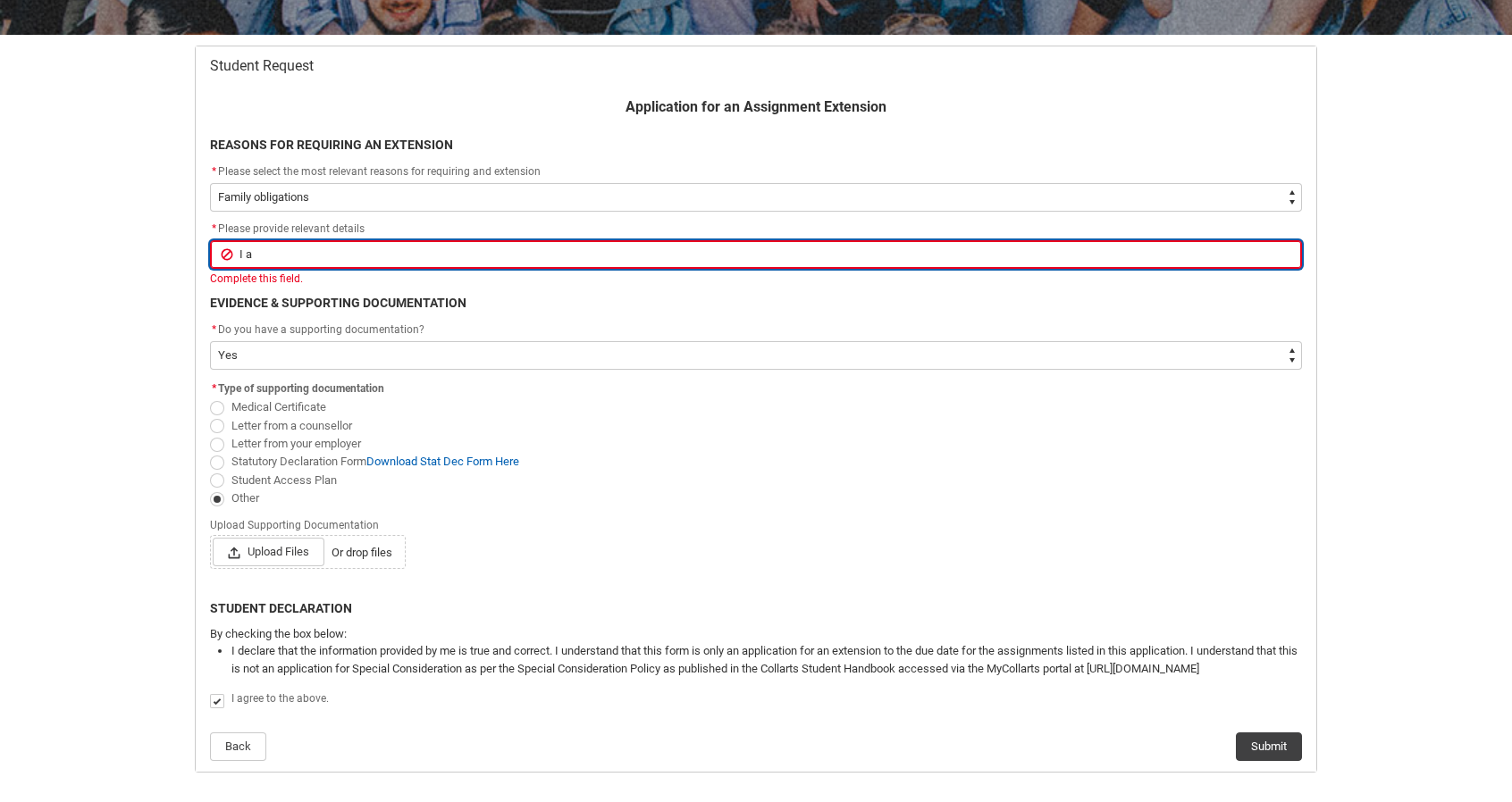
type input "I"
type lightning-primitive-input-simple "I"
type input "I"
